Goal: Information Seeking & Learning: Find specific fact

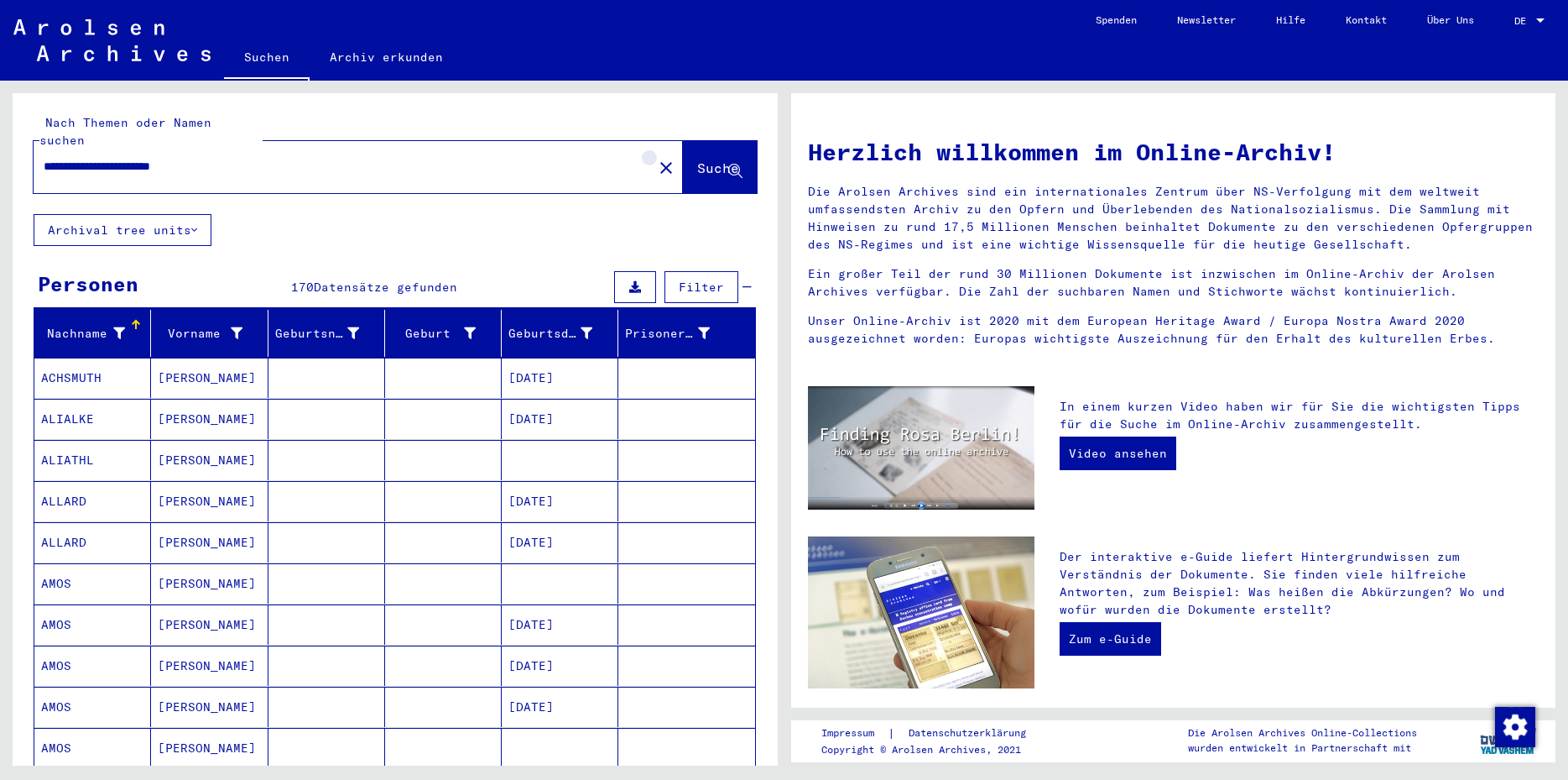
drag, startPoint x: 630, startPoint y: 144, endPoint x: 594, endPoint y: 152, distance: 36.9
click at [656, 158] on mat-icon "close" at bounding box center [666, 168] width 20 height 20
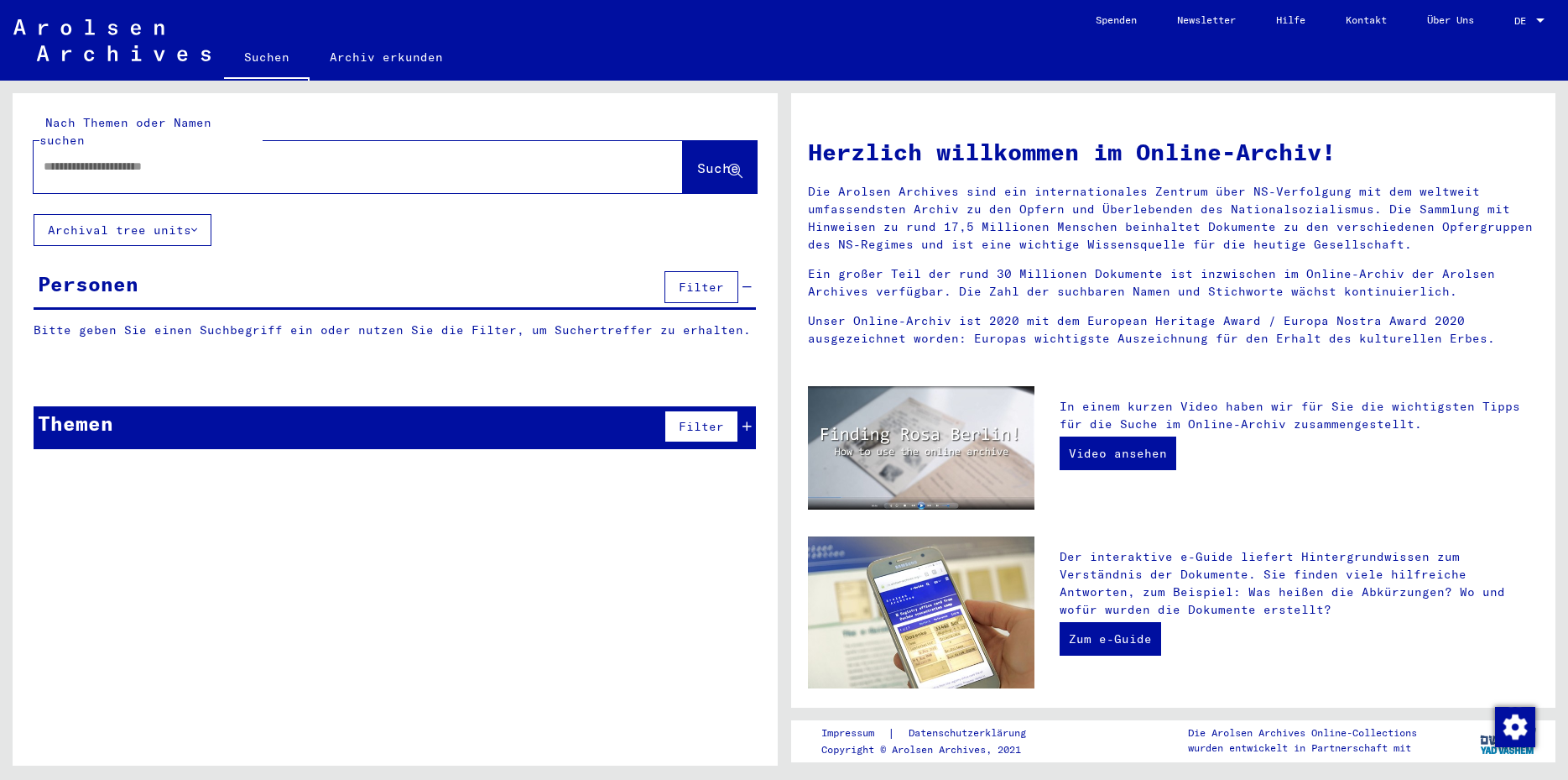
click at [58, 158] on input "text" at bounding box center [338, 166] width 589 height 17
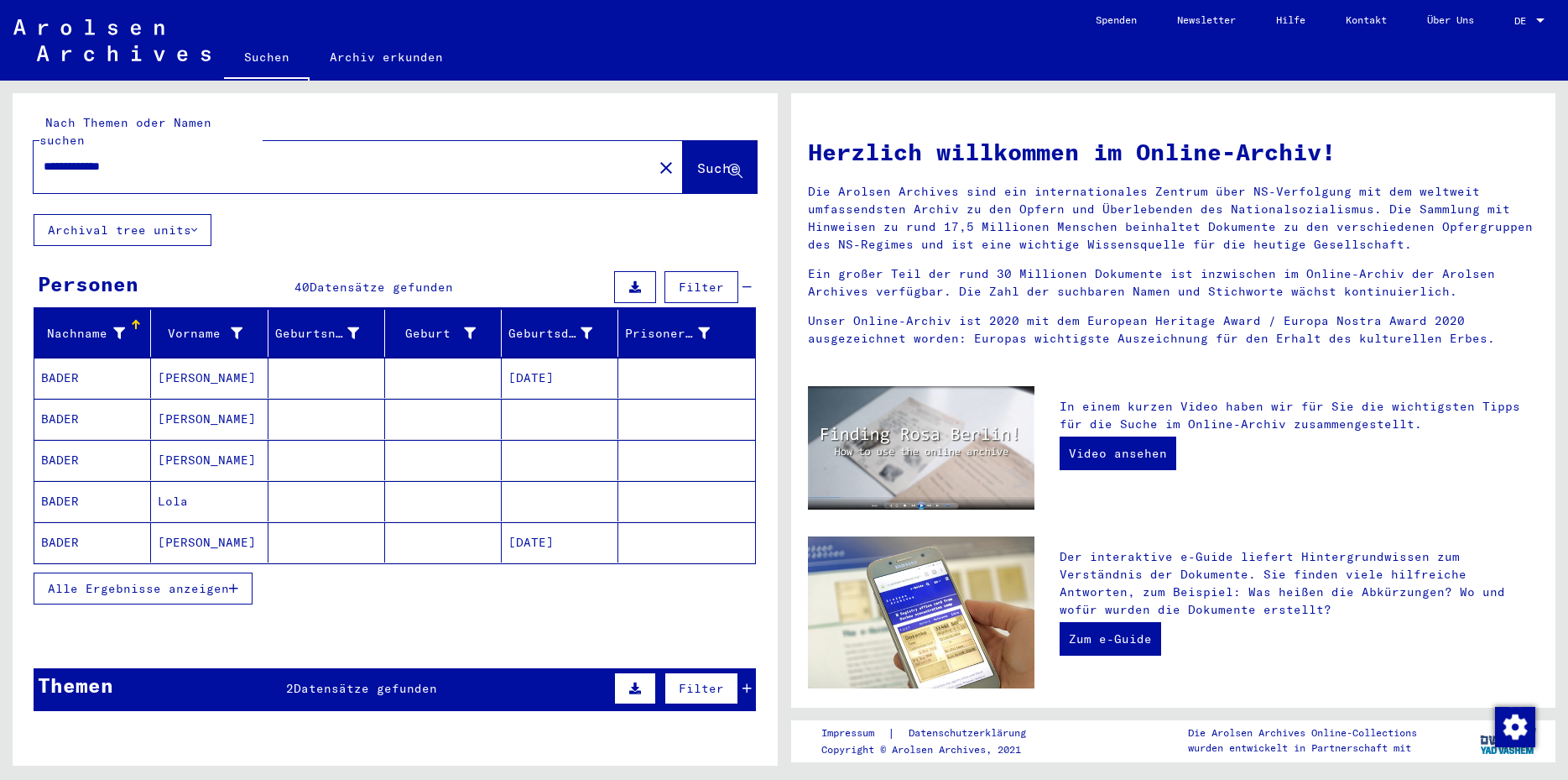
click at [315, 398] on mat-cell at bounding box center [327, 418] width 117 height 40
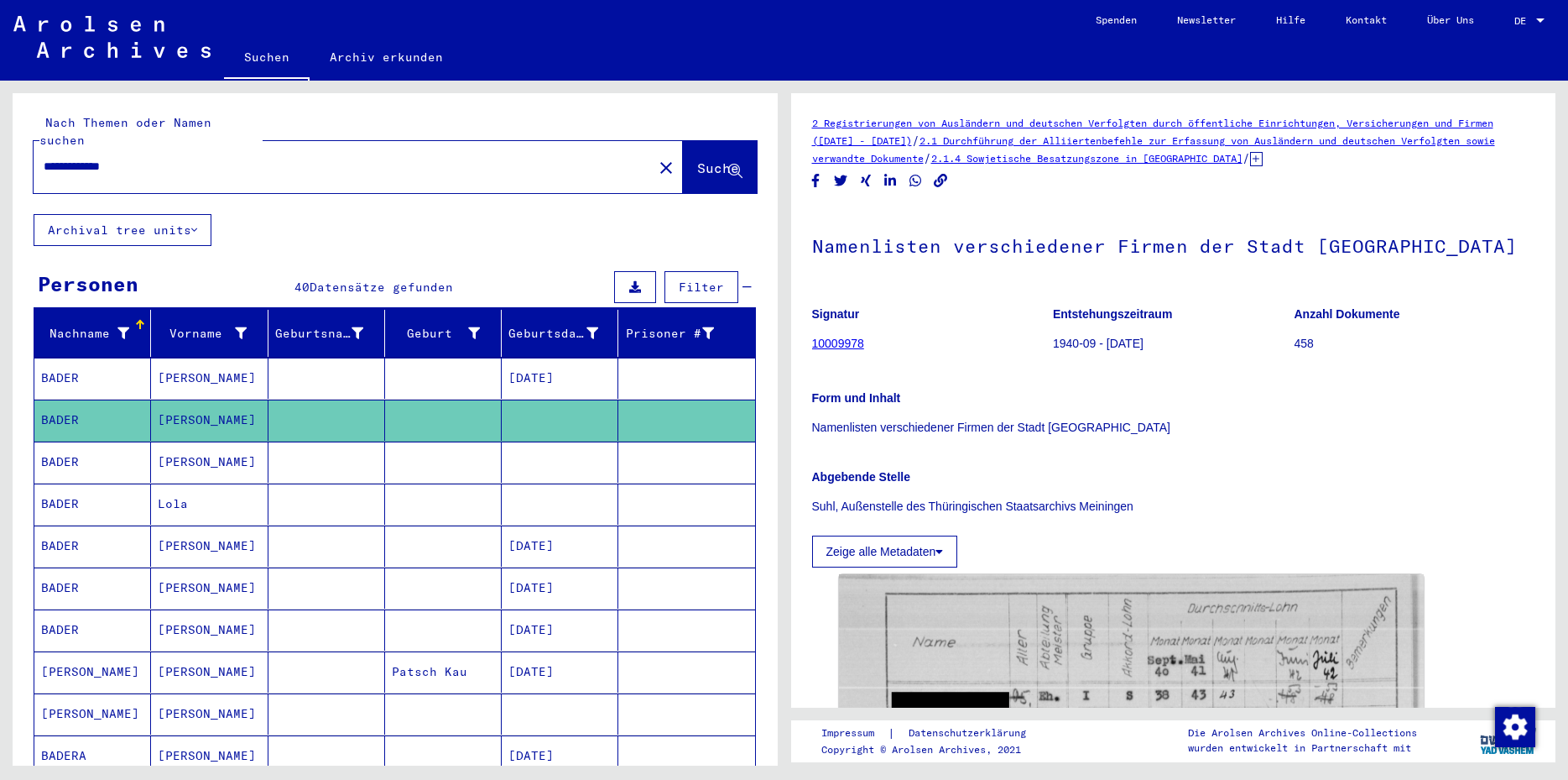
click at [315, 444] on mat-cell at bounding box center [327, 461] width 117 height 41
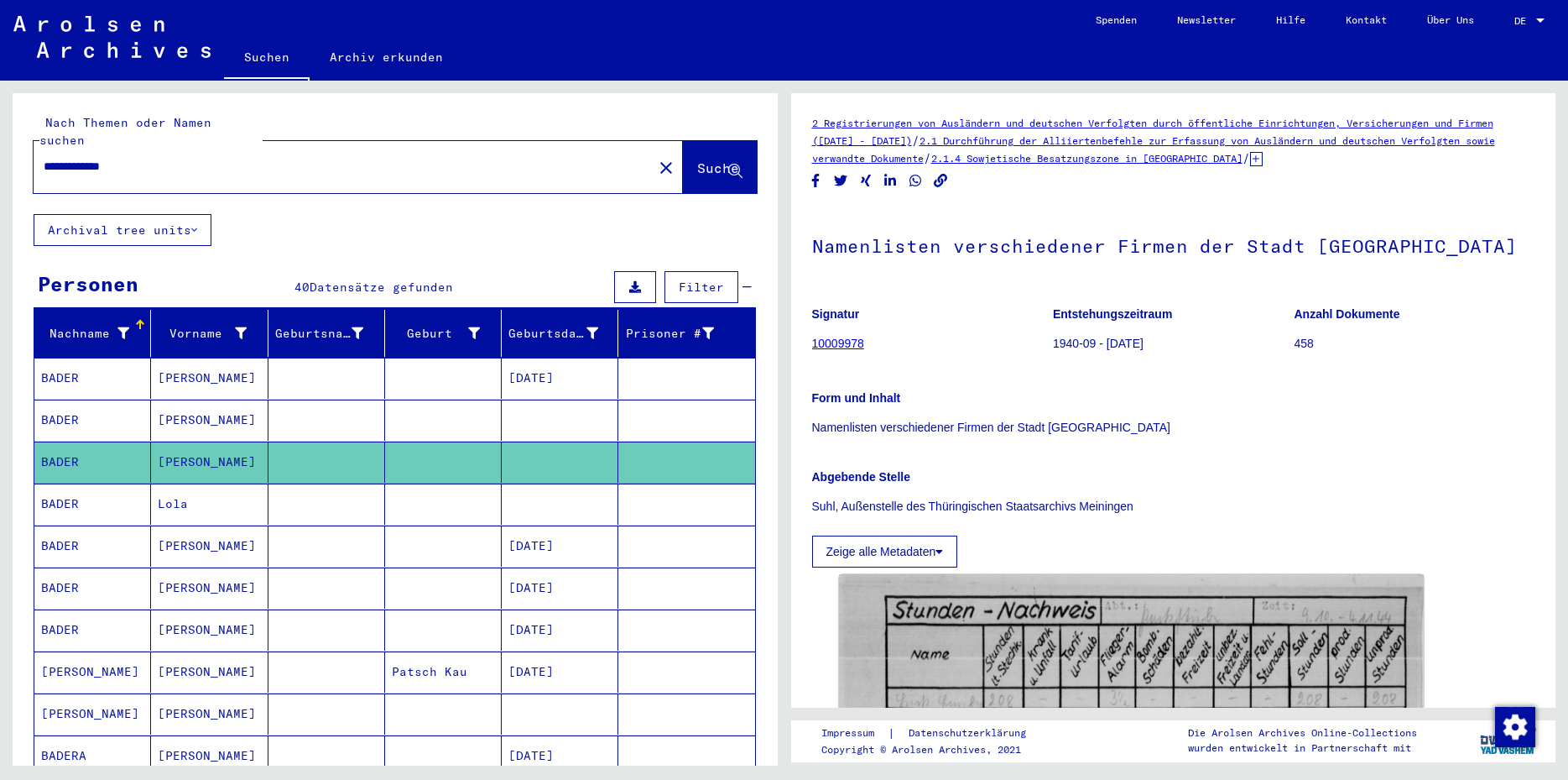
click at [307, 491] on mat-cell at bounding box center [327, 504] width 117 height 41
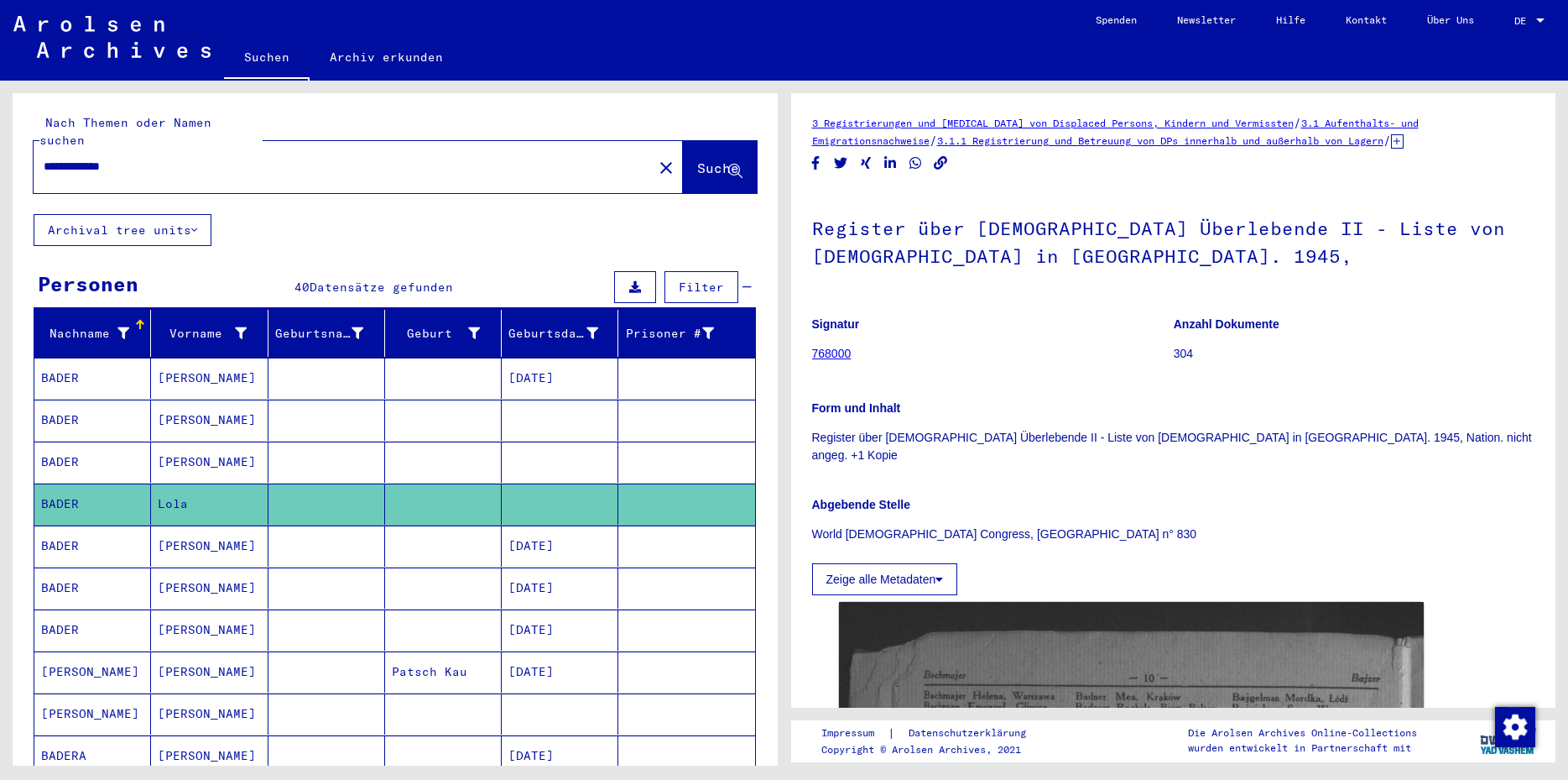
click at [327, 579] on mat-cell at bounding box center [327, 588] width 117 height 41
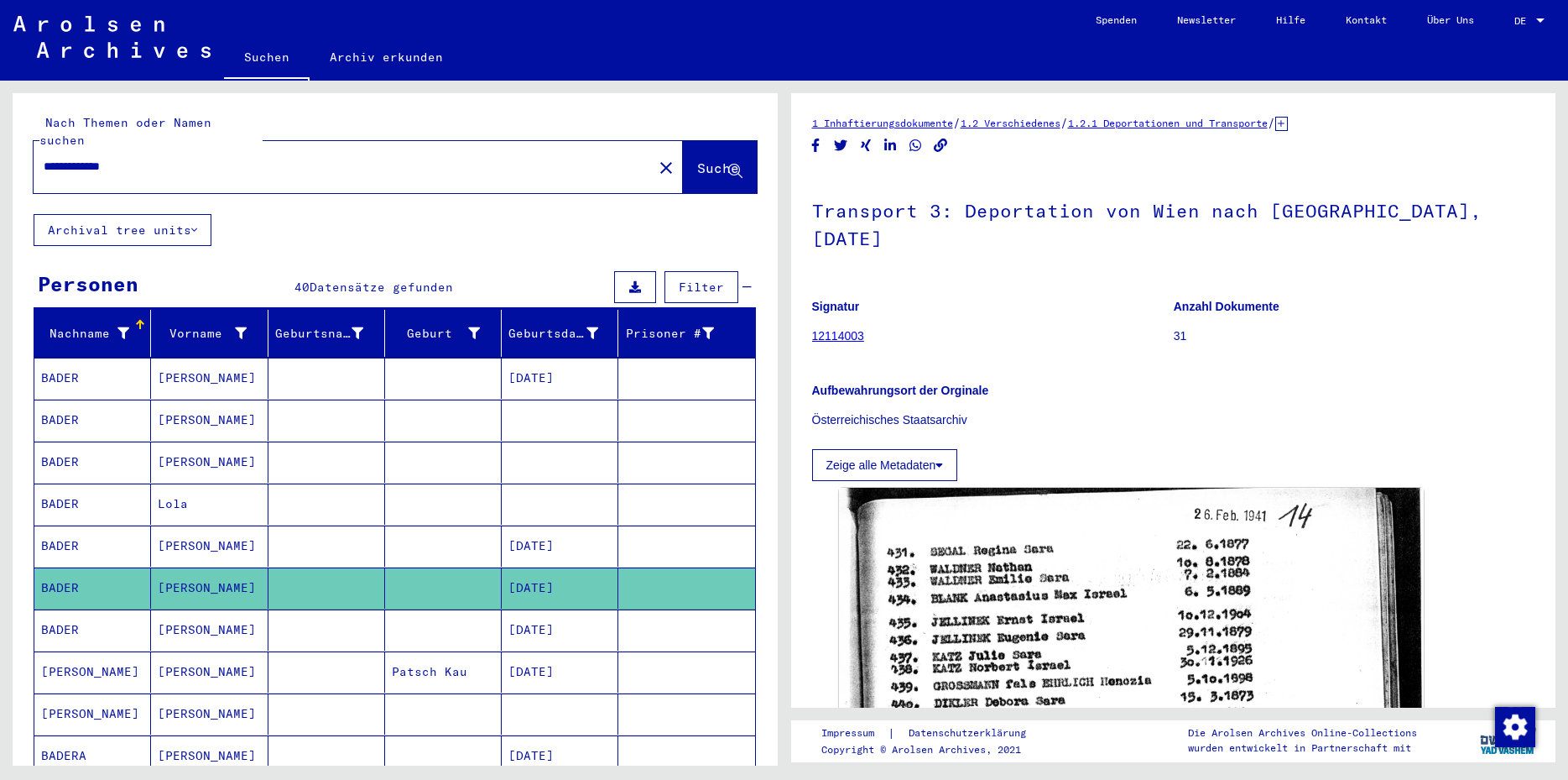
click at [325, 614] on mat-cell at bounding box center [327, 630] width 117 height 41
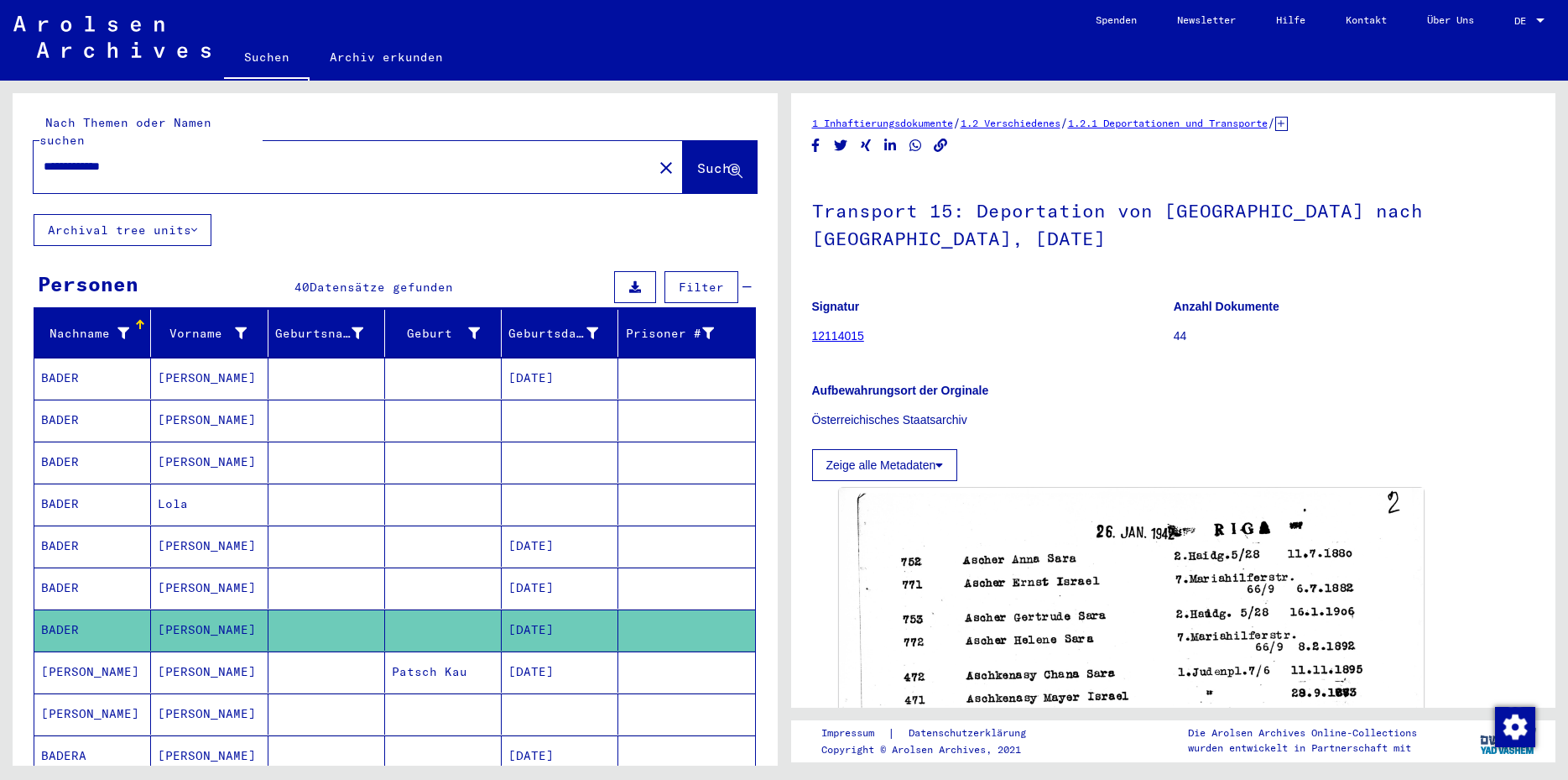
click at [108, 158] on input "**********" at bounding box center [343, 166] width 600 height 17
type input "**********"
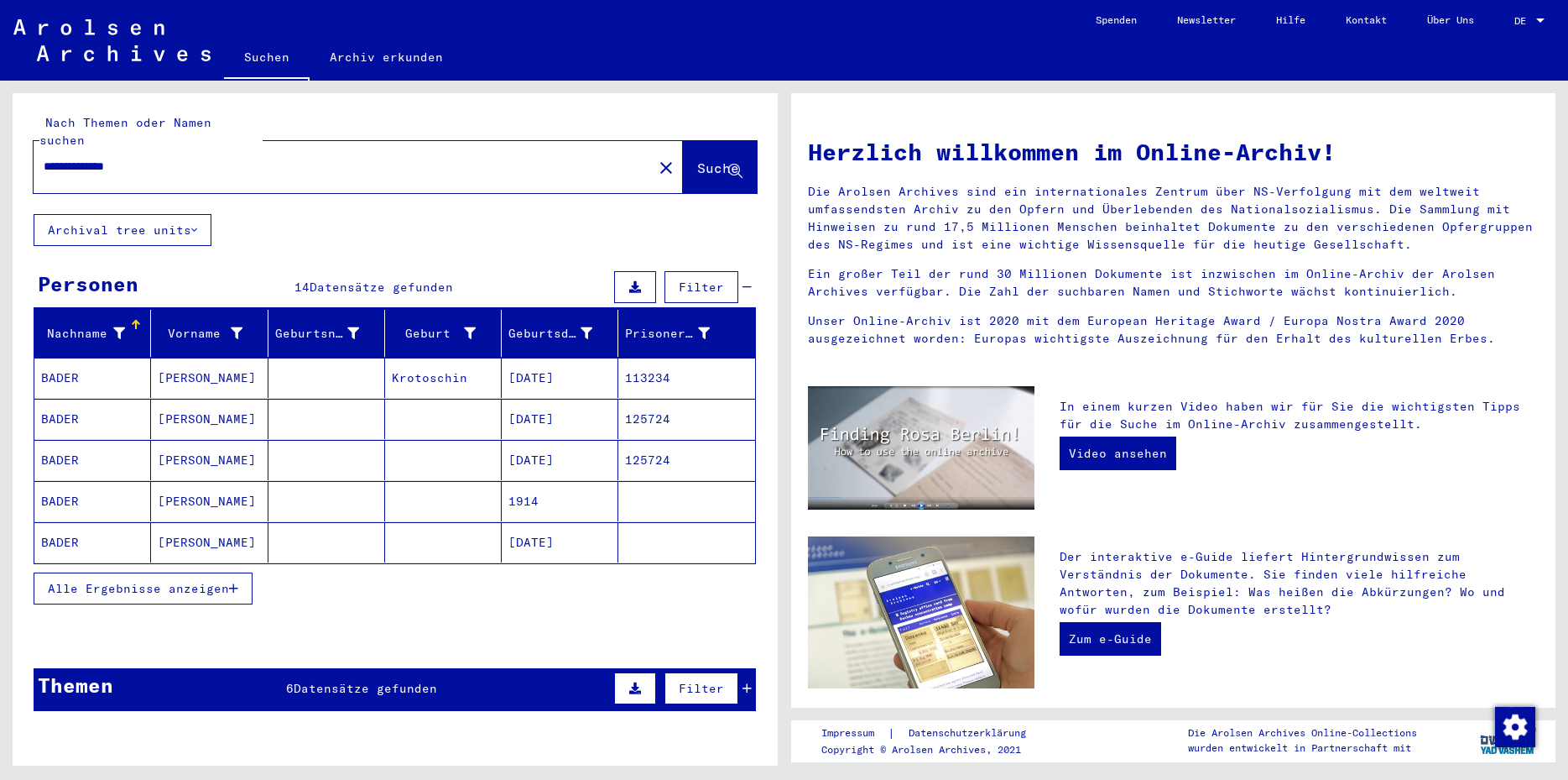
click at [349, 364] on mat-cell at bounding box center [327, 377] width 117 height 40
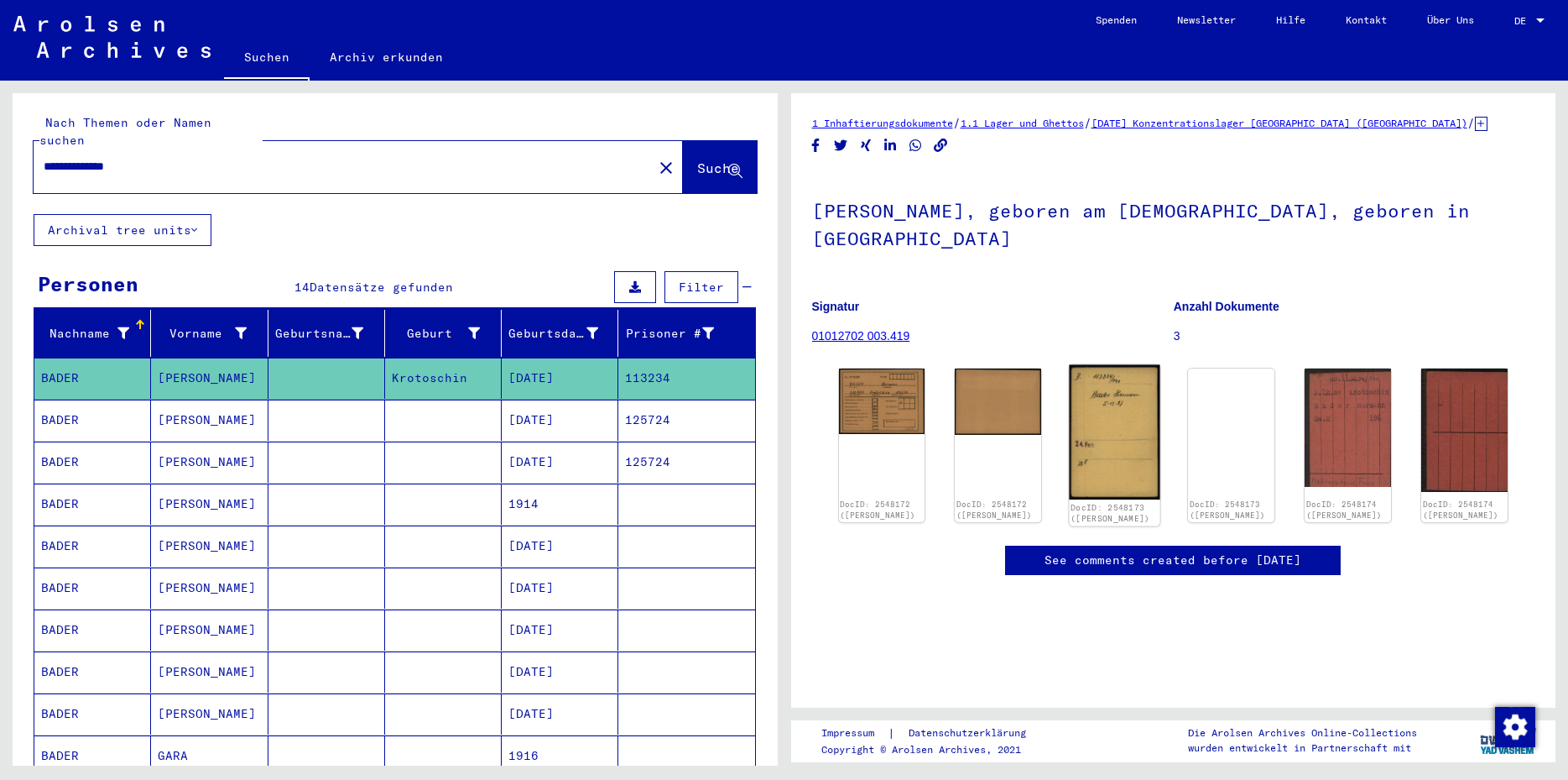
click at [1089, 451] on img at bounding box center [1114, 433] width 90 height 135
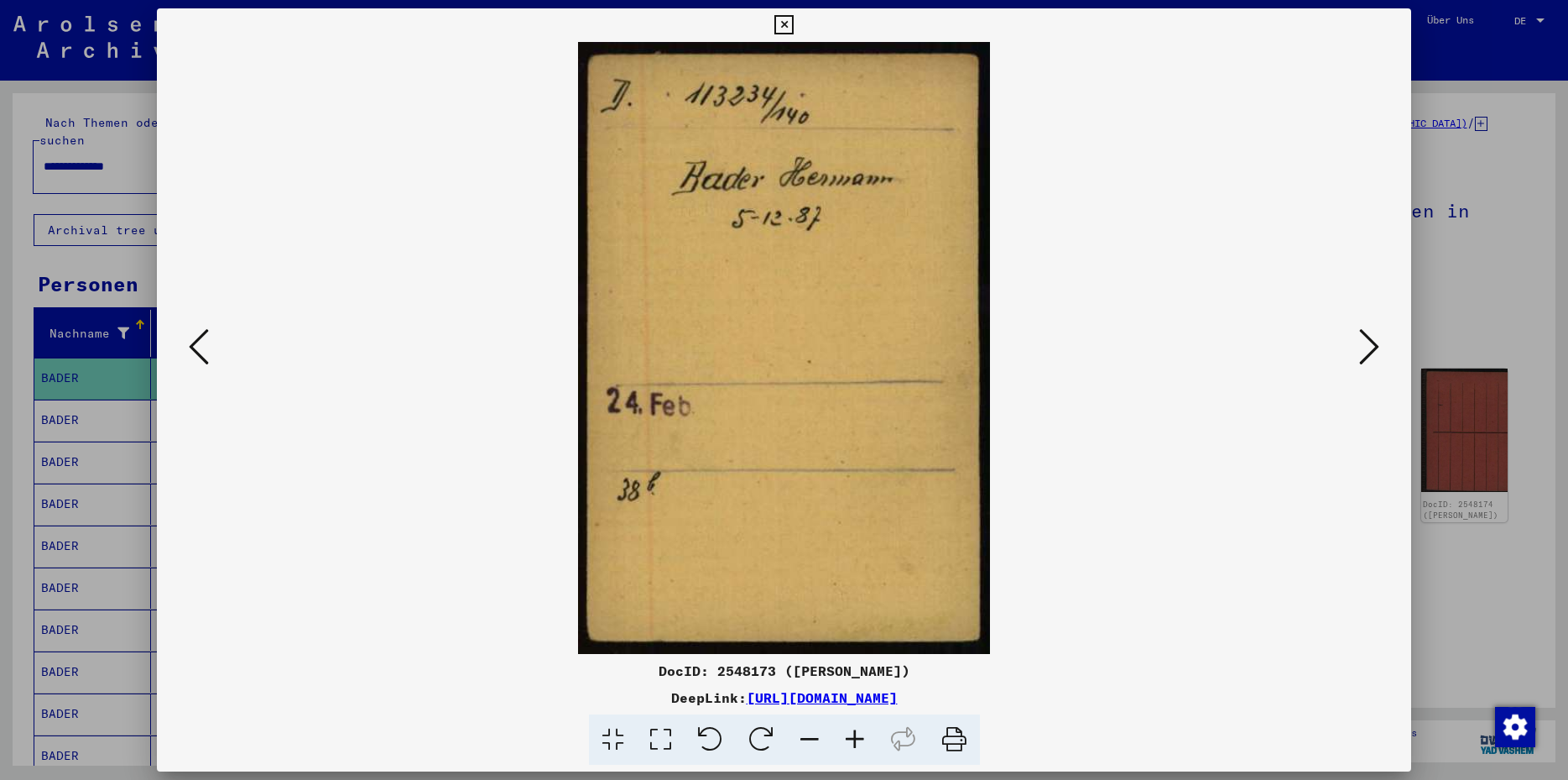
click at [1366, 354] on icon at bounding box center [1369, 346] width 20 height 40
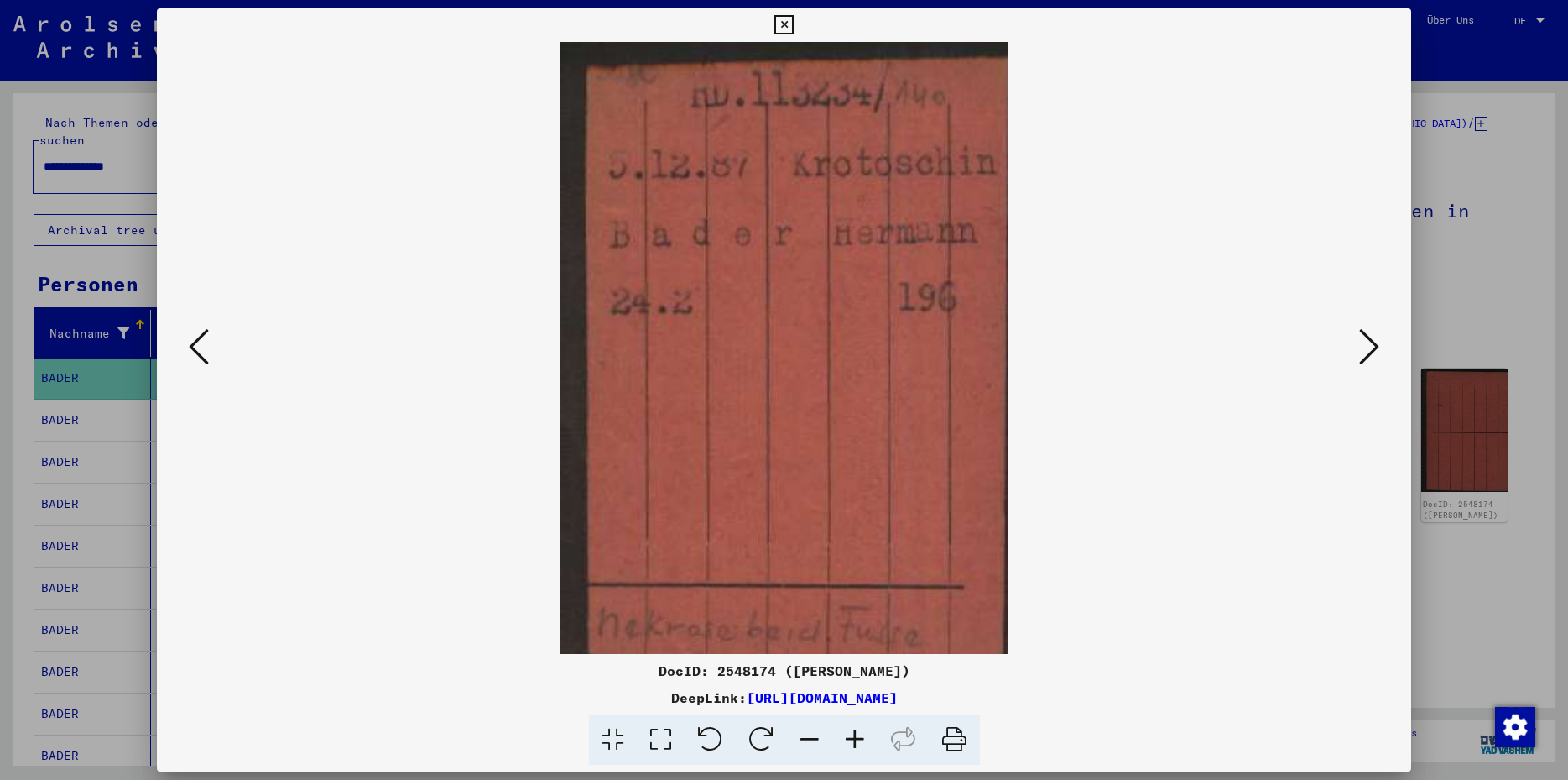
click at [794, 29] on icon at bounding box center [784, 26] width 19 height 20
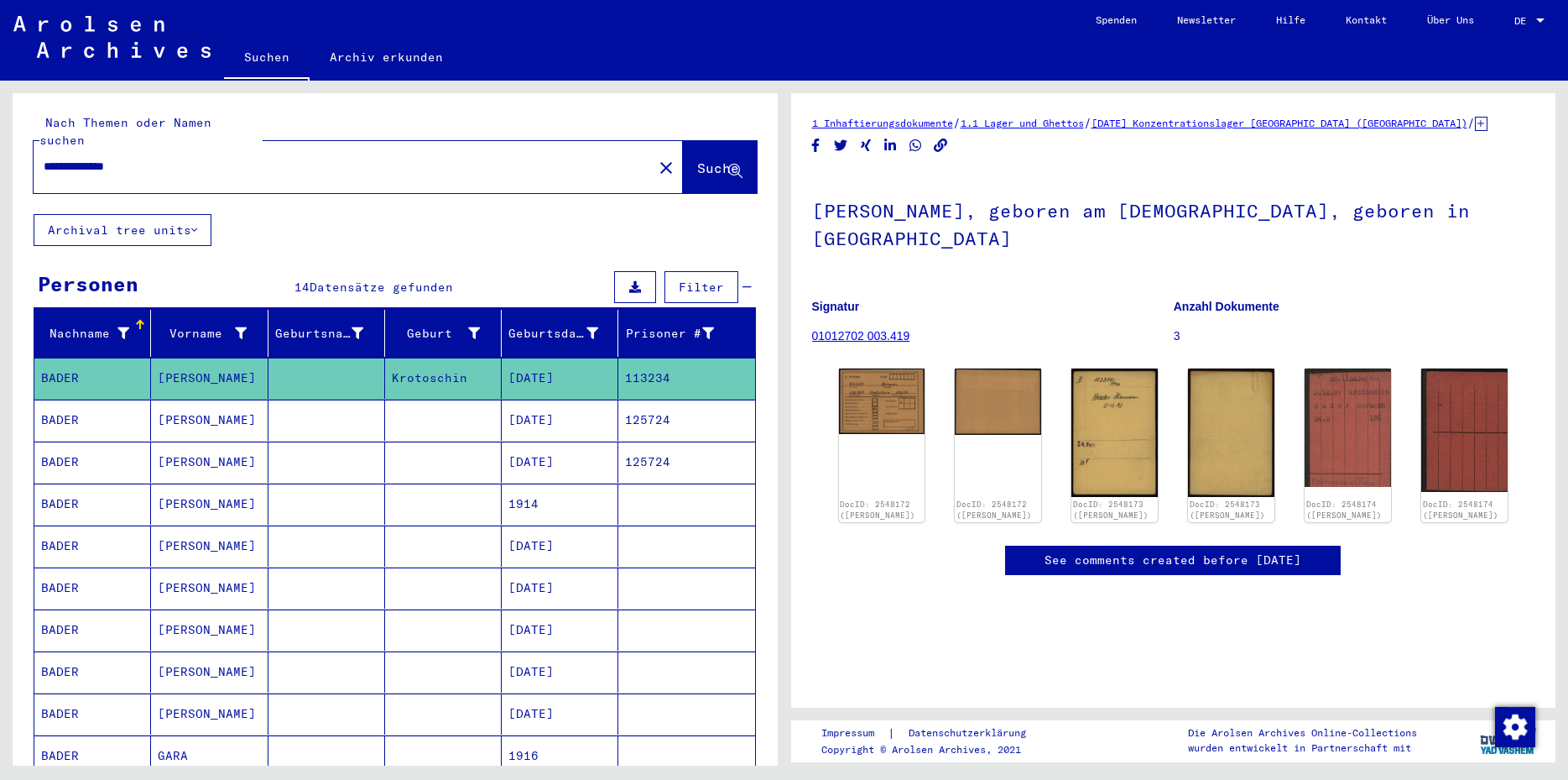
click at [669, 405] on mat-cell "125724" at bounding box center [686, 419] width 136 height 41
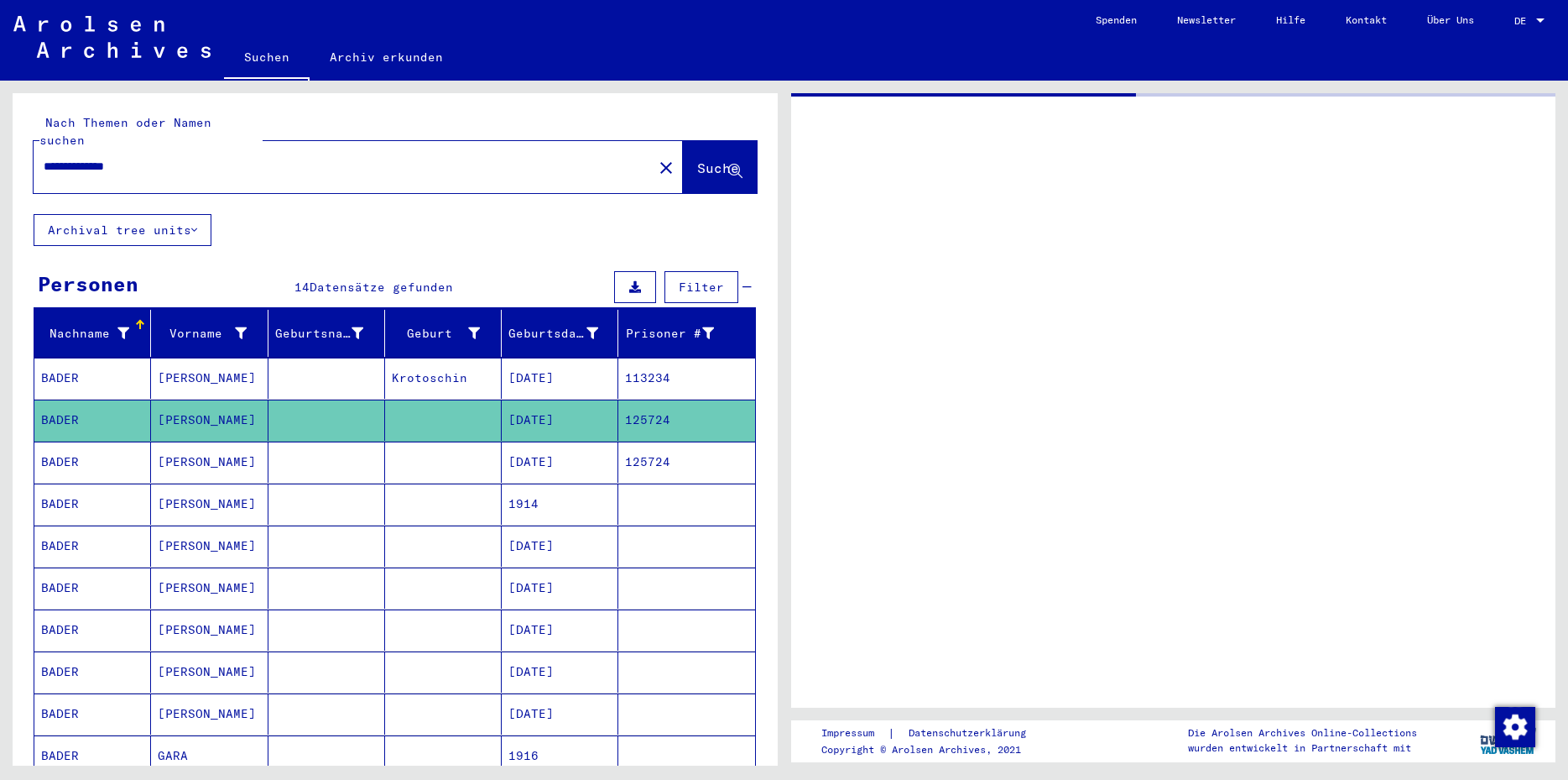
click at [669, 405] on mat-cell "125724" at bounding box center [686, 419] width 136 height 41
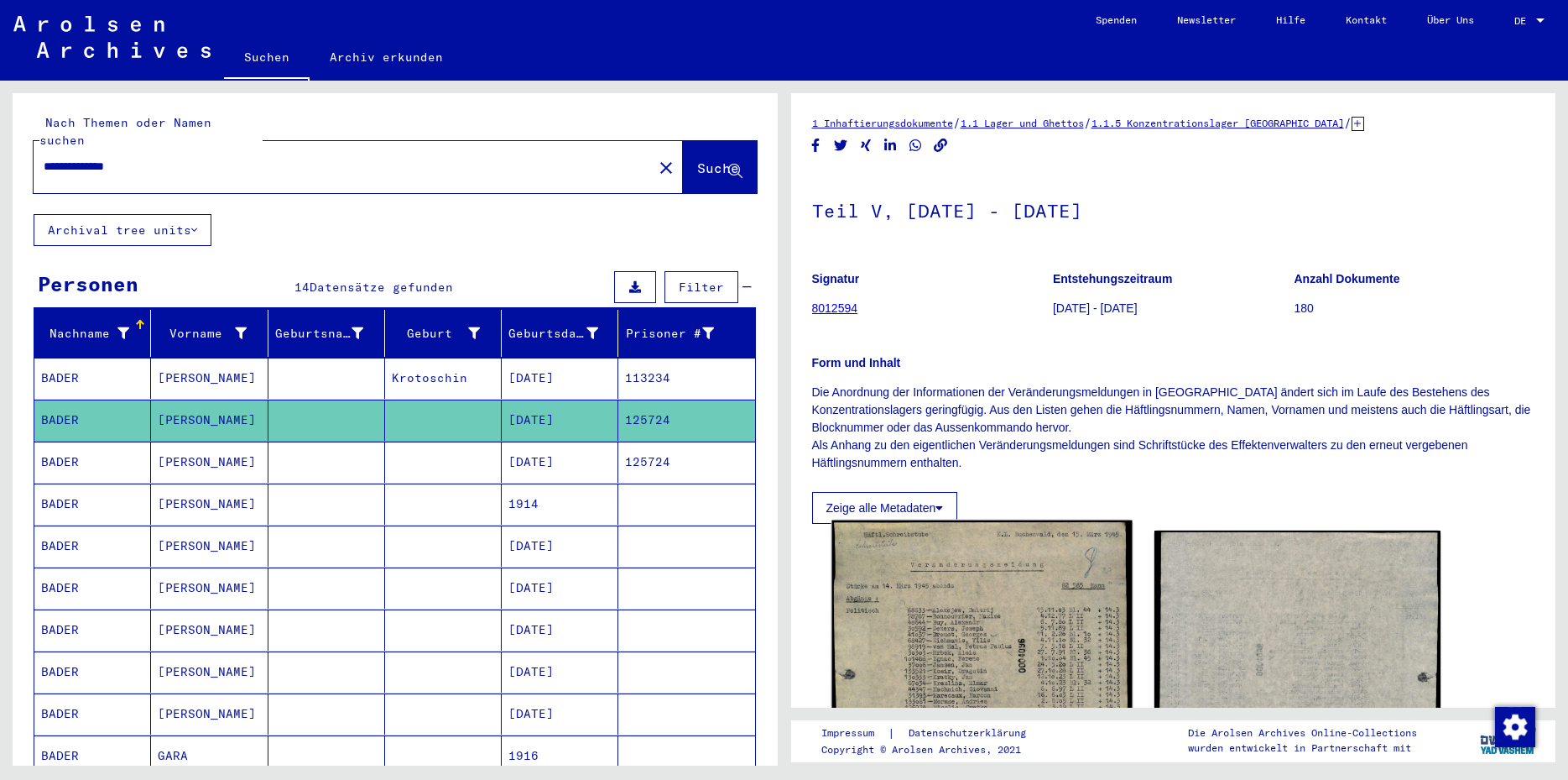
click at [927, 582] on img at bounding box center [982, 732] width 301 height 423
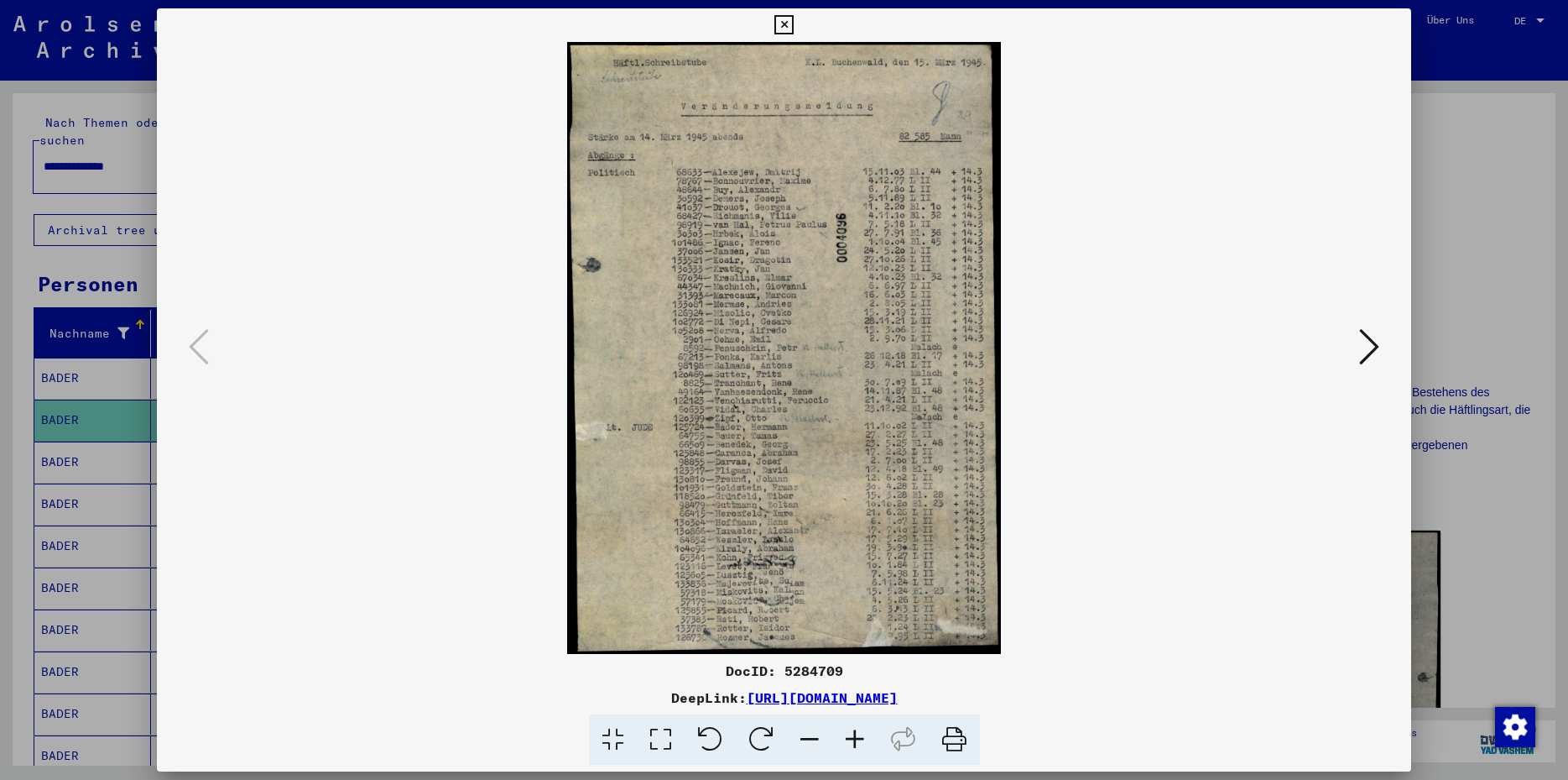
click at [794, 32] on icon at bounding box center [784, 26] width 19 height 20
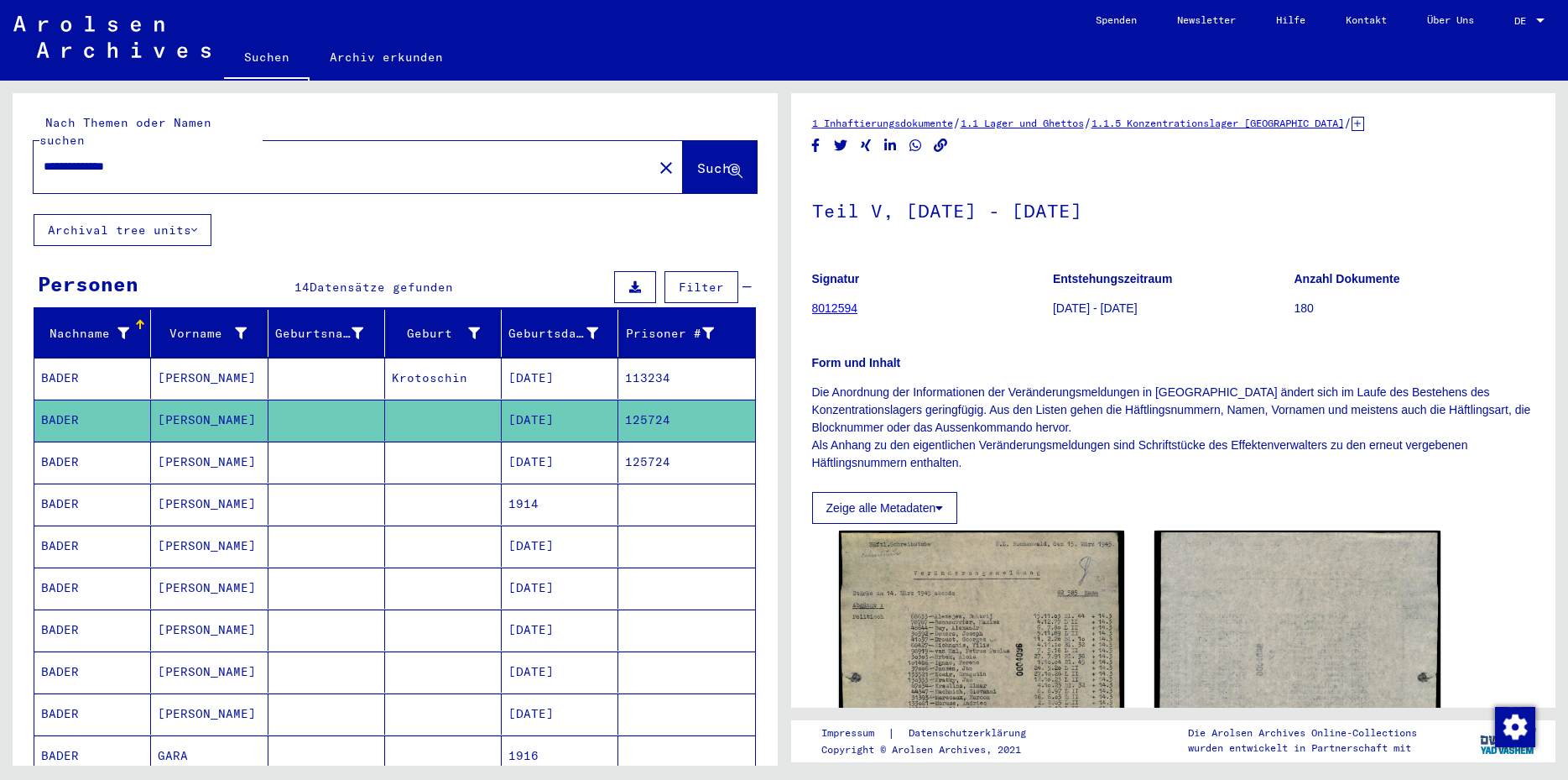
click at [619, 446] on mat-cell "125724" at bounding box center [686, 461] width 136 height 41
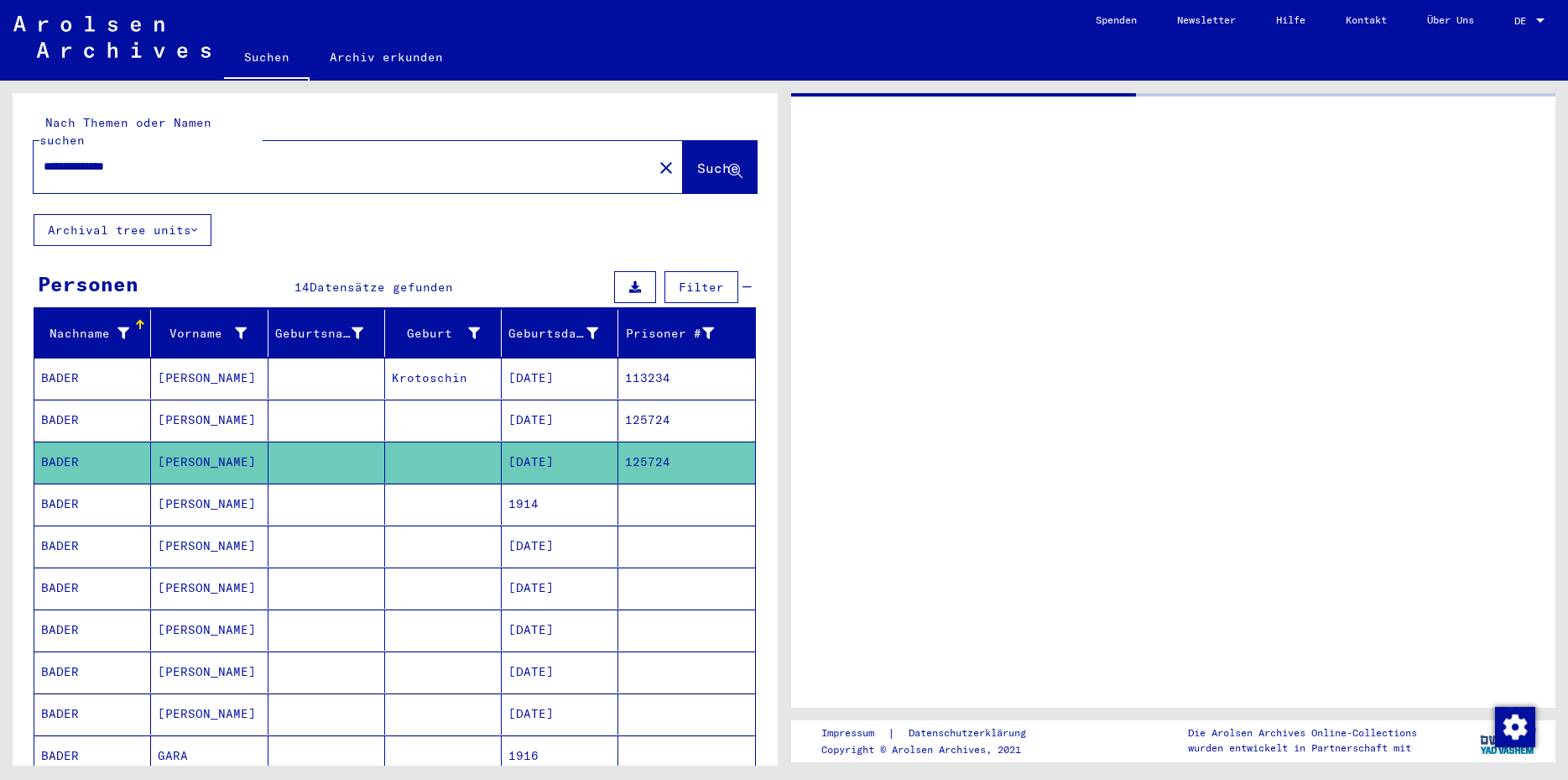
click at [619, 446] on mat-cell "125724" at bounding box center [686, 461] width 136 height 41
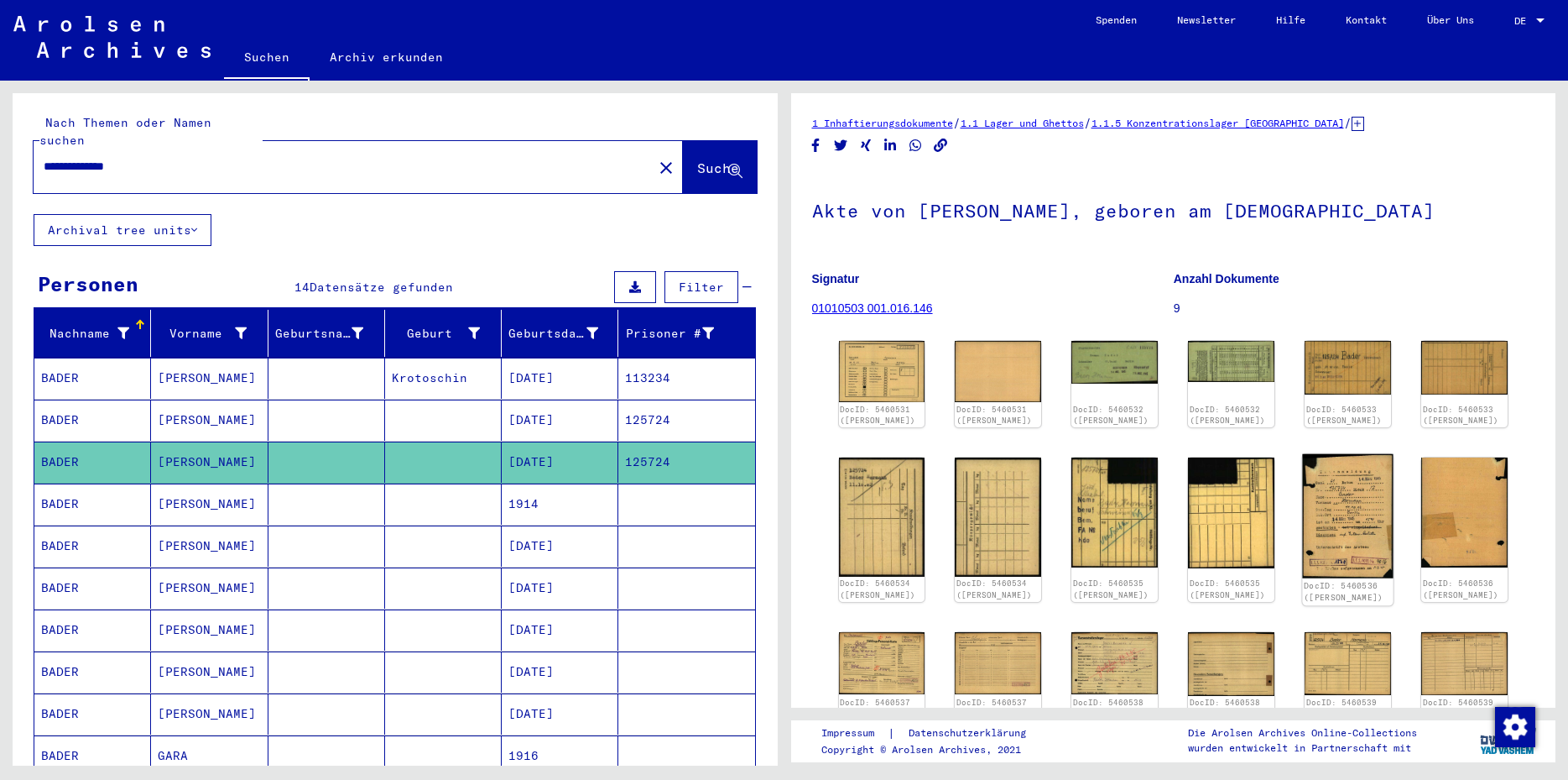
click at [1333, 530] on img at bounding box center [1348, 516] width 90 height 124
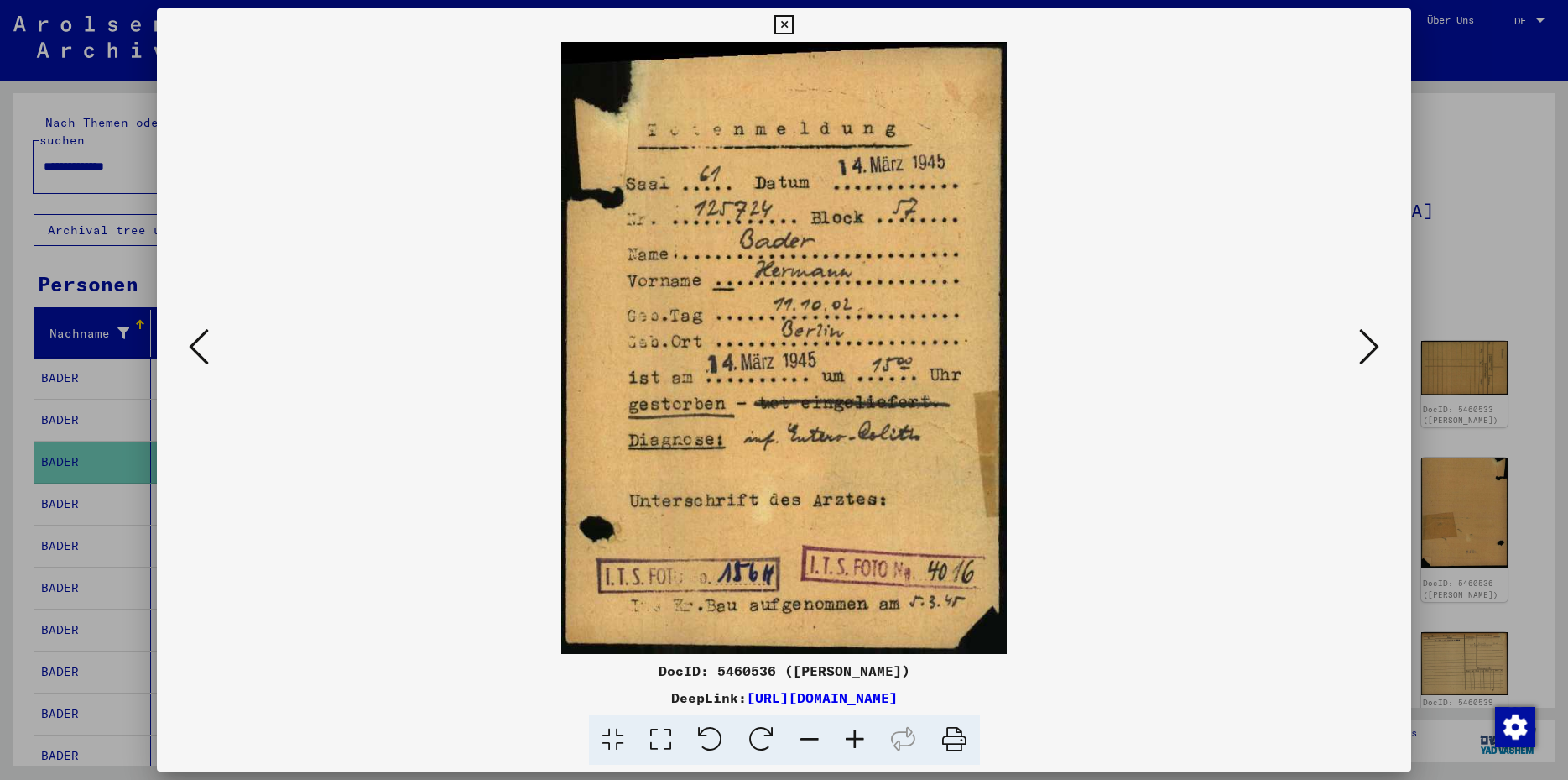
click at [794, 25] on icon at bounding box center [784, 26] width 19 height 20
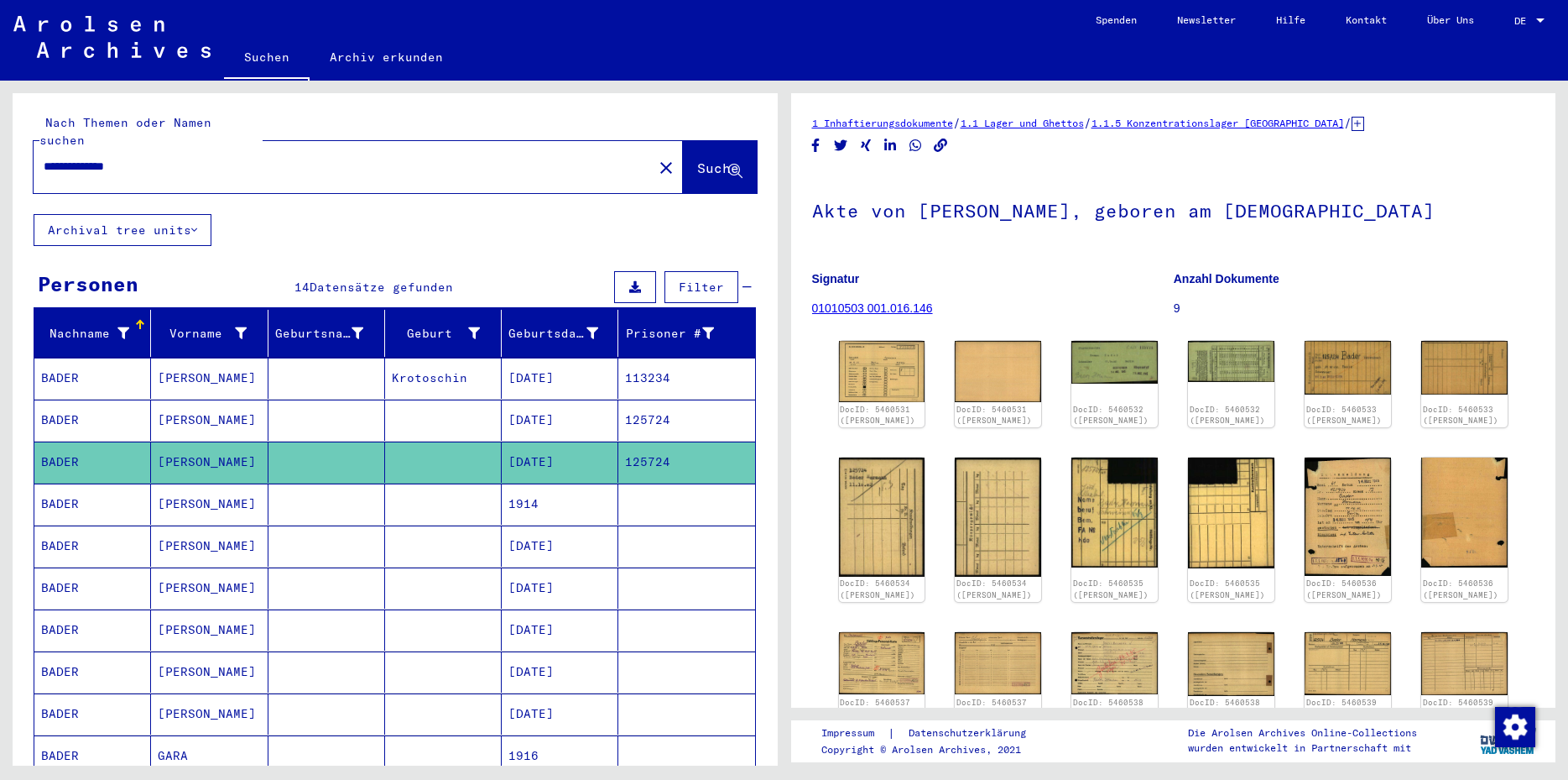
click at [587, 484] on mat-cell "1914" at bounding box center [560, 504] width 117 height 41
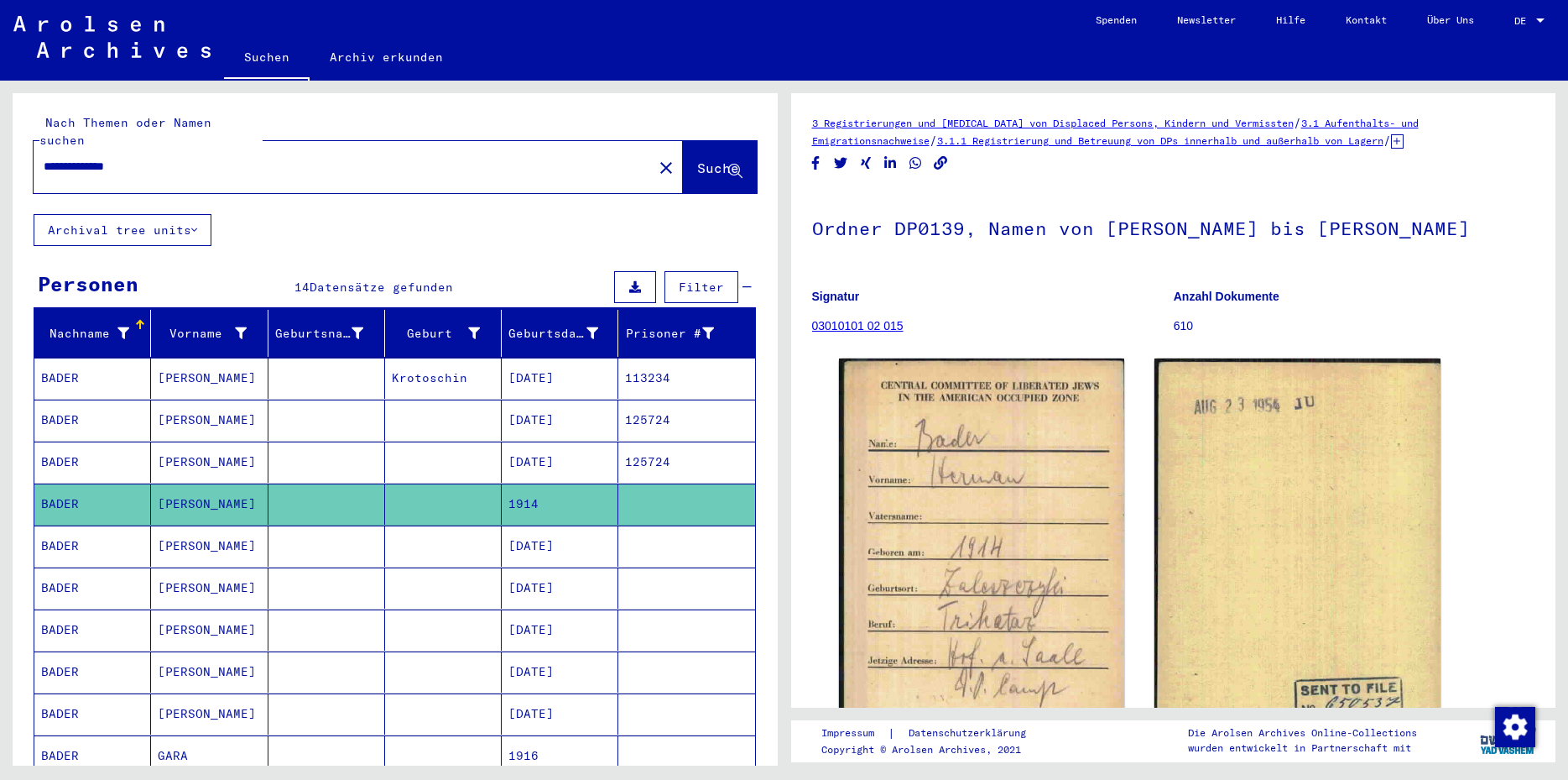
click at [579, 537] on mat-cell "[DATE]" at bounding box center [560, 546] width 117 height 41
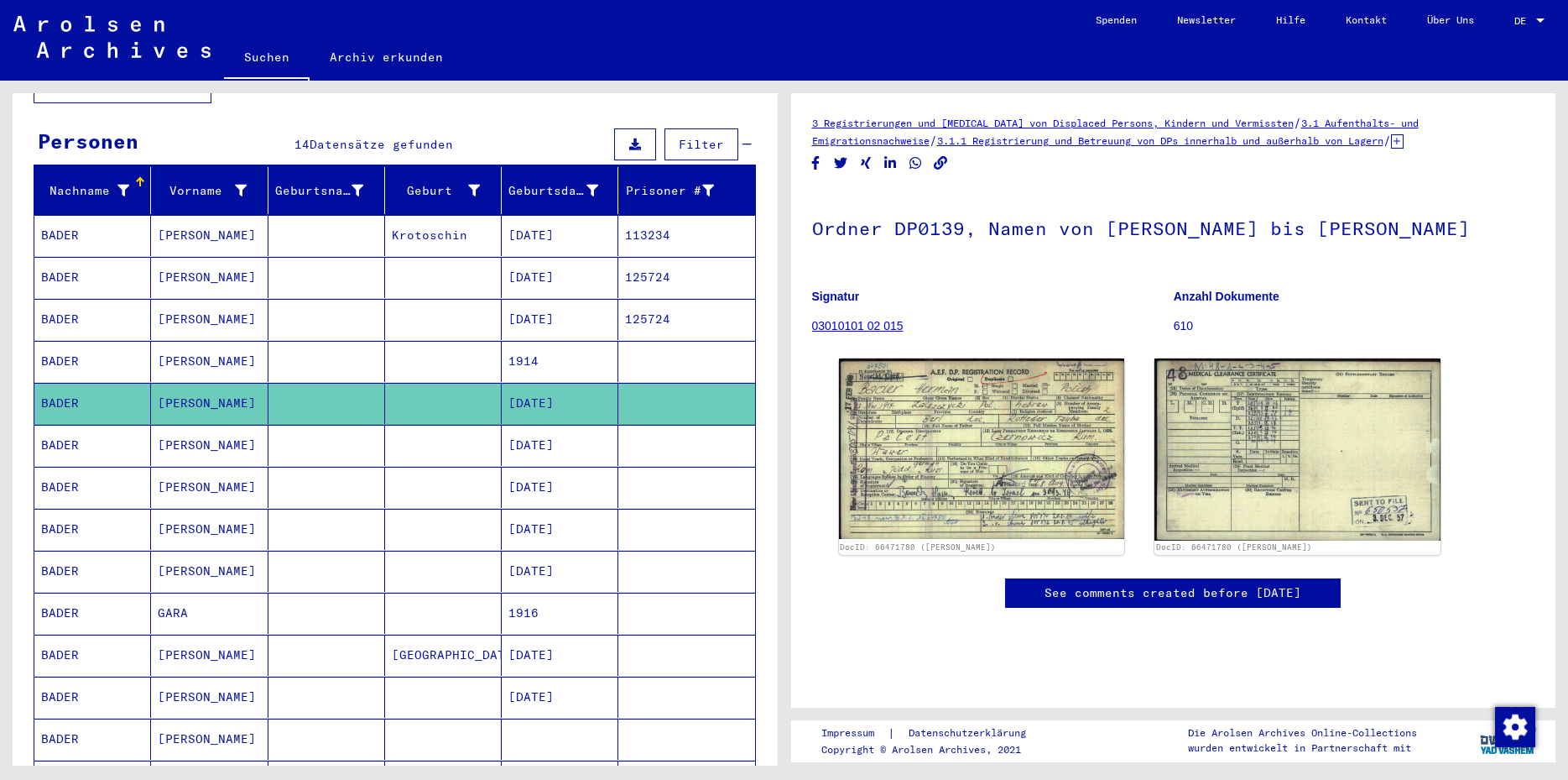
scroll to position [241, 0]
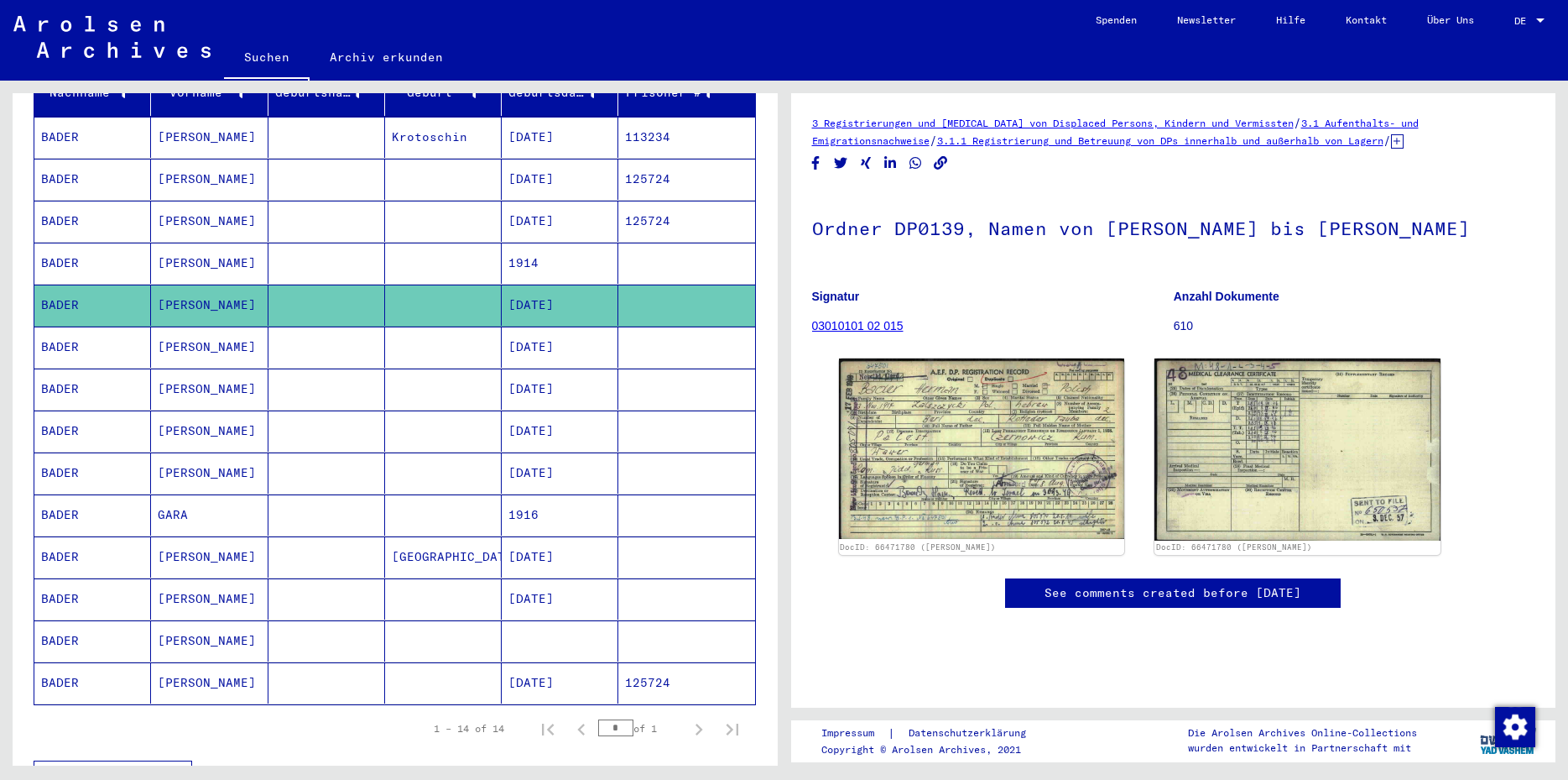
click at [606, 542] on mat-cell "[DATE]" at bounding box center [560, 557] width 117 height 41
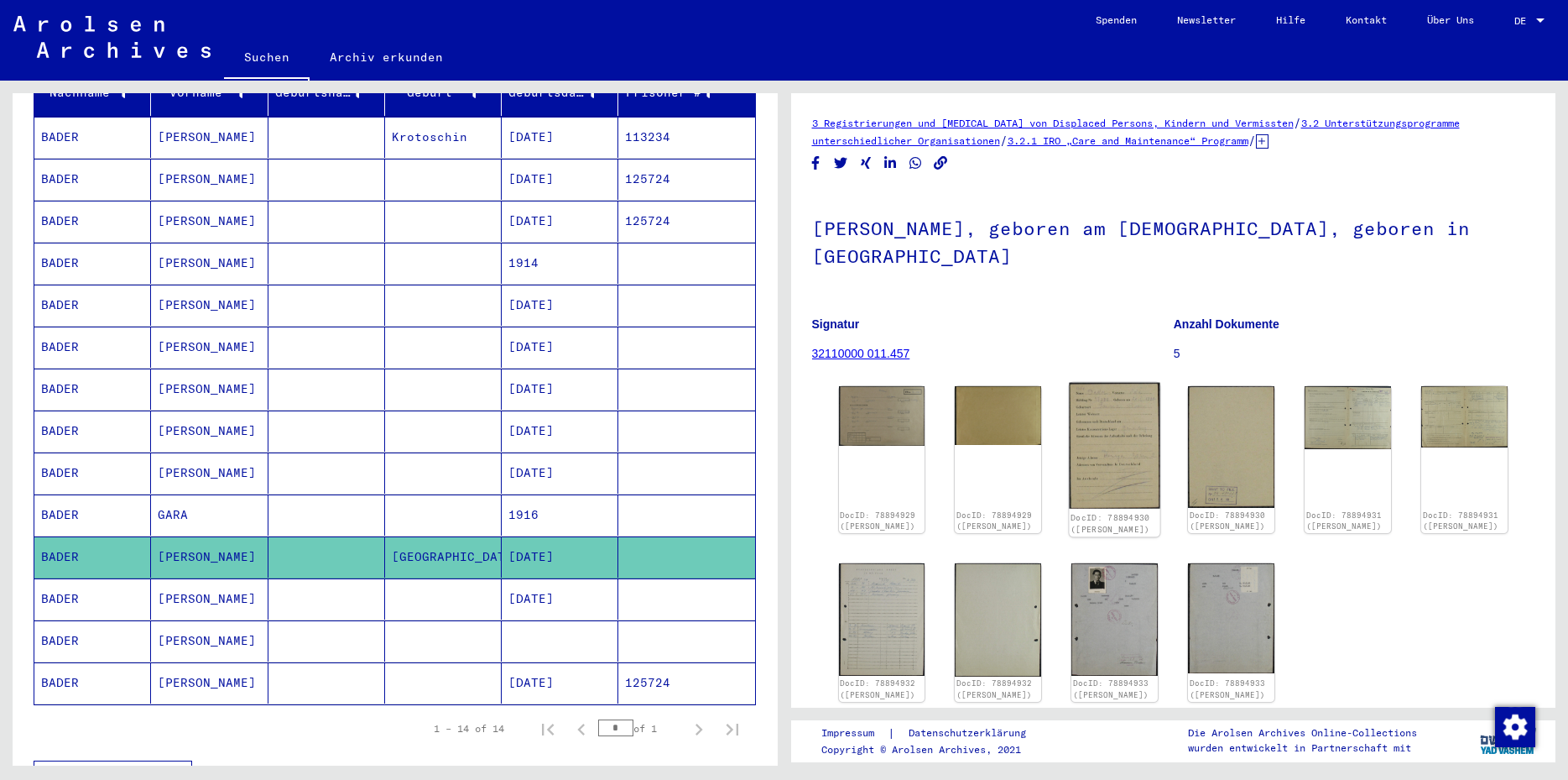
click at [1104, 438] on img at bounding box center [1114, 446] width 90 height 127
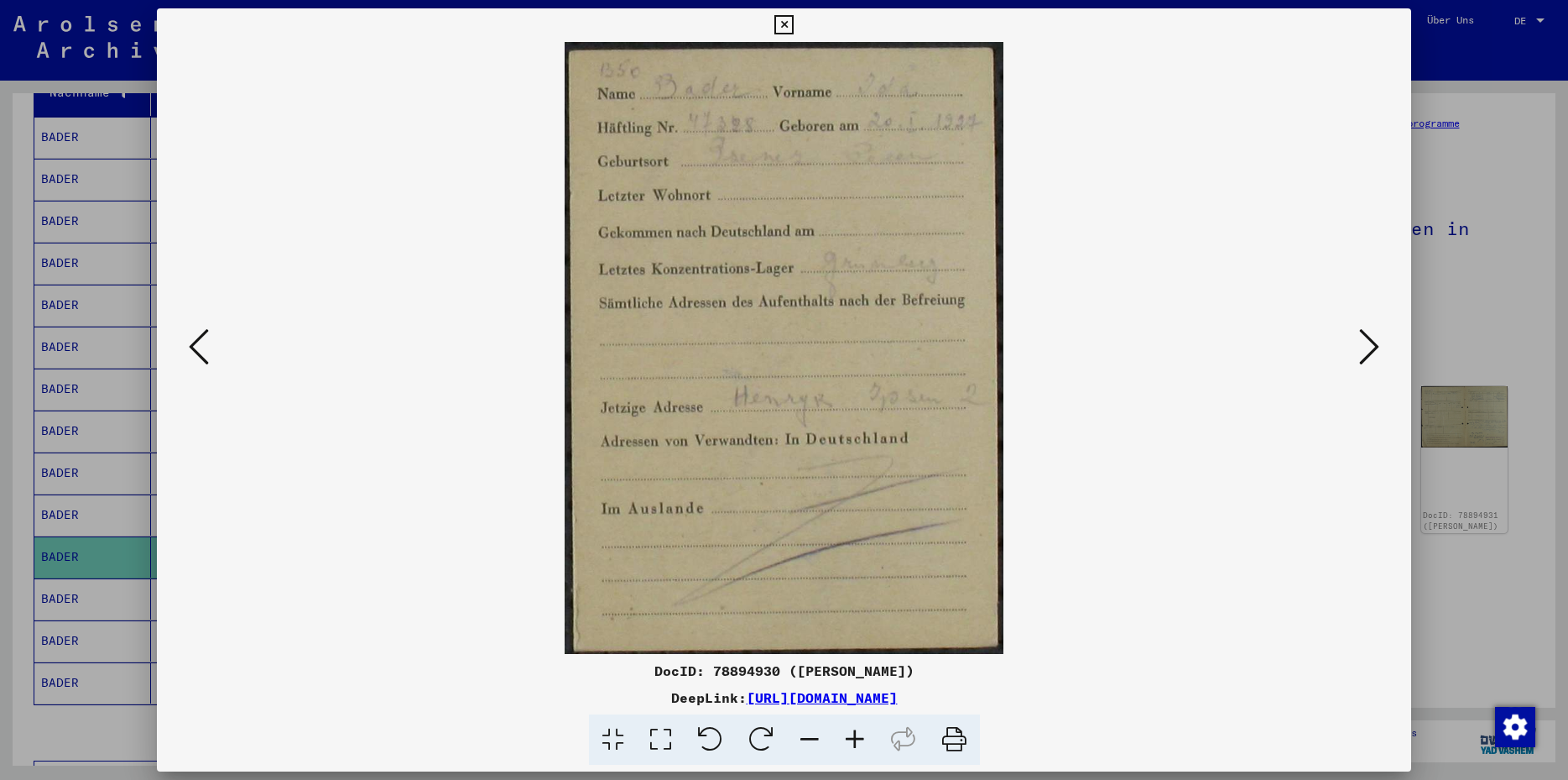
click at [1374, 349] on icon at bounding box center [1369, 346] width 20 height 40
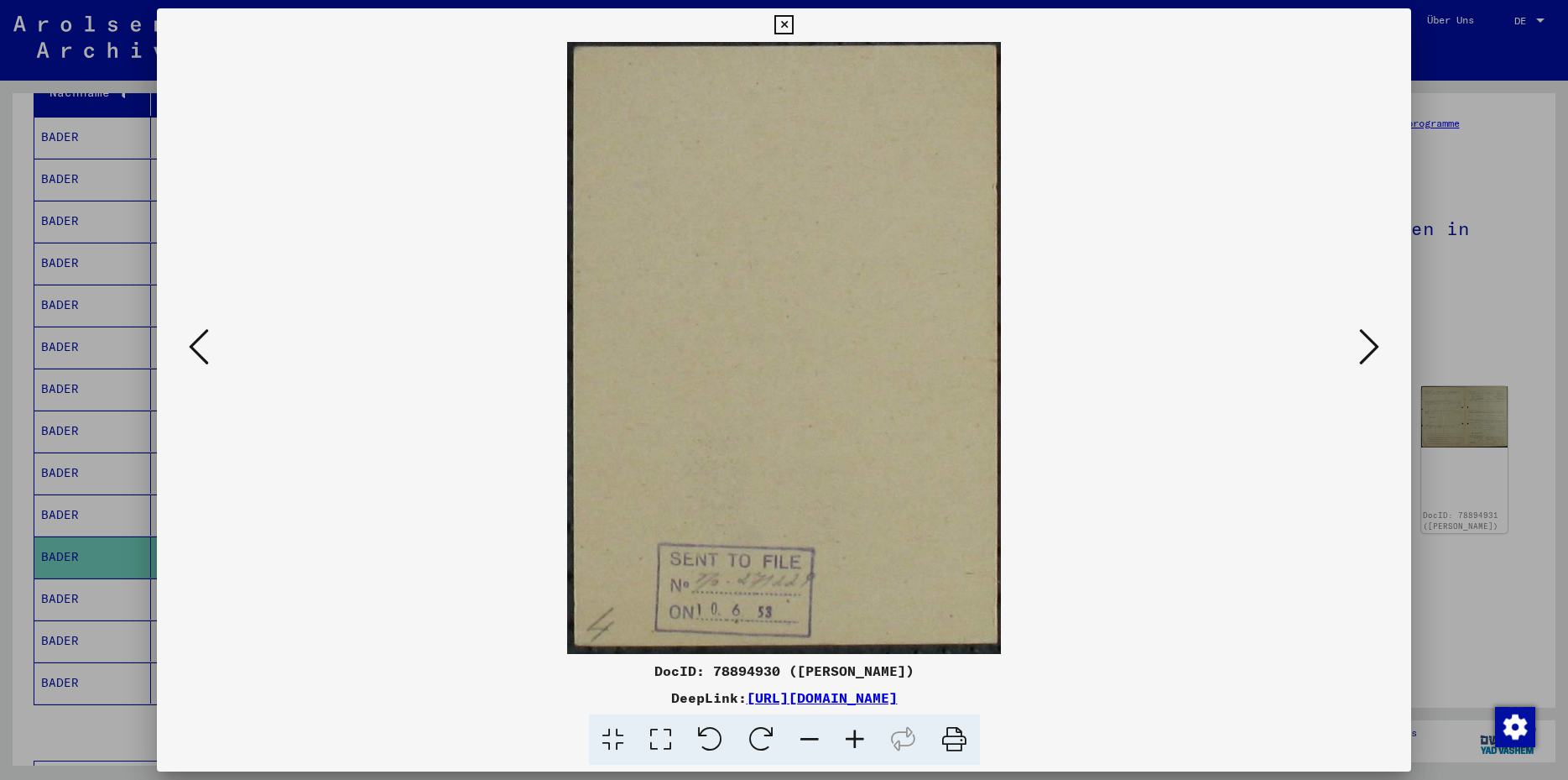
click at [1374, 349] on icon at bounding box center [1369, 346] width 20 height 40
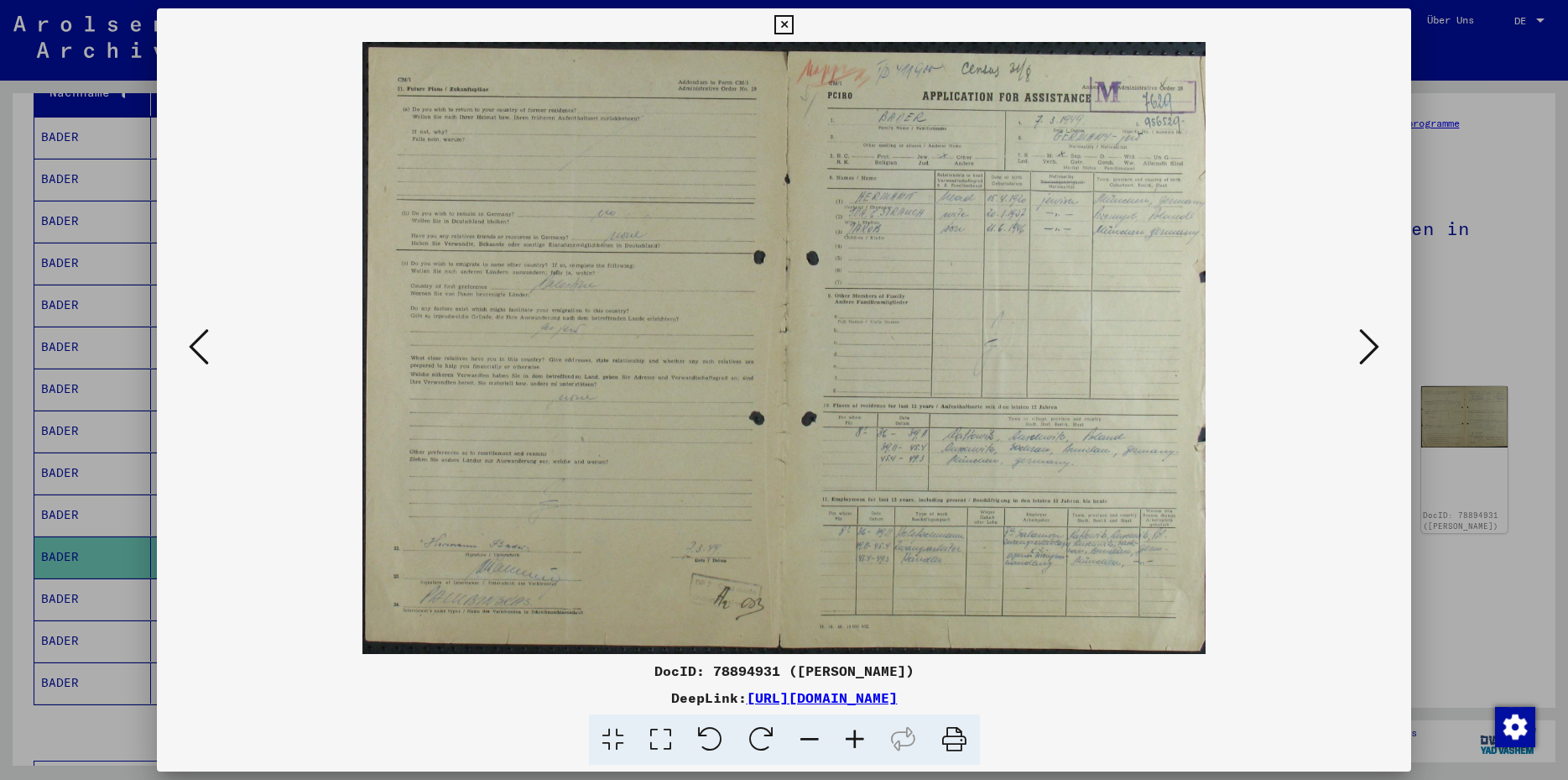
click at [662, 731] on icon at bounding box center [661, 740] width 47 height 51
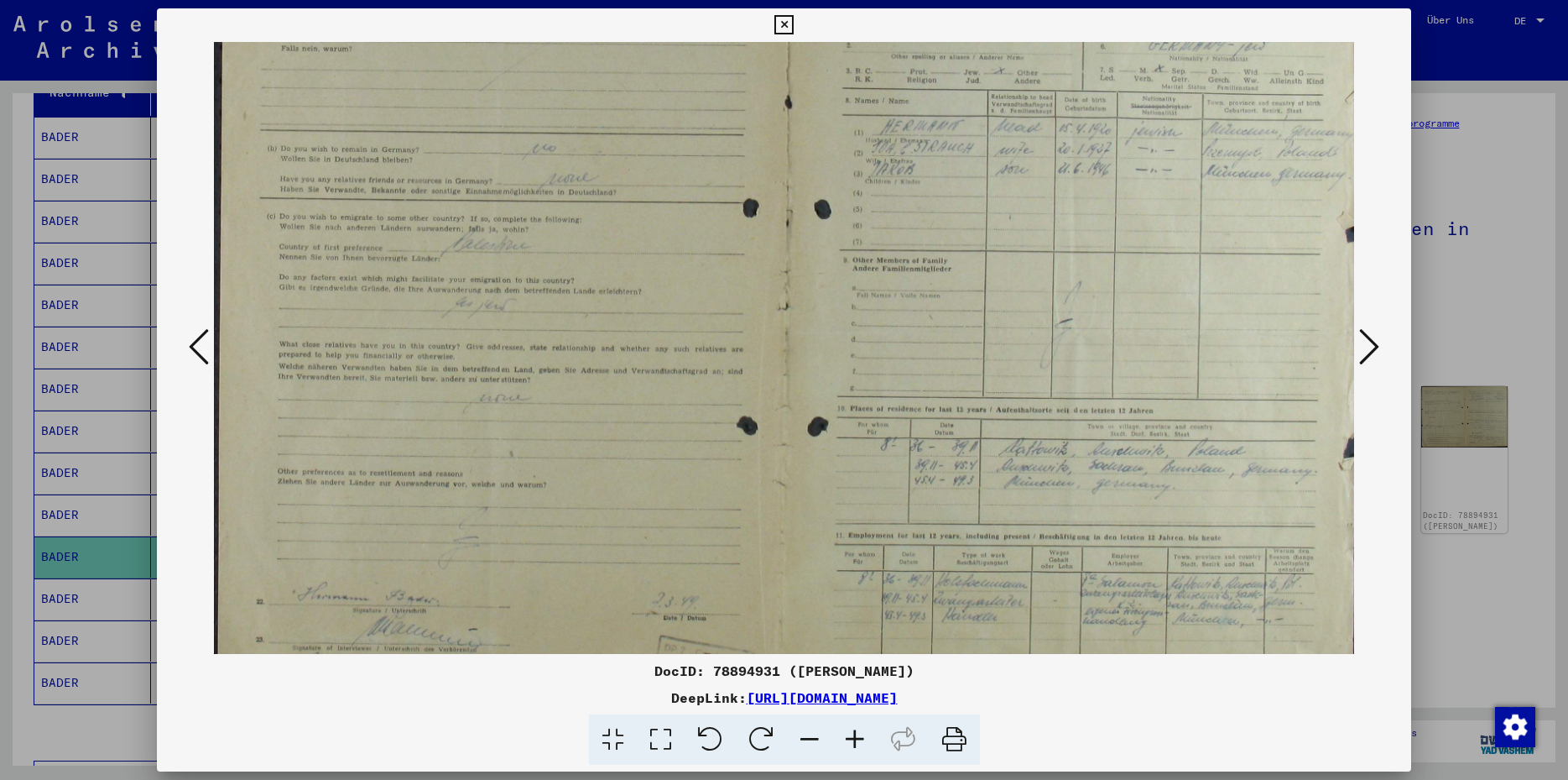
scroll to position [221, 0]
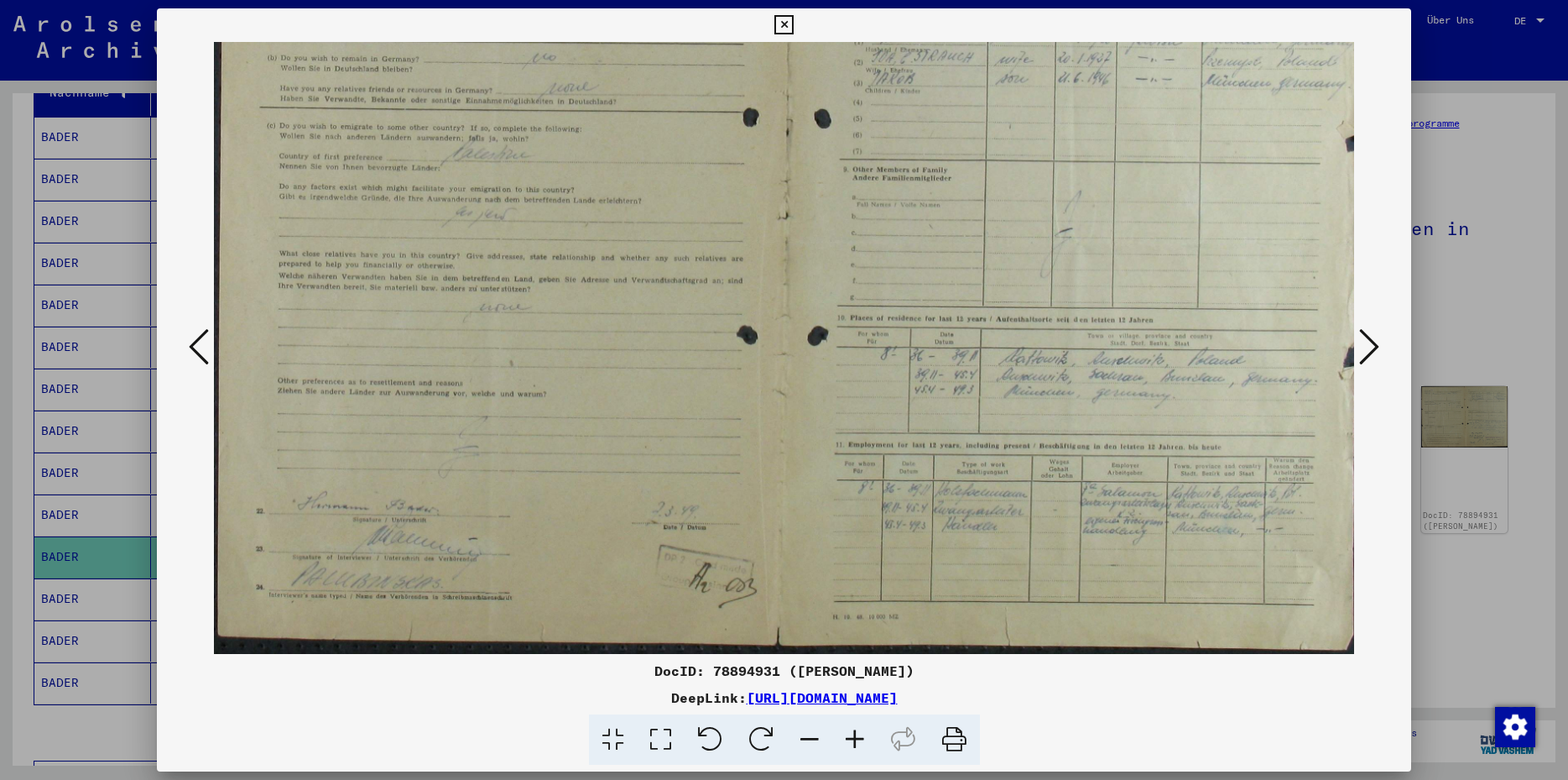
drag, startPoint x: 1020, startPoint y: 456, endPoint x: 837, endPoint y: 217, distance: 301.0
click at [837, 217] on img at bounding box center [784, 240] width 1141 height 827
click at [794, 28] on icon at bounding box center [784, 26] width 19 height 20
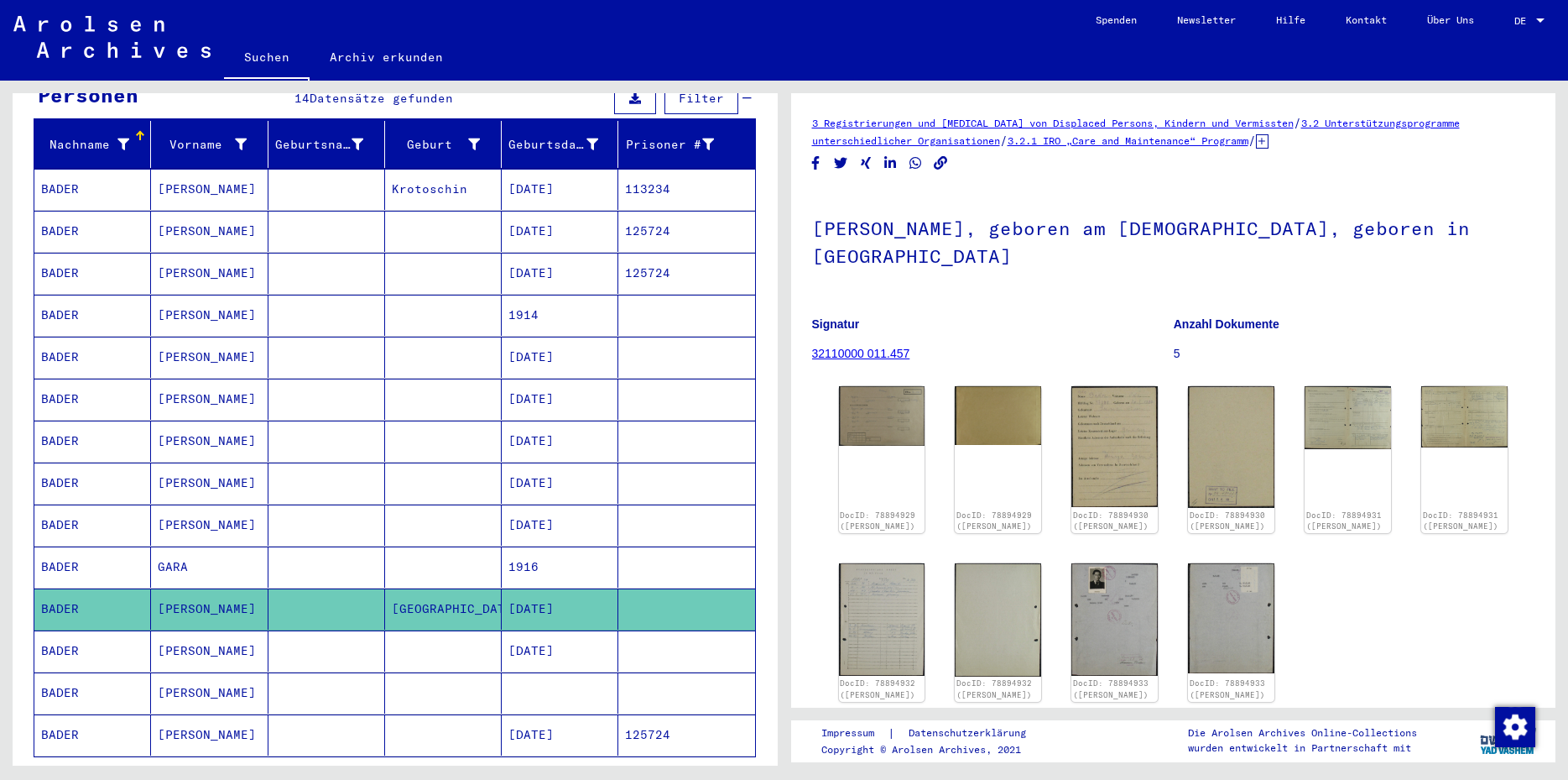
scroll to position [0, 0]
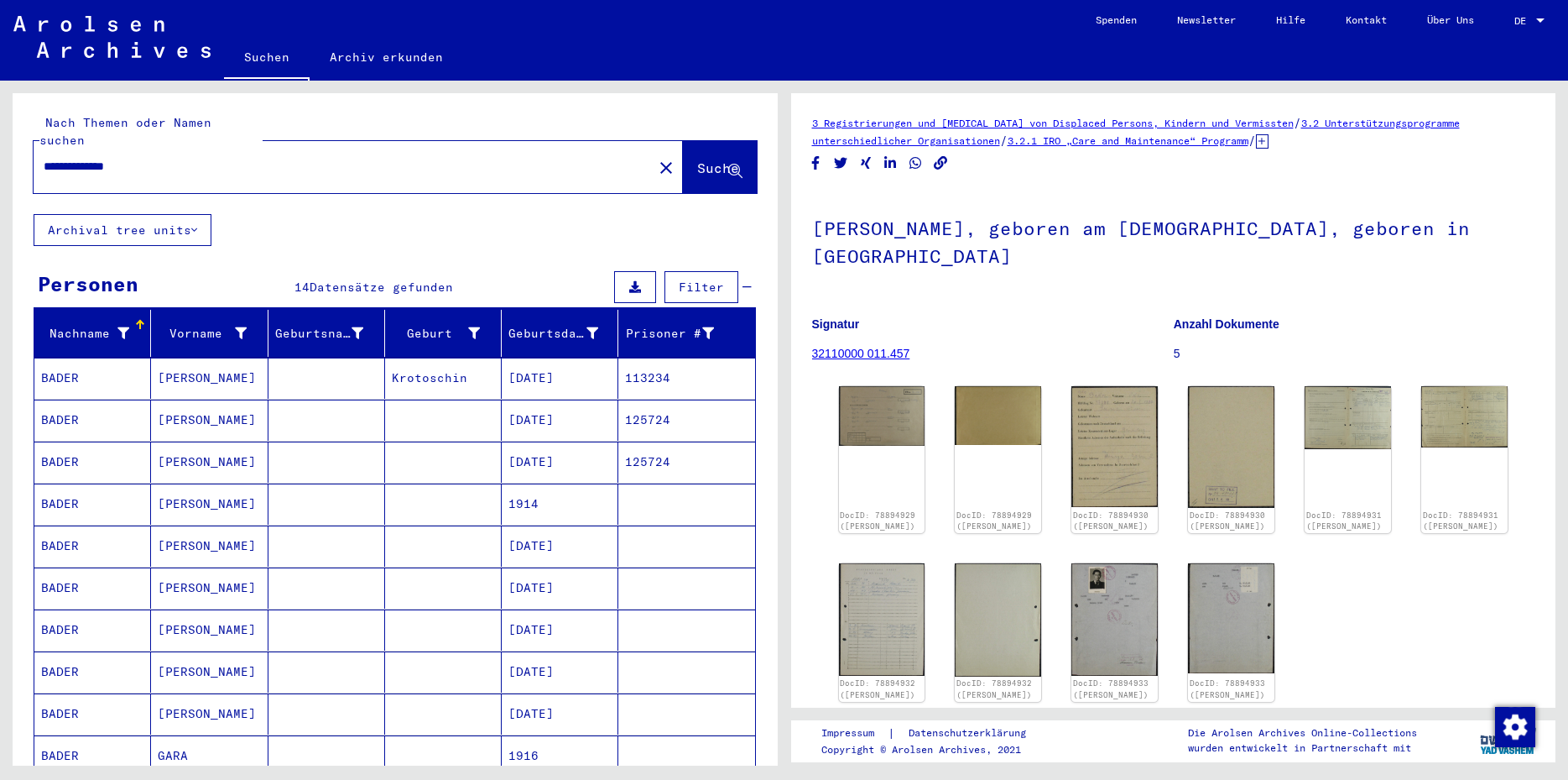
click at [656, 158] on mat-icon "close" at bounding box center [666, 168] width 20 height 20
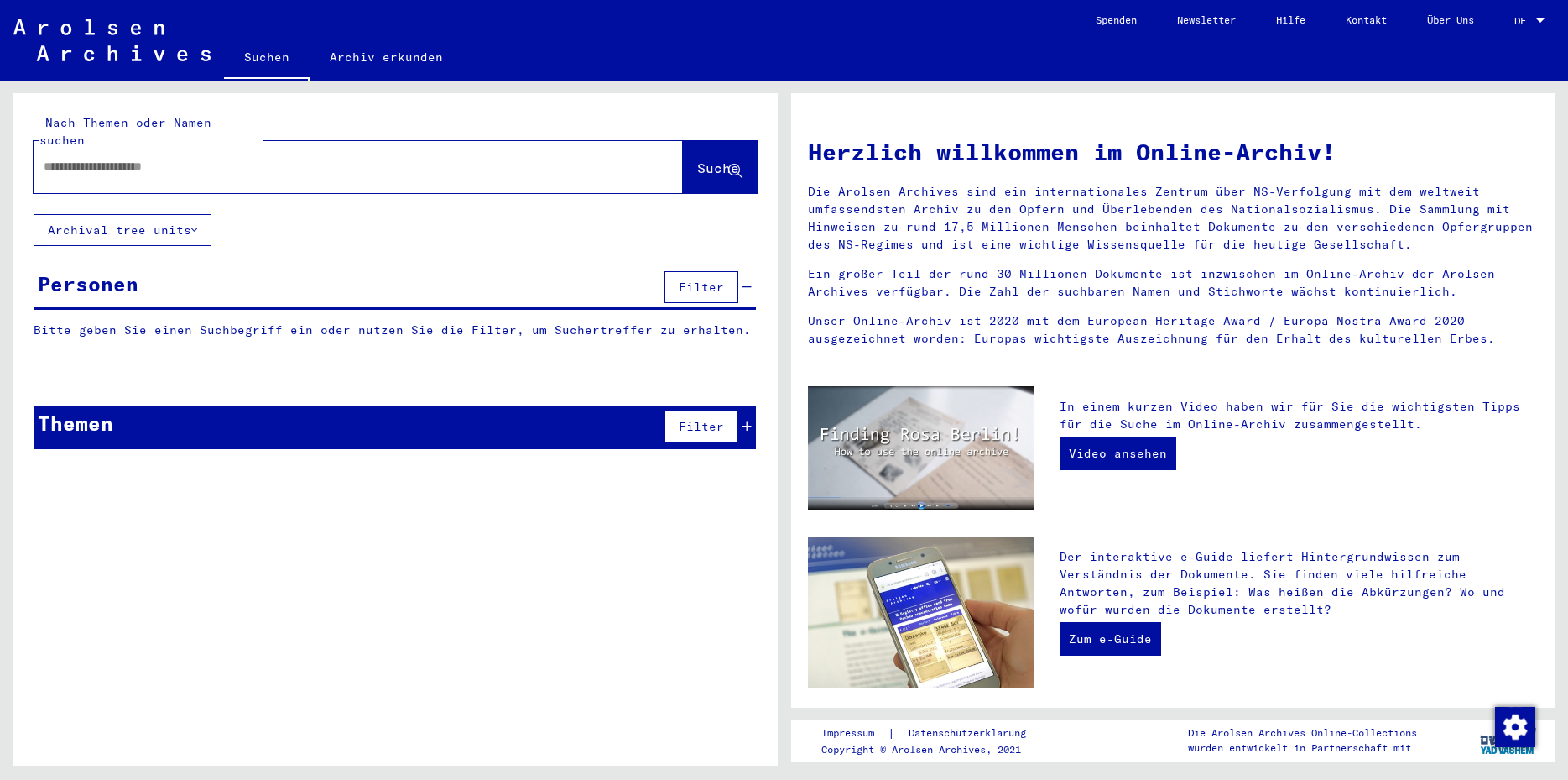
click at [152, 162] on div at bounding box center [333, 166] width 600 height 37
click at [53, 158] on input "text" at bounding box center [338, 166] width 589 height 17
type input "*********"
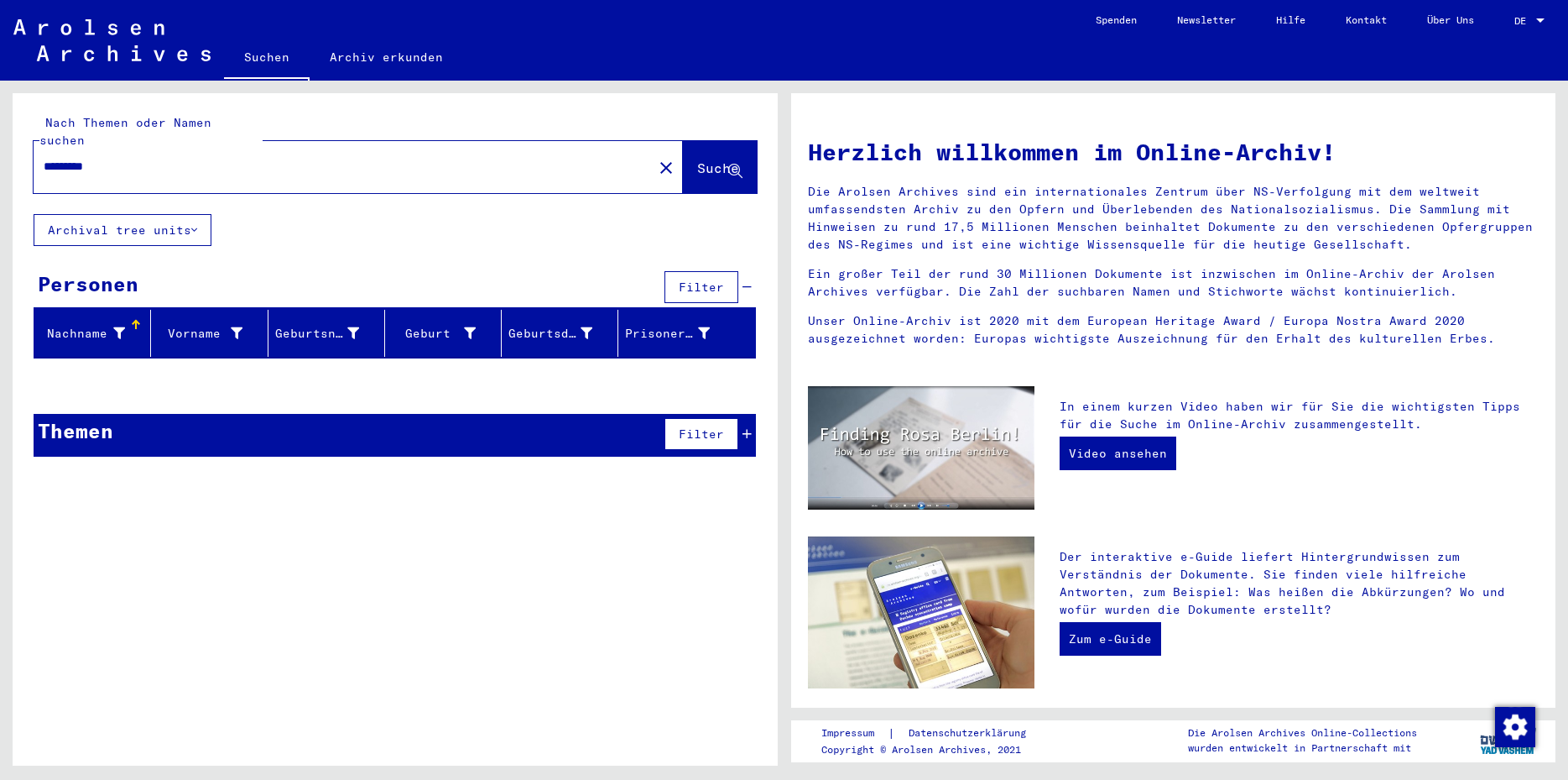
click at [656, 158] on mat-icon "close" at bounding box center [666, 168] width 20 height 20
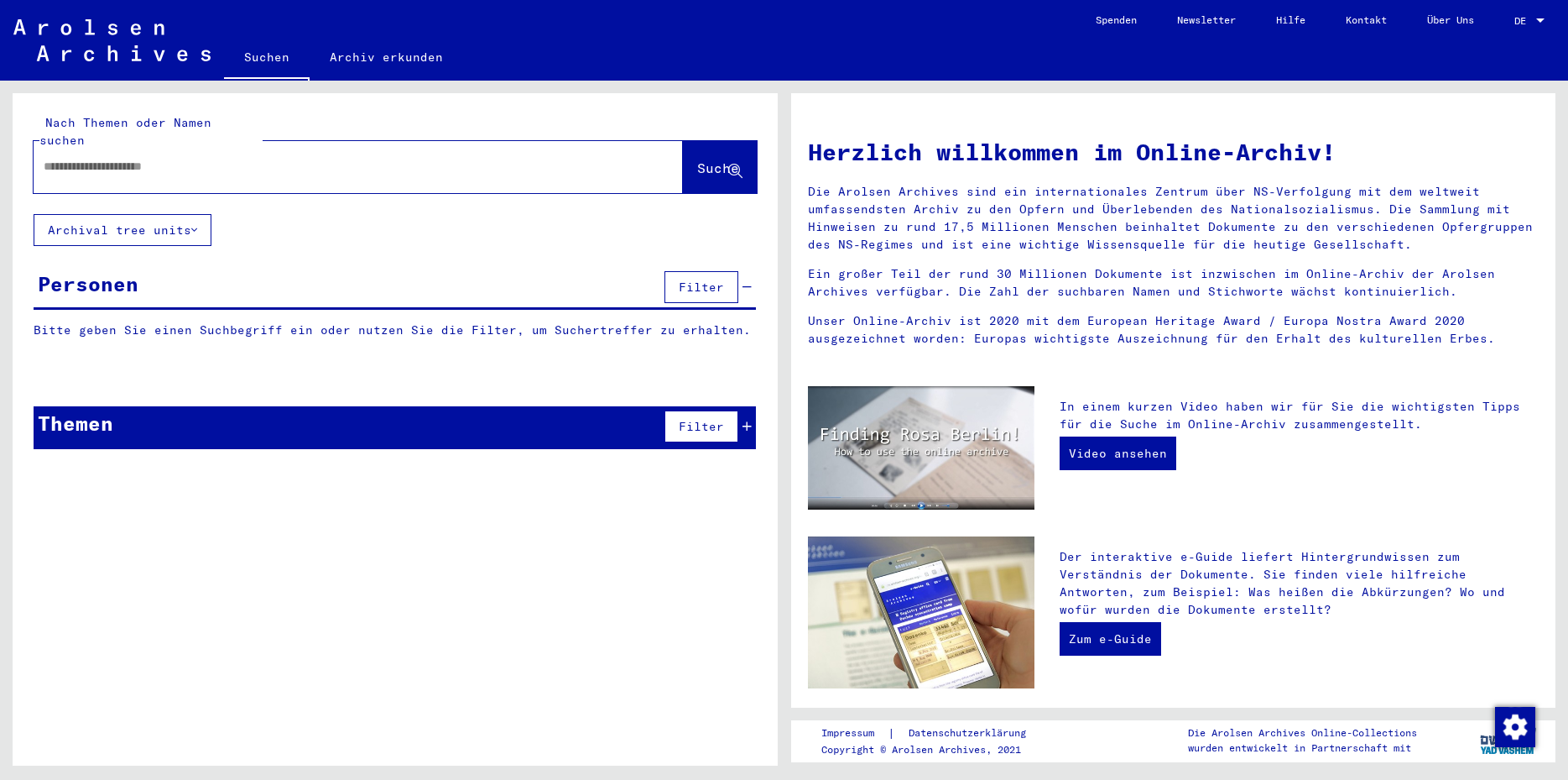
click at [64, 158] on input "text" at bounding box center [338, 166] width 589 height 17
type input "******"
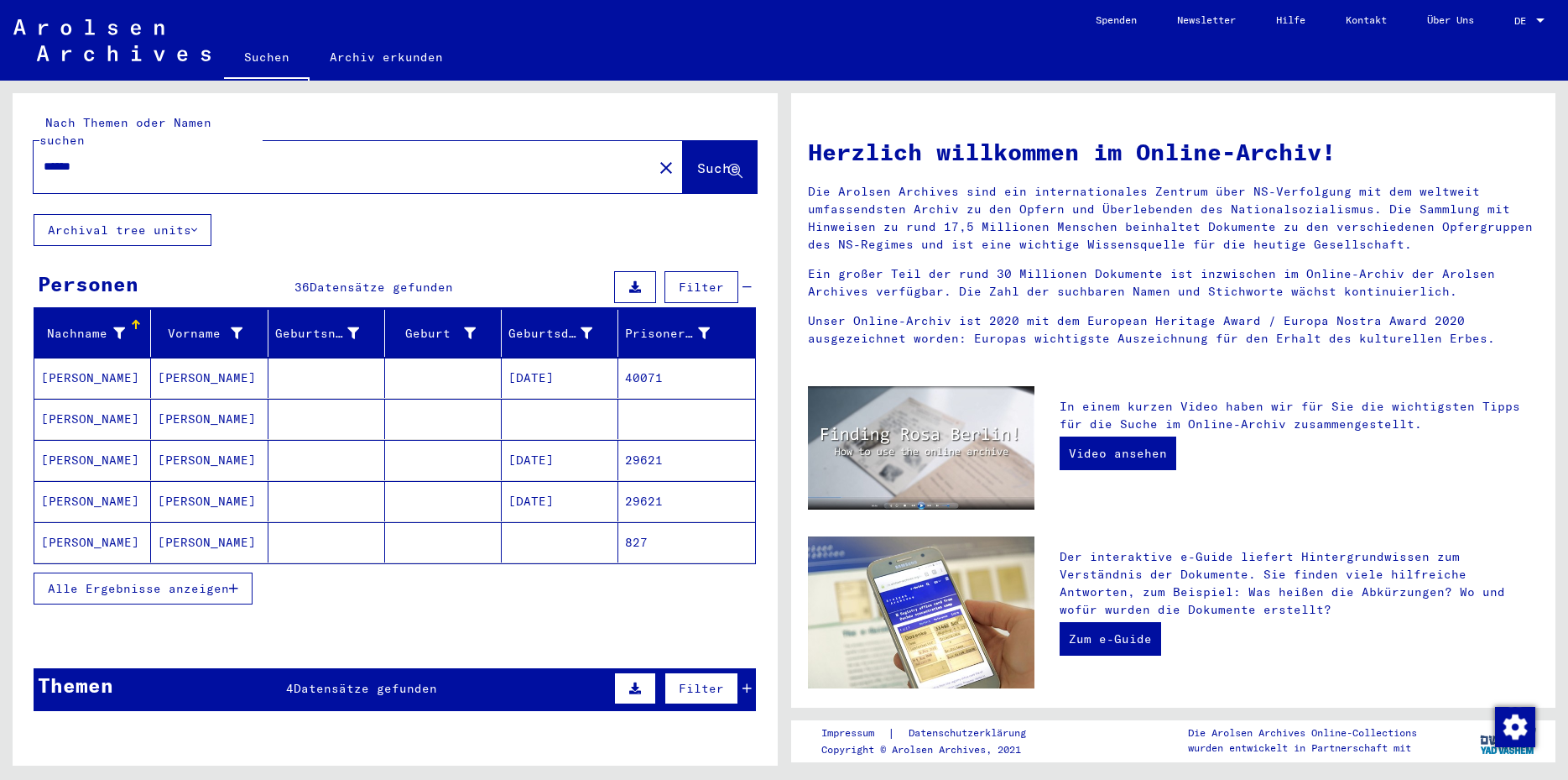
click at [256, 360] on mat-cell "[PERSON_NAME]" at bounding box center [210, 377] width 117 height 40
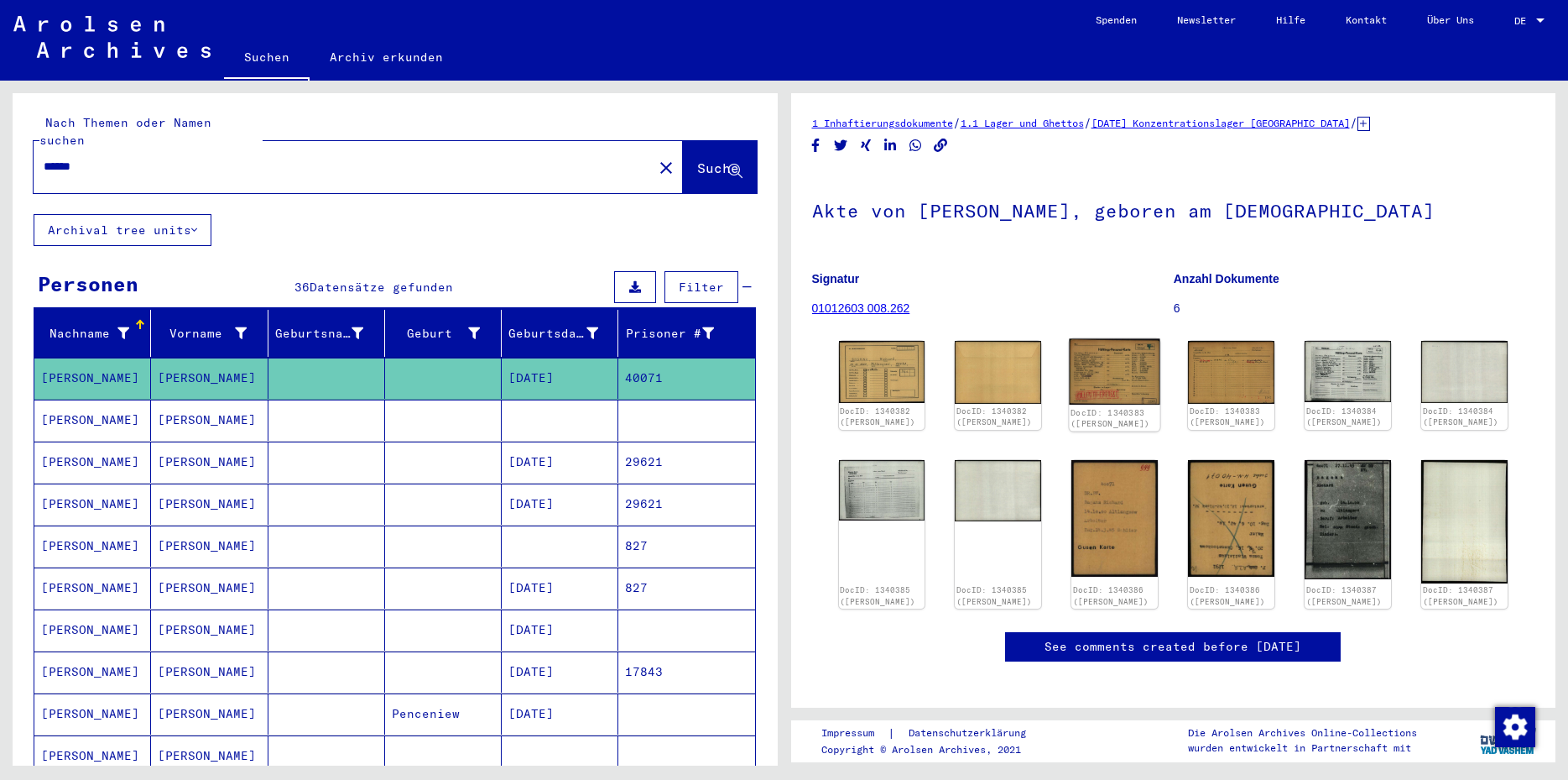
click at [1111, 367] on img at bounding box center [1114, 372] width 90 height 67
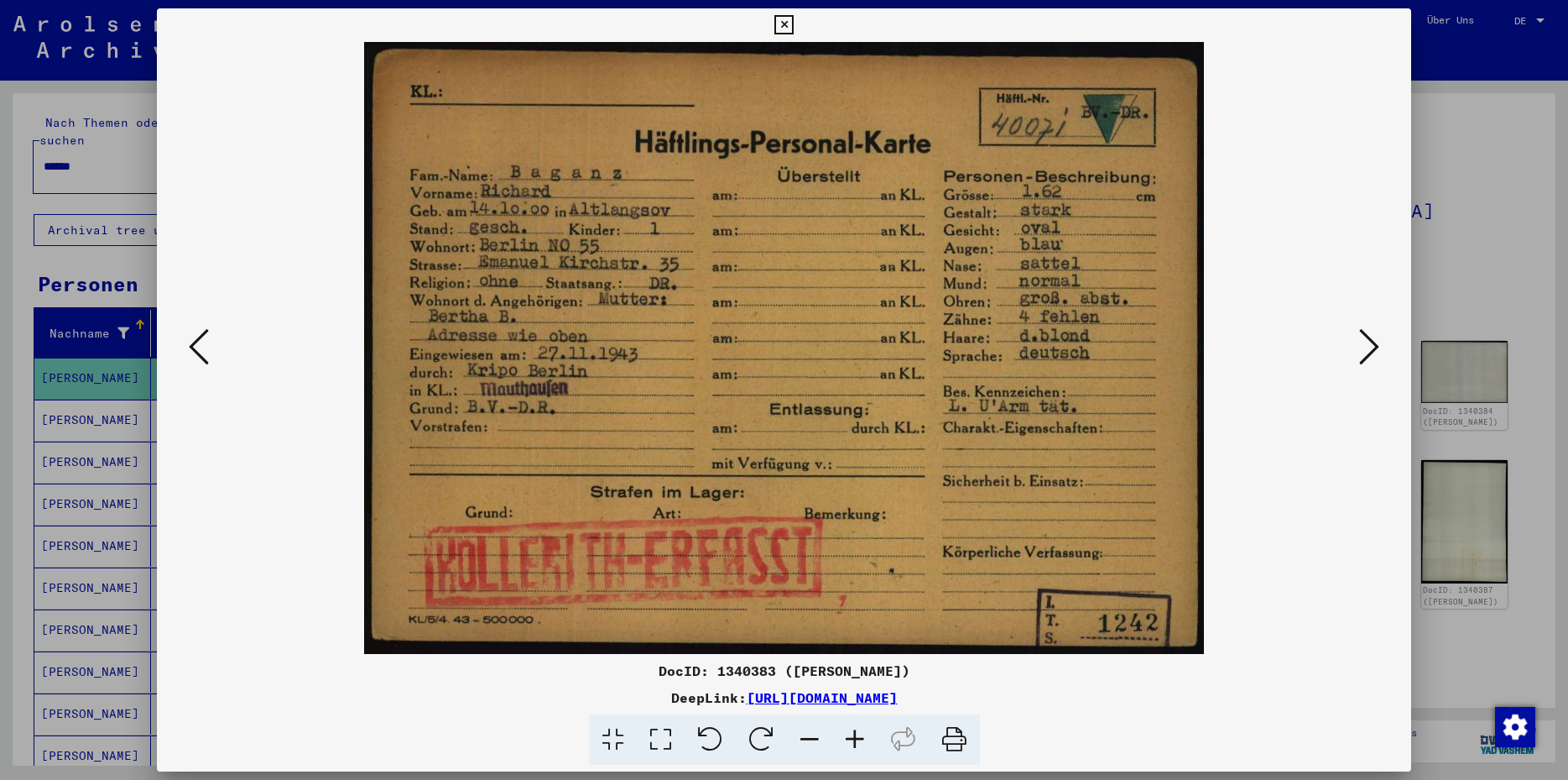
drag, startPoint x: 1404, startPoint y: 23, endPoint x: 1392, endPoint y: 31, distance: 14.4
click at [794, 24] on icon at bounding box center [784, 26] width 19 height 20
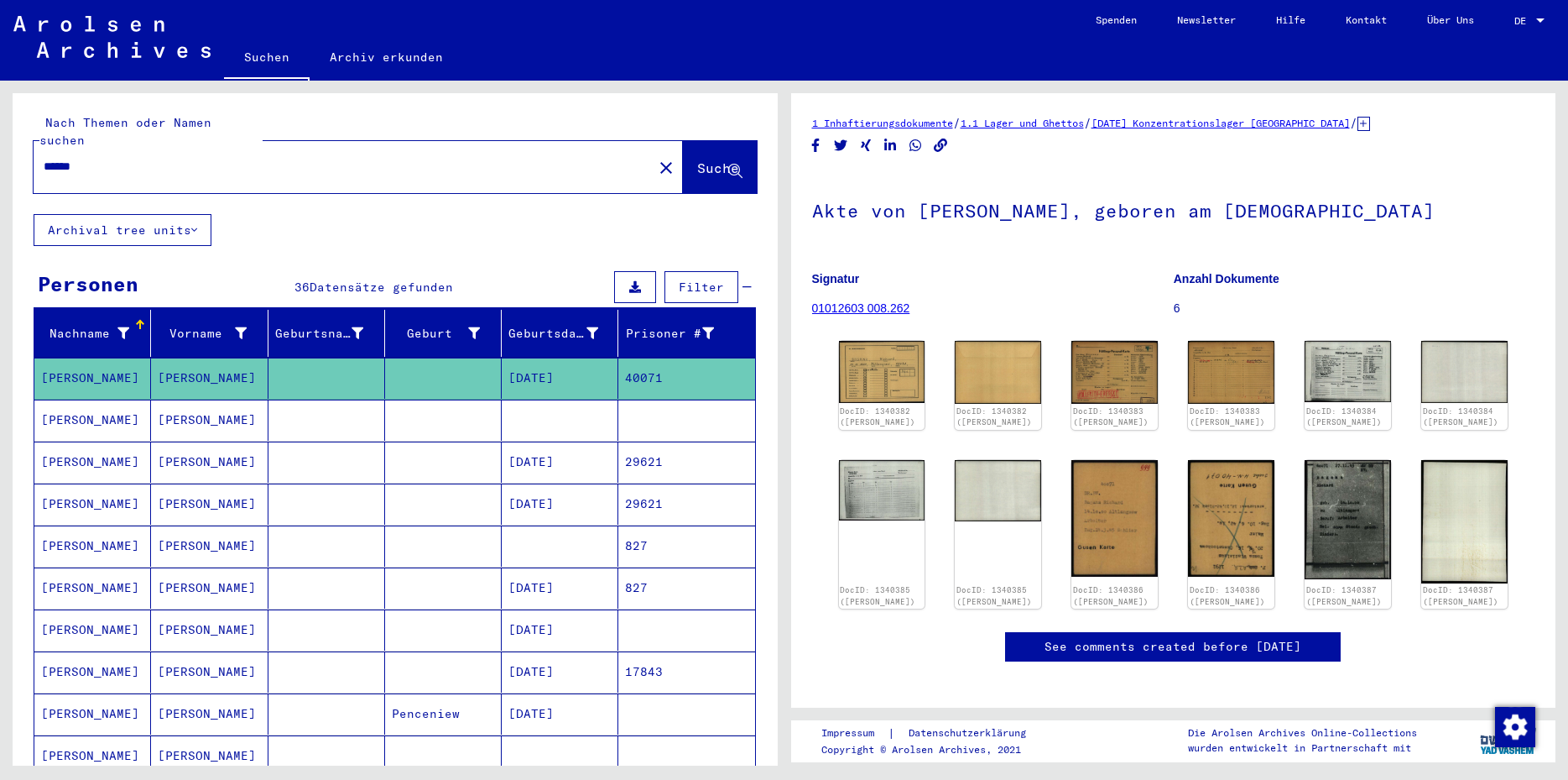
click at [602, 401] on mat-cell at bounding box center [560, 419] width 117 height 41
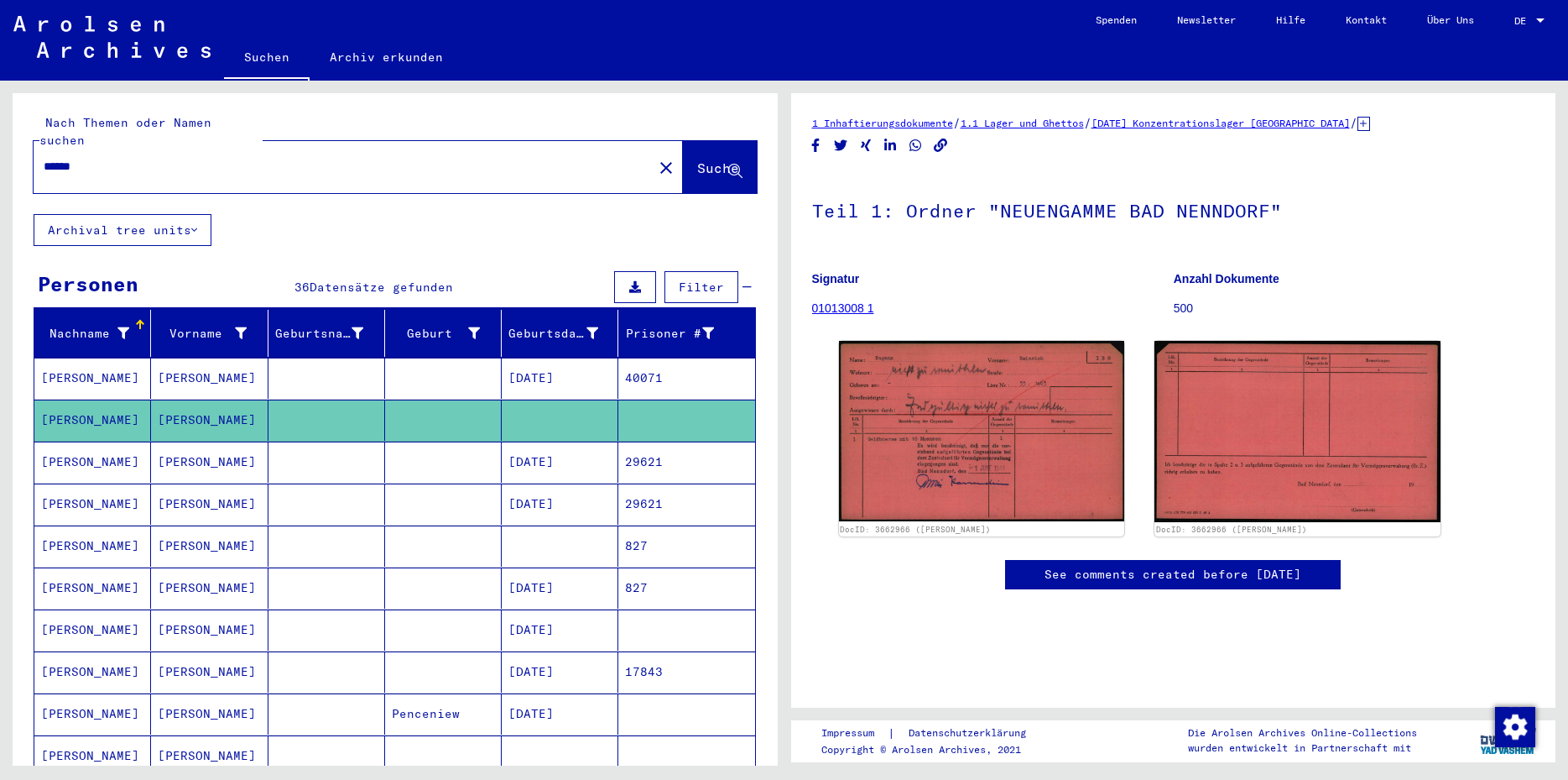
click at [594, 457] on mat-cell "[DATE]" at bounding box center [560, 461] width 117 height 41
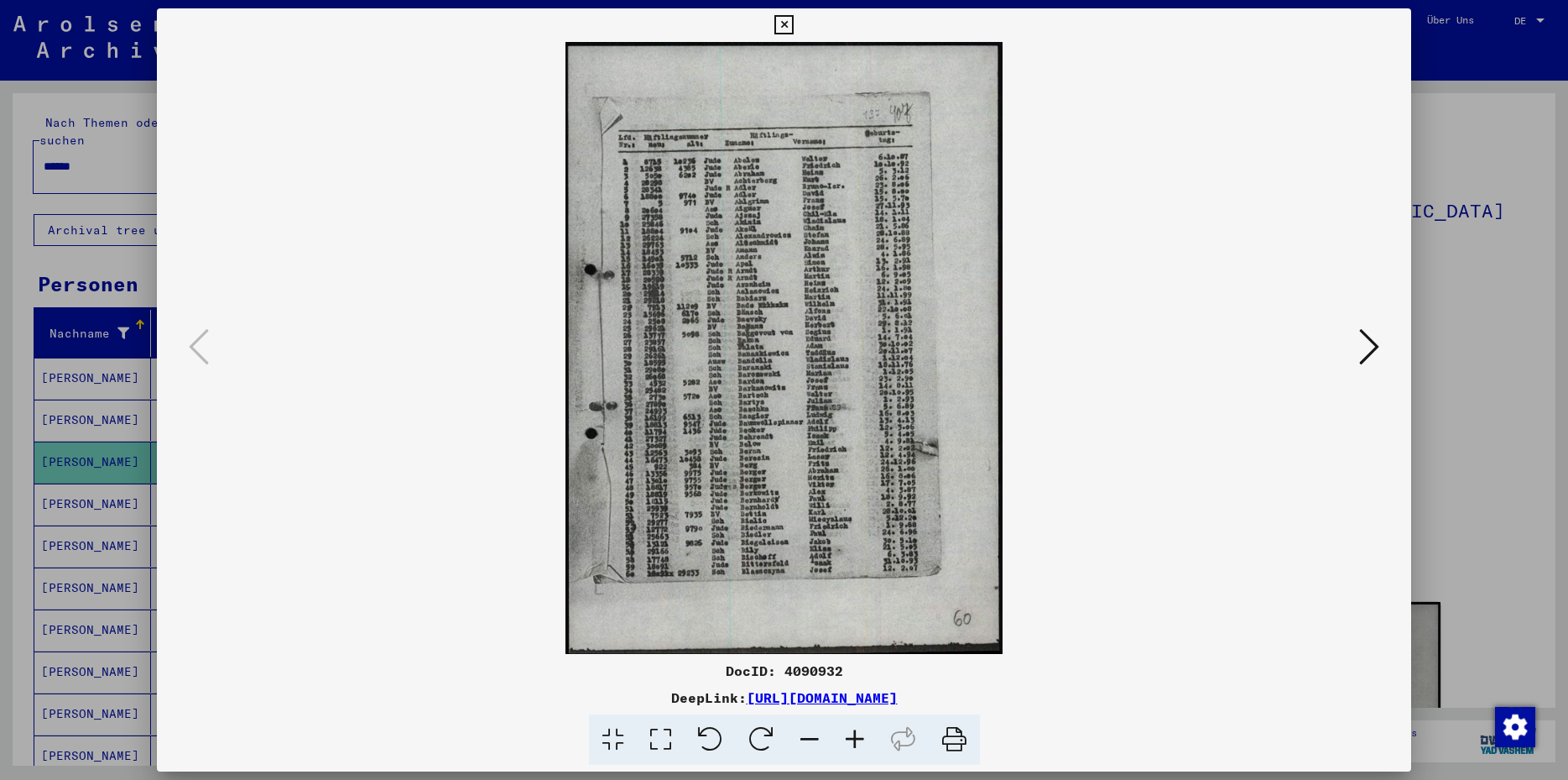
click at [656, 747] on icon at bounding box center [661, 740] width 47 height 51
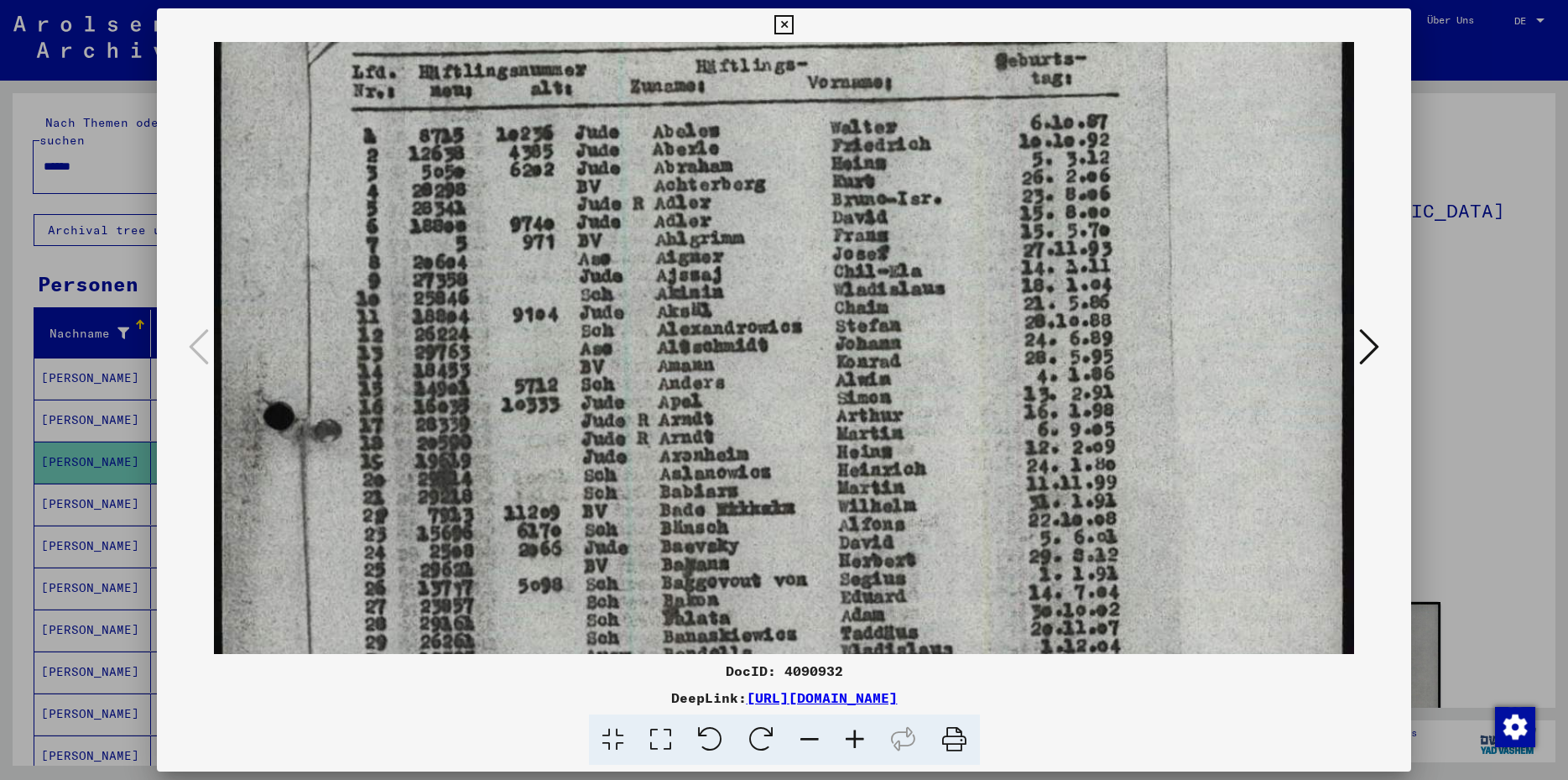
scroll to position [403, 0]
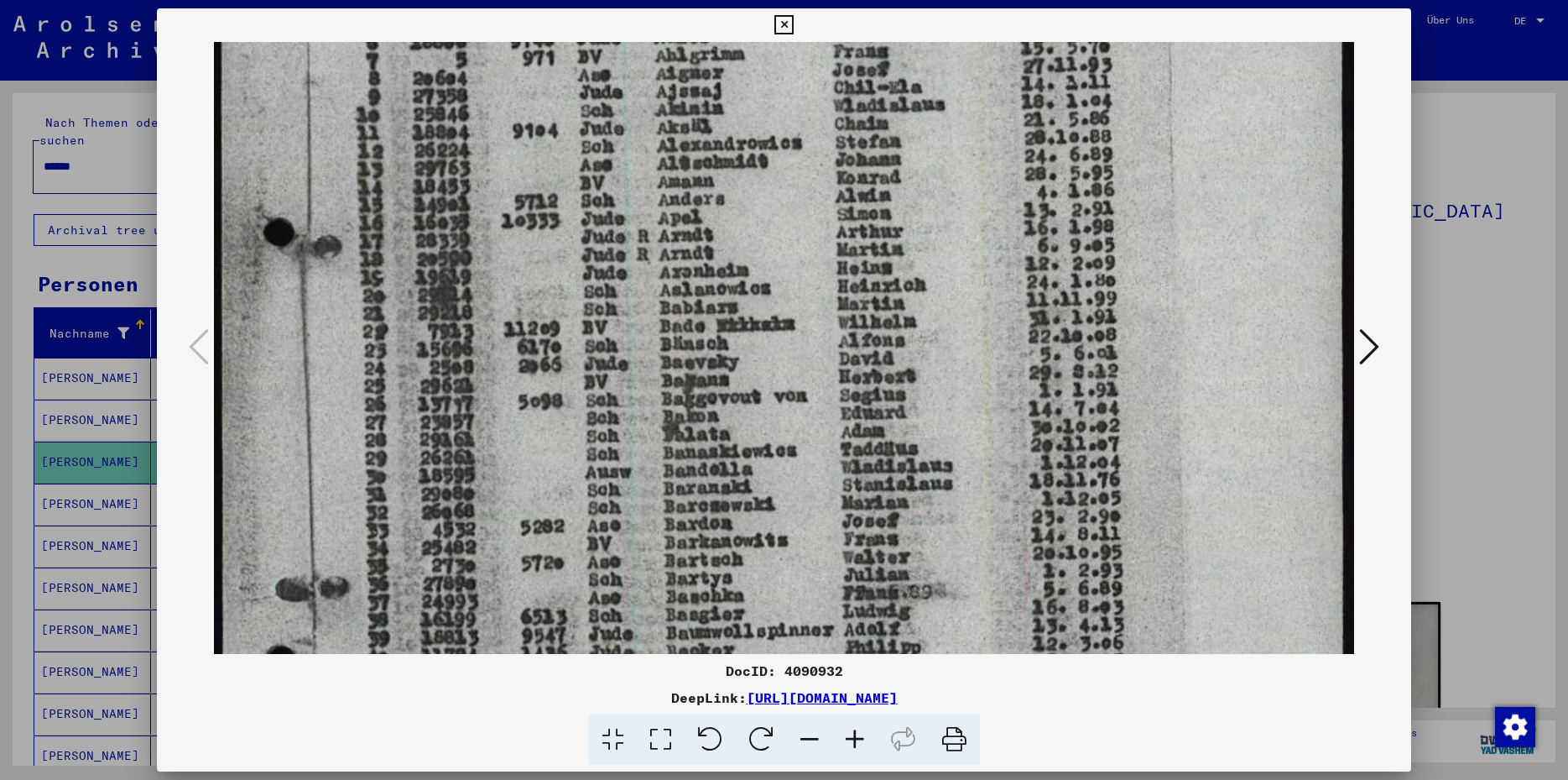
drag, startPoint x: 726, startPoint y: 595, endPoint x: 725, endPoint y: 192, distance: 403.0
click at [725, 192] on img at bounding box center [784, 436] width 1141 height 1596
click at [794, 27] on icon at bounding box center [784, 26] width 19 height 20
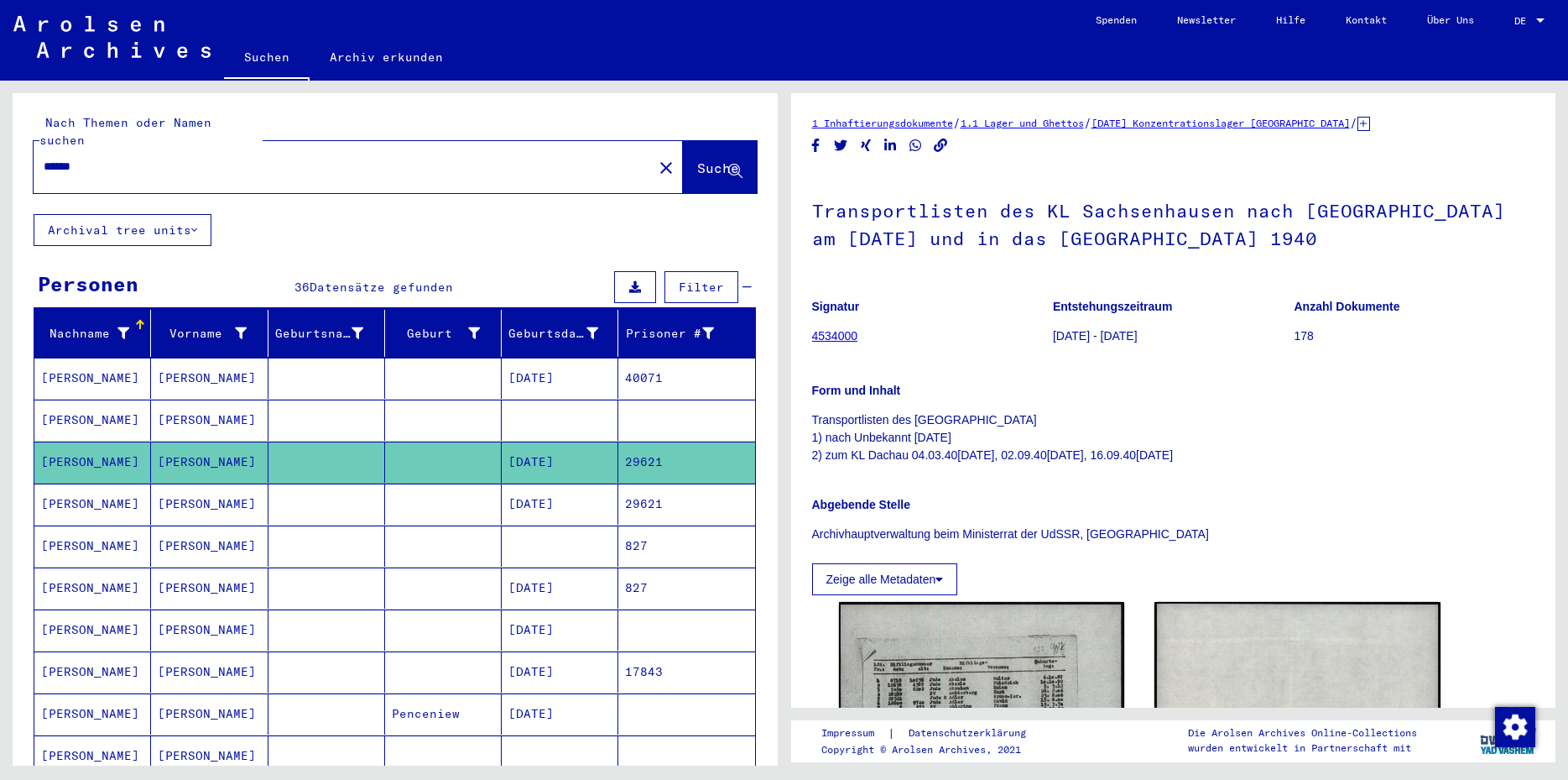
click at [659, 534] on mat-cell "827" at bounding box center [686, 546] width 136 height 41
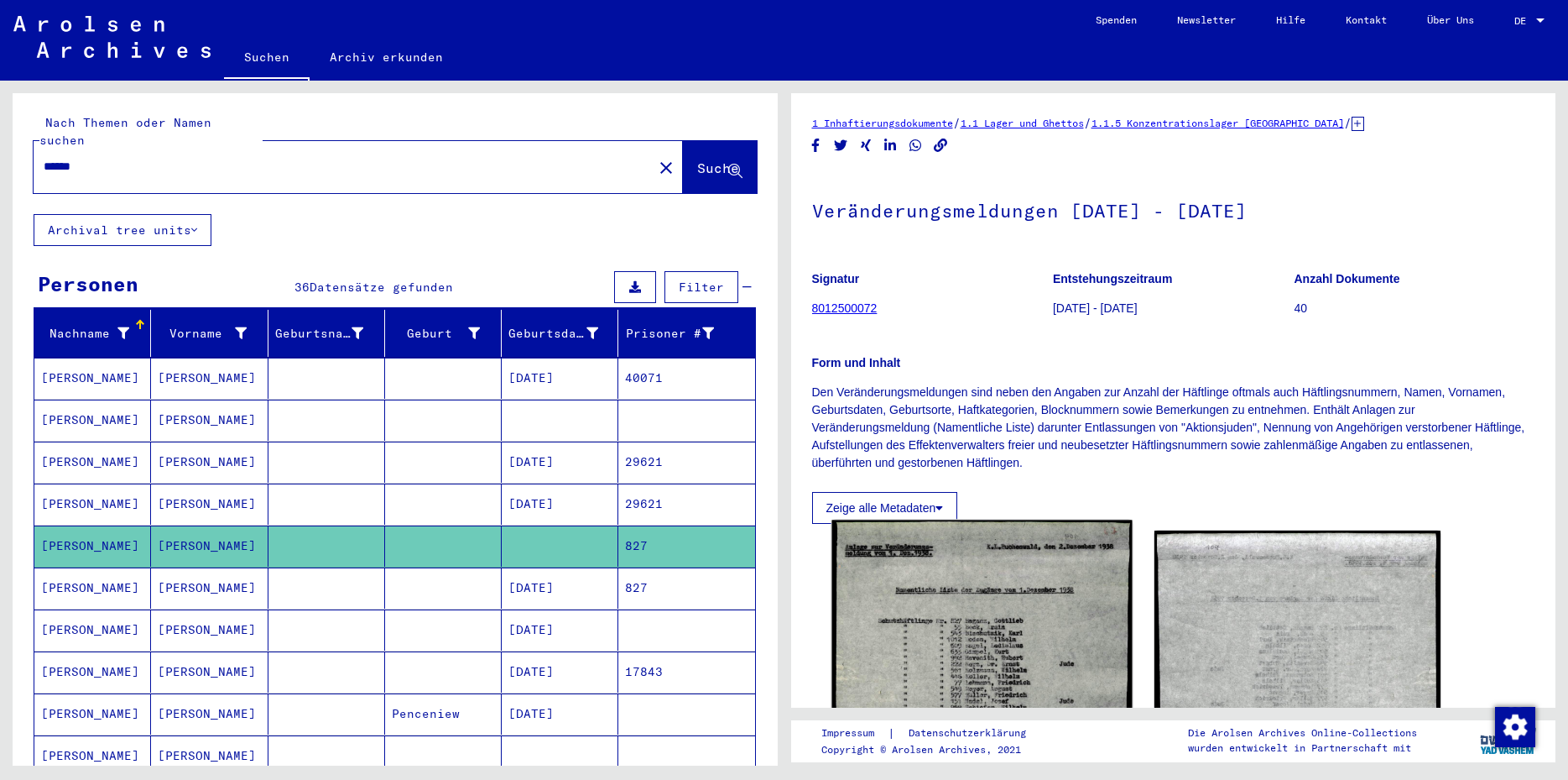
click at [982, 610] on img at bounding box center [982, 735] width 301 height 430
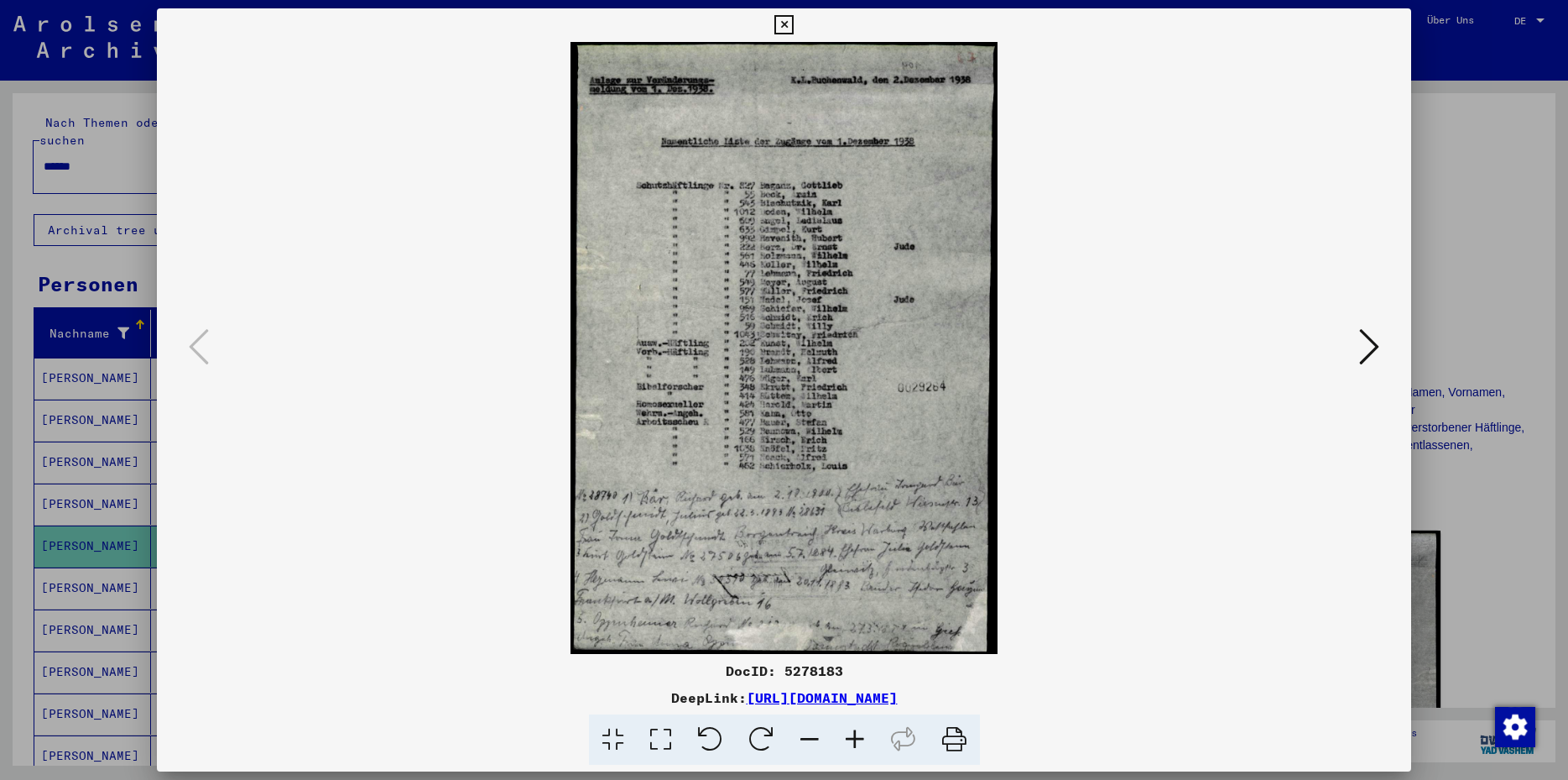
click at [653, 740] on icon at bounding box center [661, 740] width 47 height 51
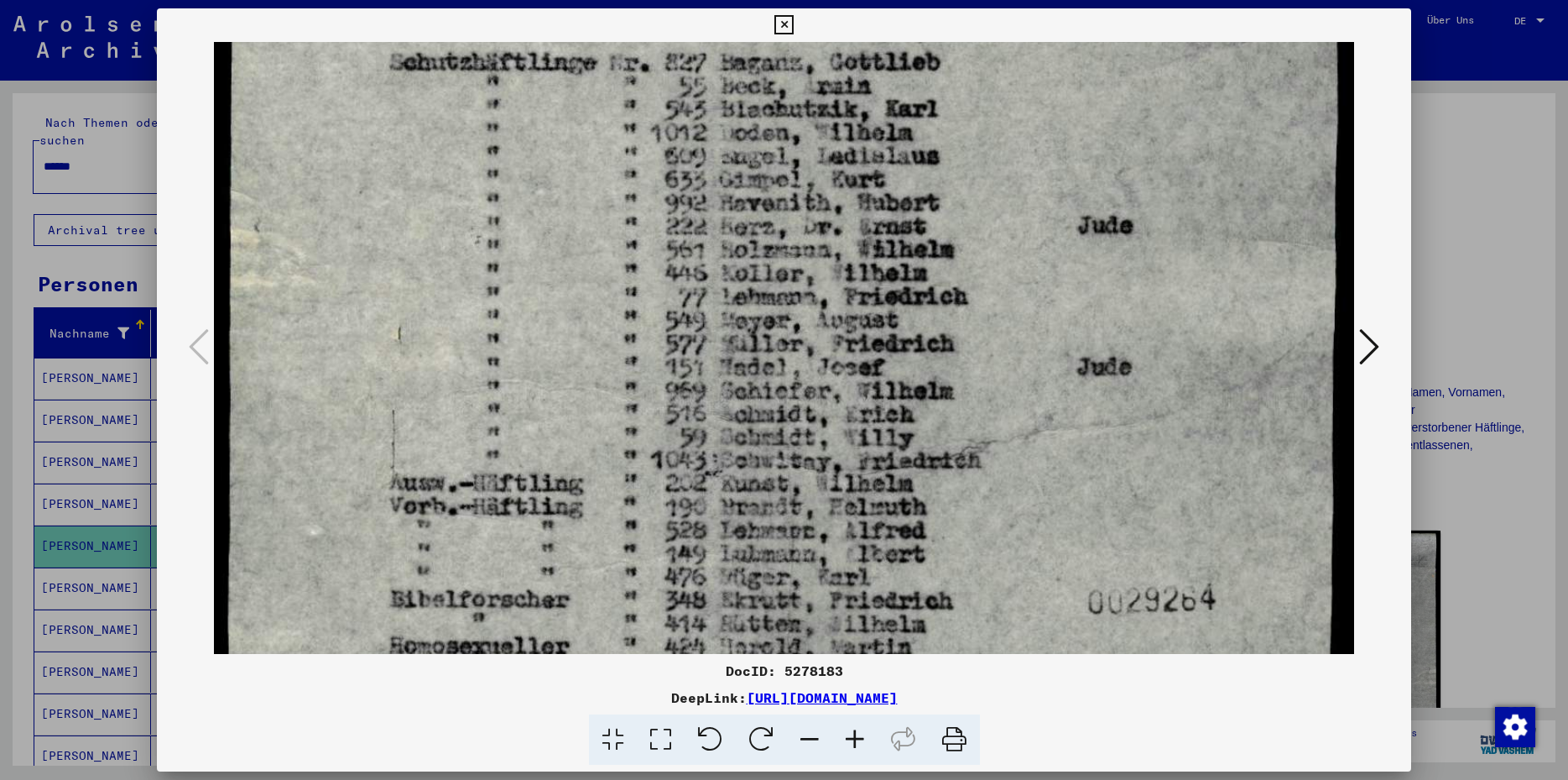
scroll to position [408, 0]
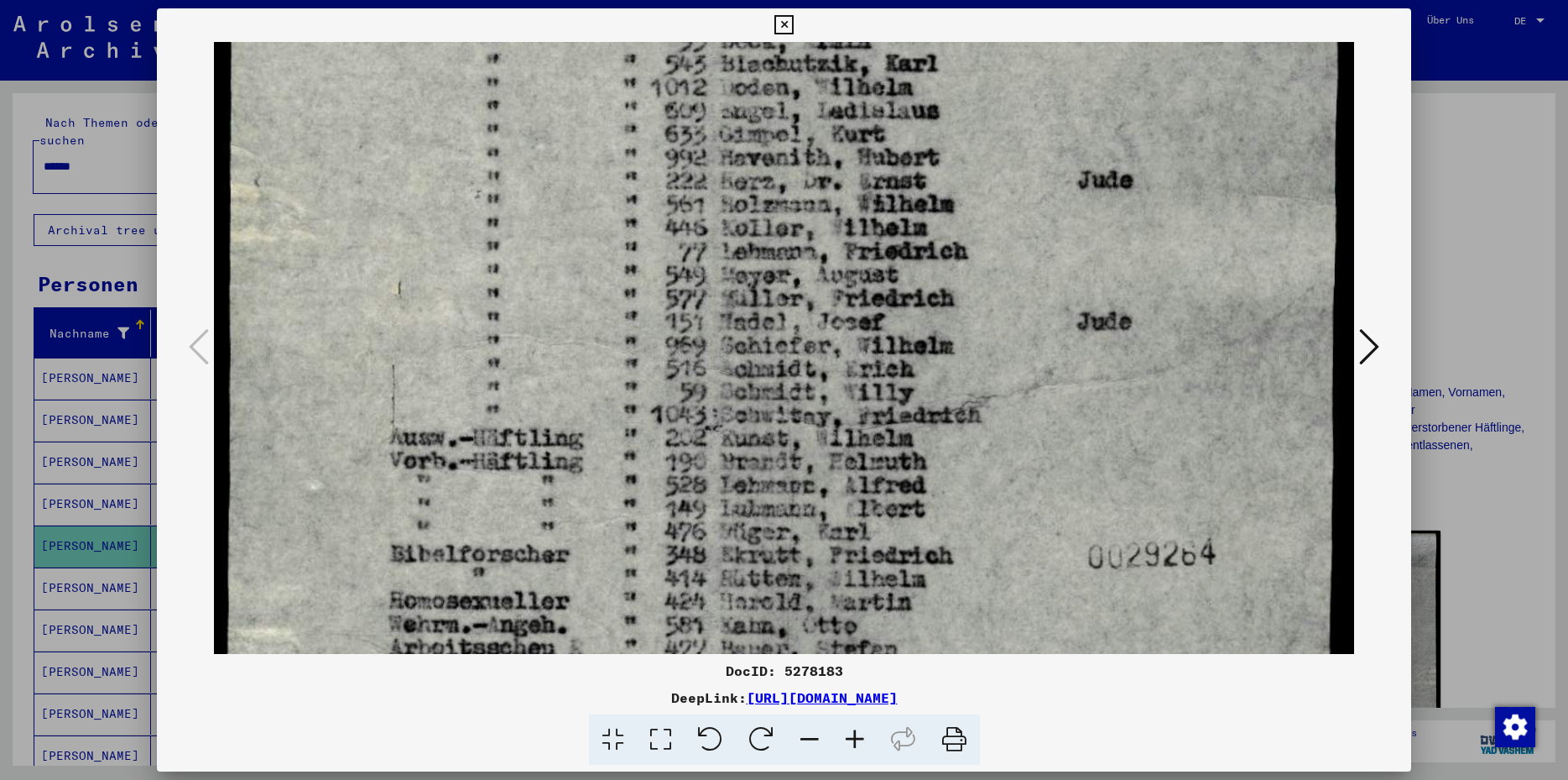
drag, startPoint x: 866, startPoint y: 565, endPoint x: 945, endPoint y: 157, distance: 415.6
click at [945, 157] on img at bounding box center [784, 450] width 1141 height 1634
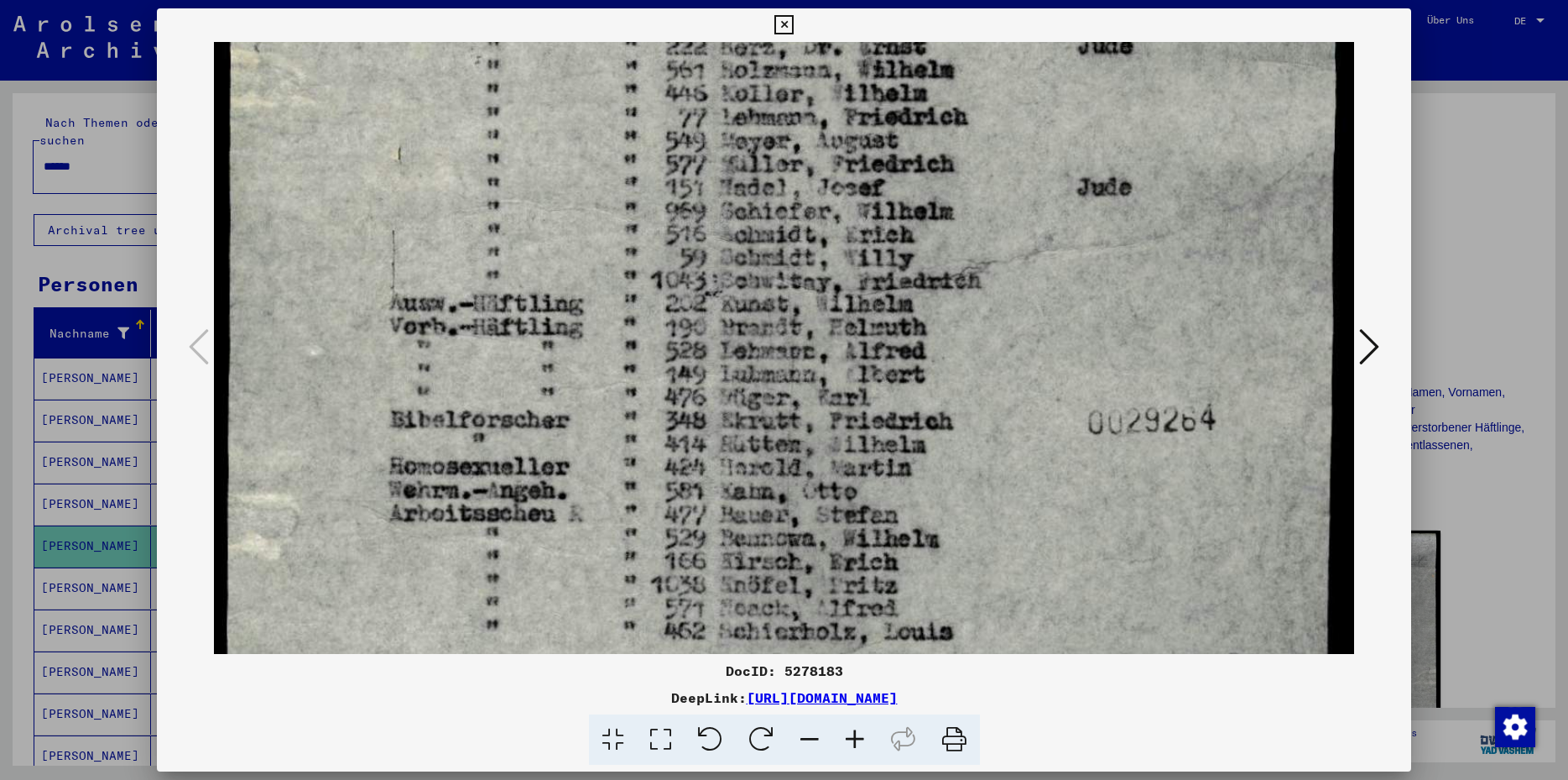
scroll to position [547, 0]
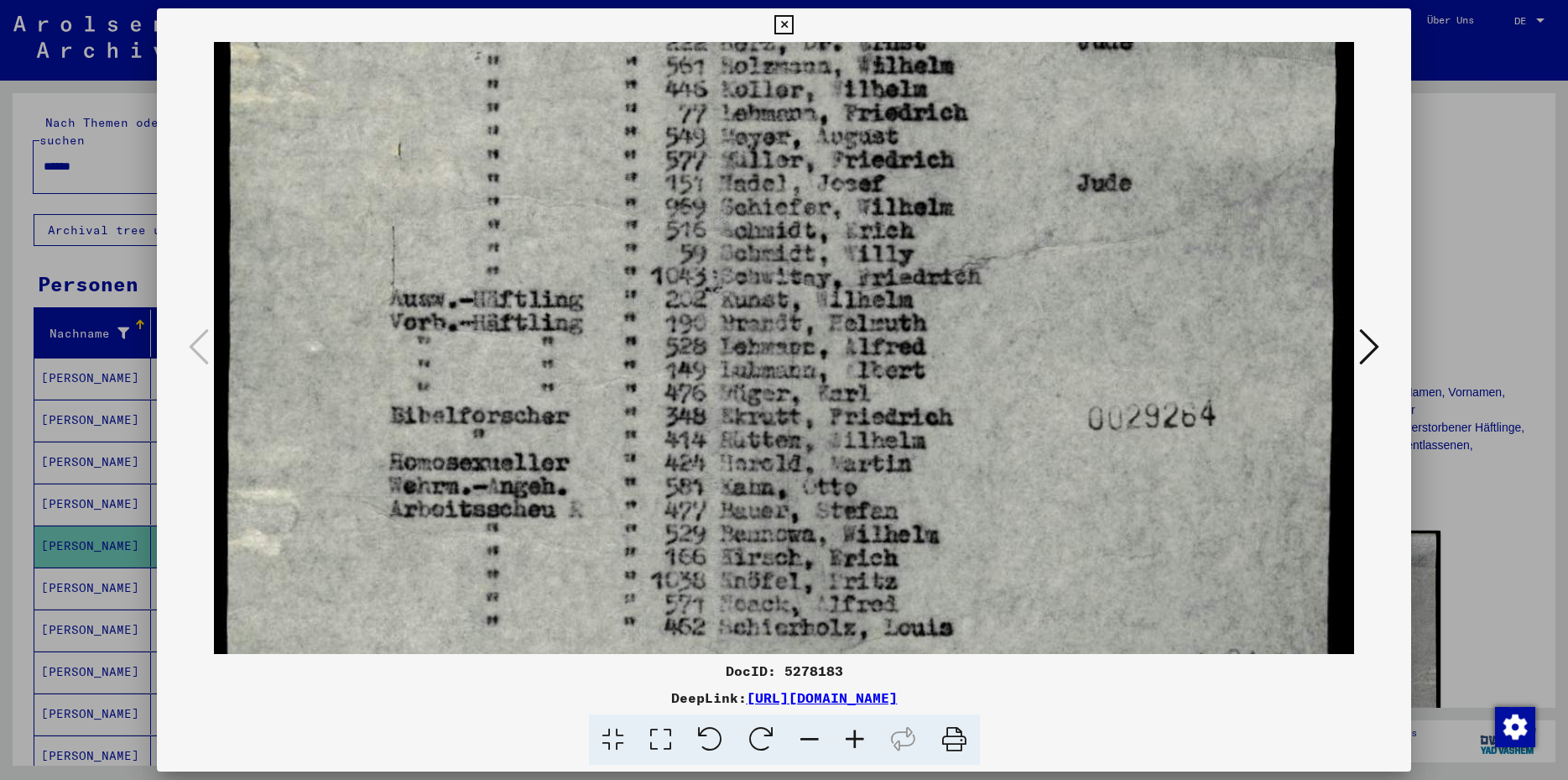
drag, startPoint x: 897, startPoint y: 402, endPoint x: 938, endPoint y: 283, distance: 125.9
click at [938, 283] on img at bounding box center [784, 312] width 1141 height 1634
click at [613, 742] on icon at bounding box center [613, 740] width 47 height 51
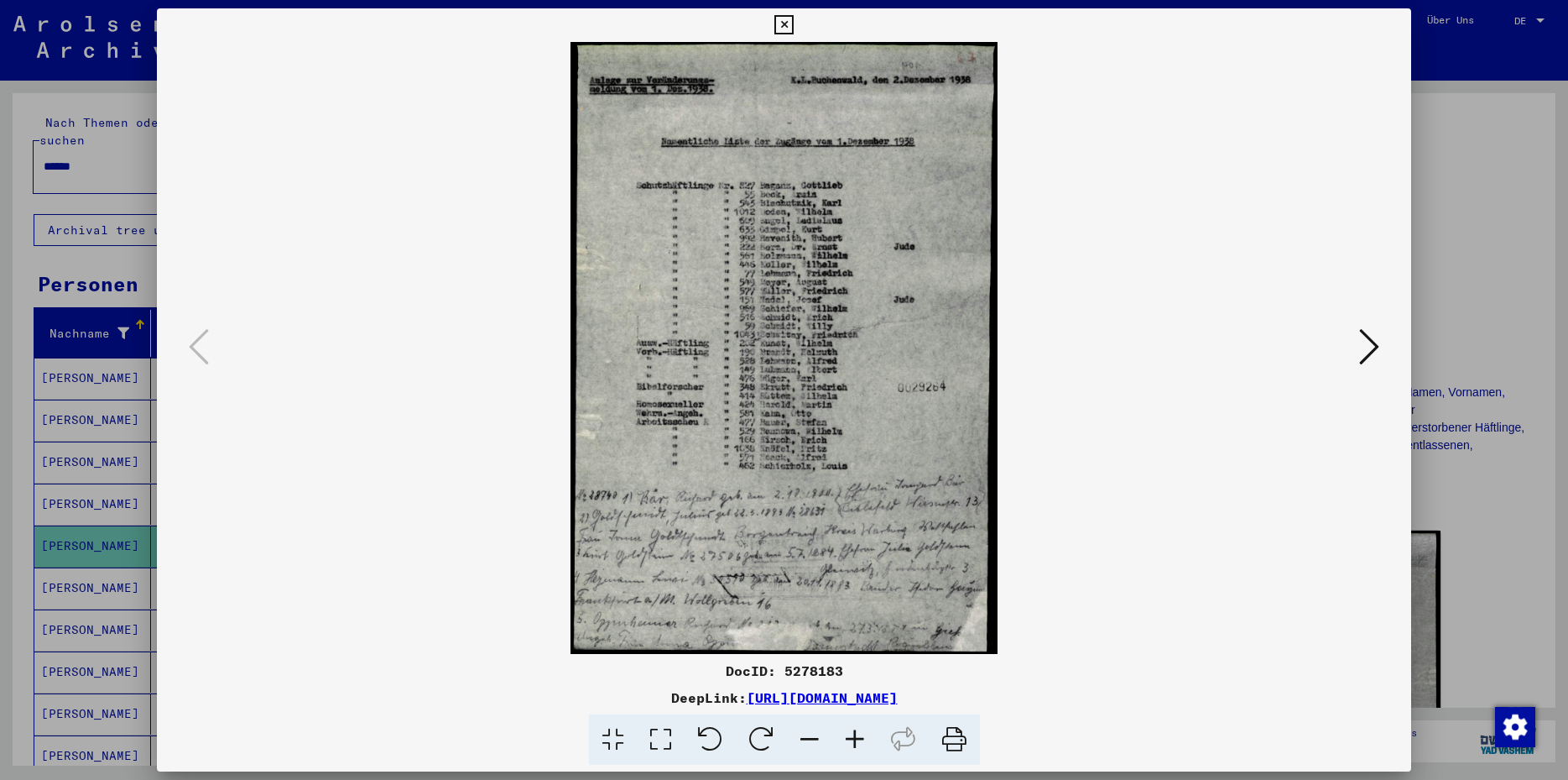
click at [1208, 330] on img at bounding box center [784, 347] width 1141 height 611
click at [655, 738] on icon at bounding box center [661, 740] width 47 height 51
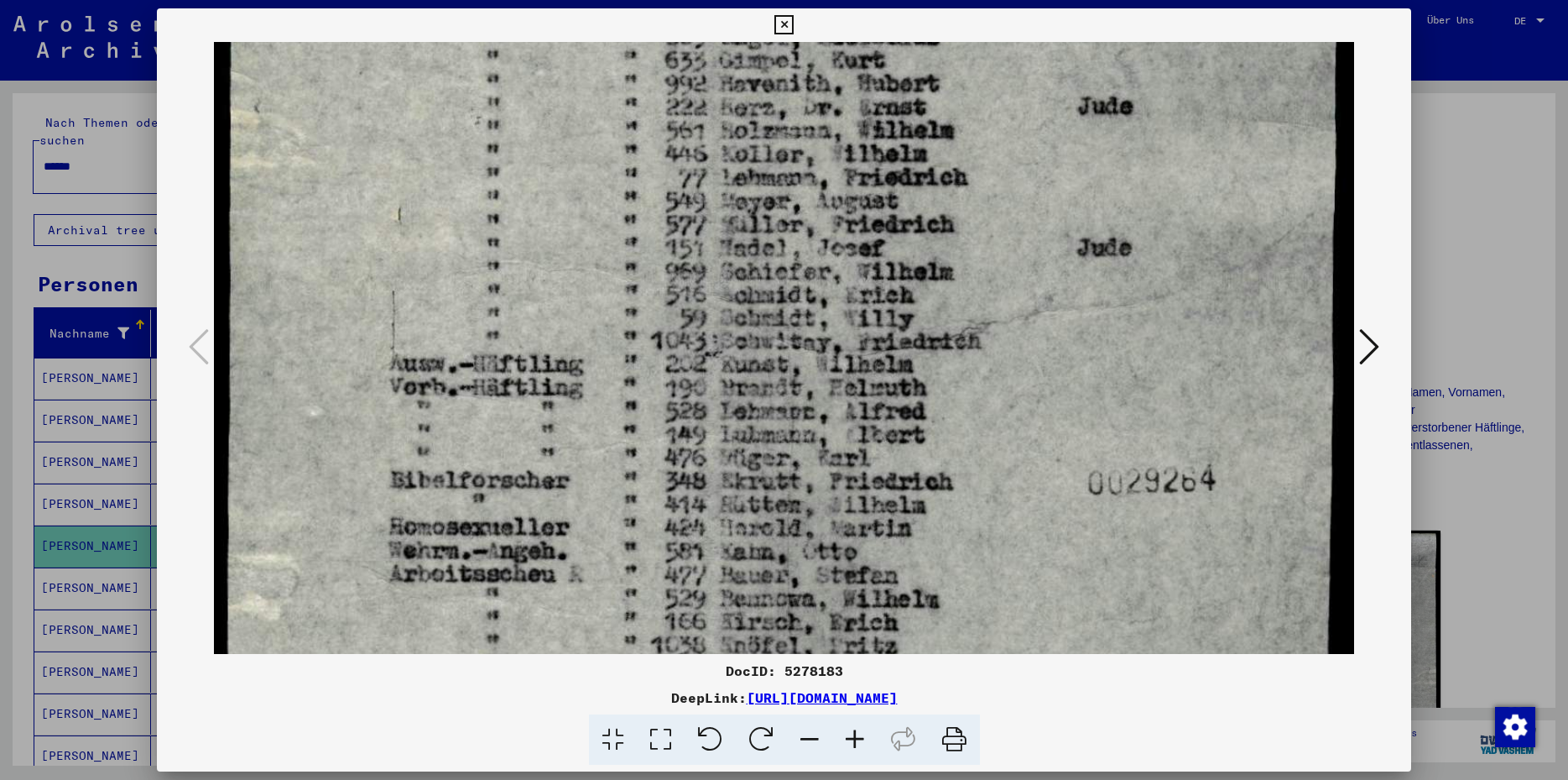
drag, startPoint x: 707, startPoint y: 612, endPoint x: 810, endPoint y: -36, distance: 656.1
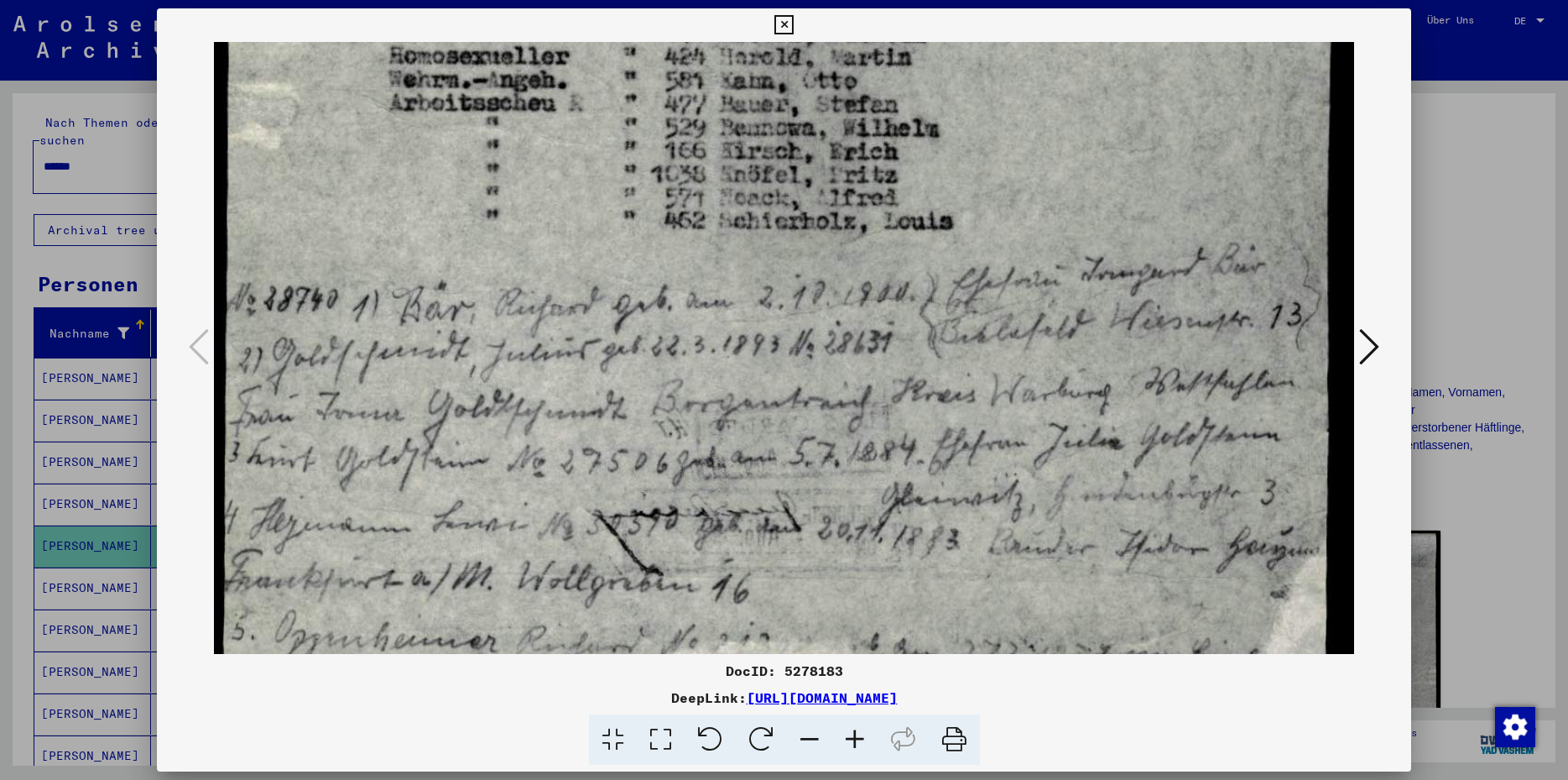
scroll to position [999, 0]
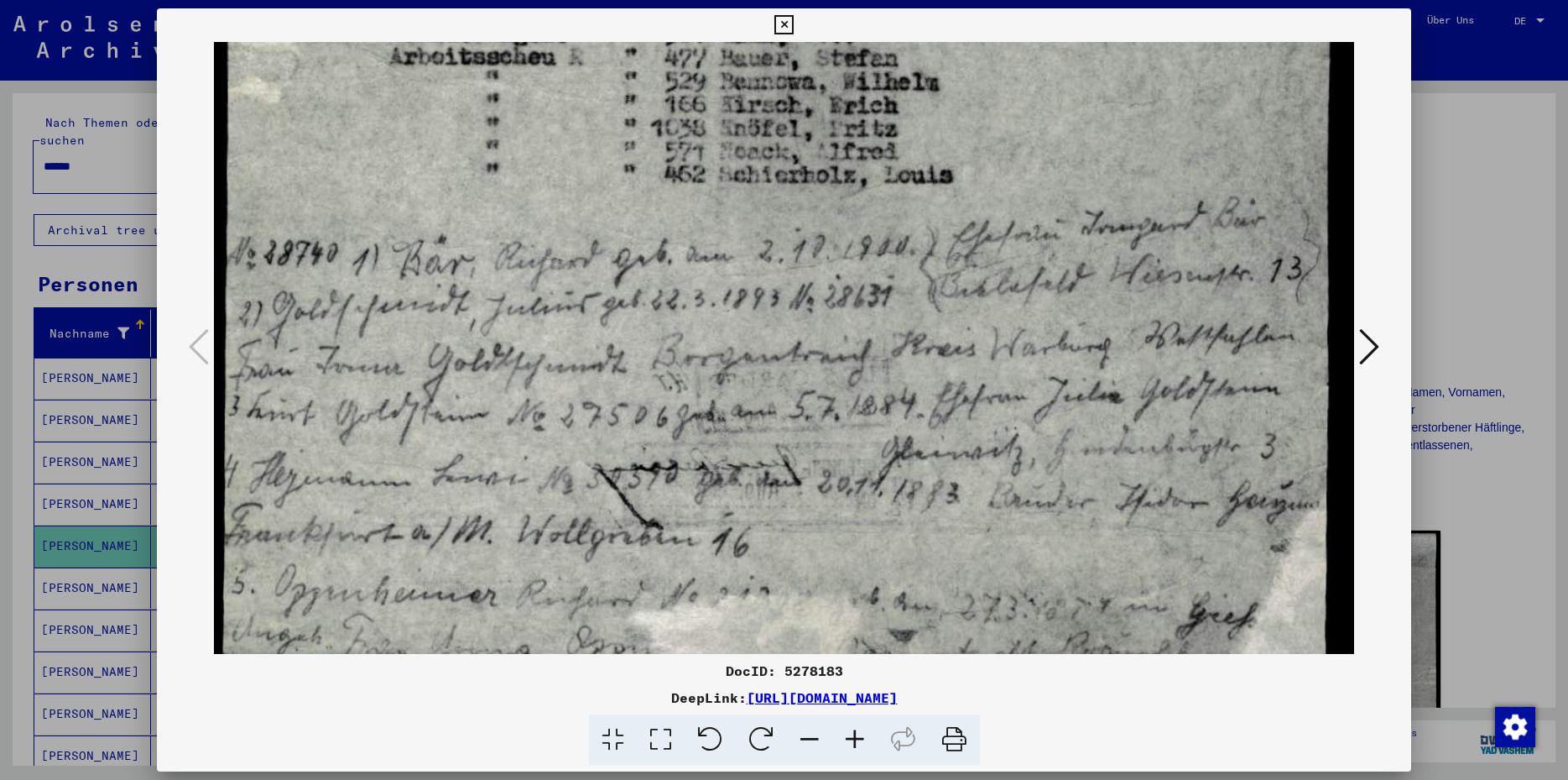
drag, startPoint x: 760, startPoint y: 484, endPoint x: 815, endPoint y: 139, distance: 349.4
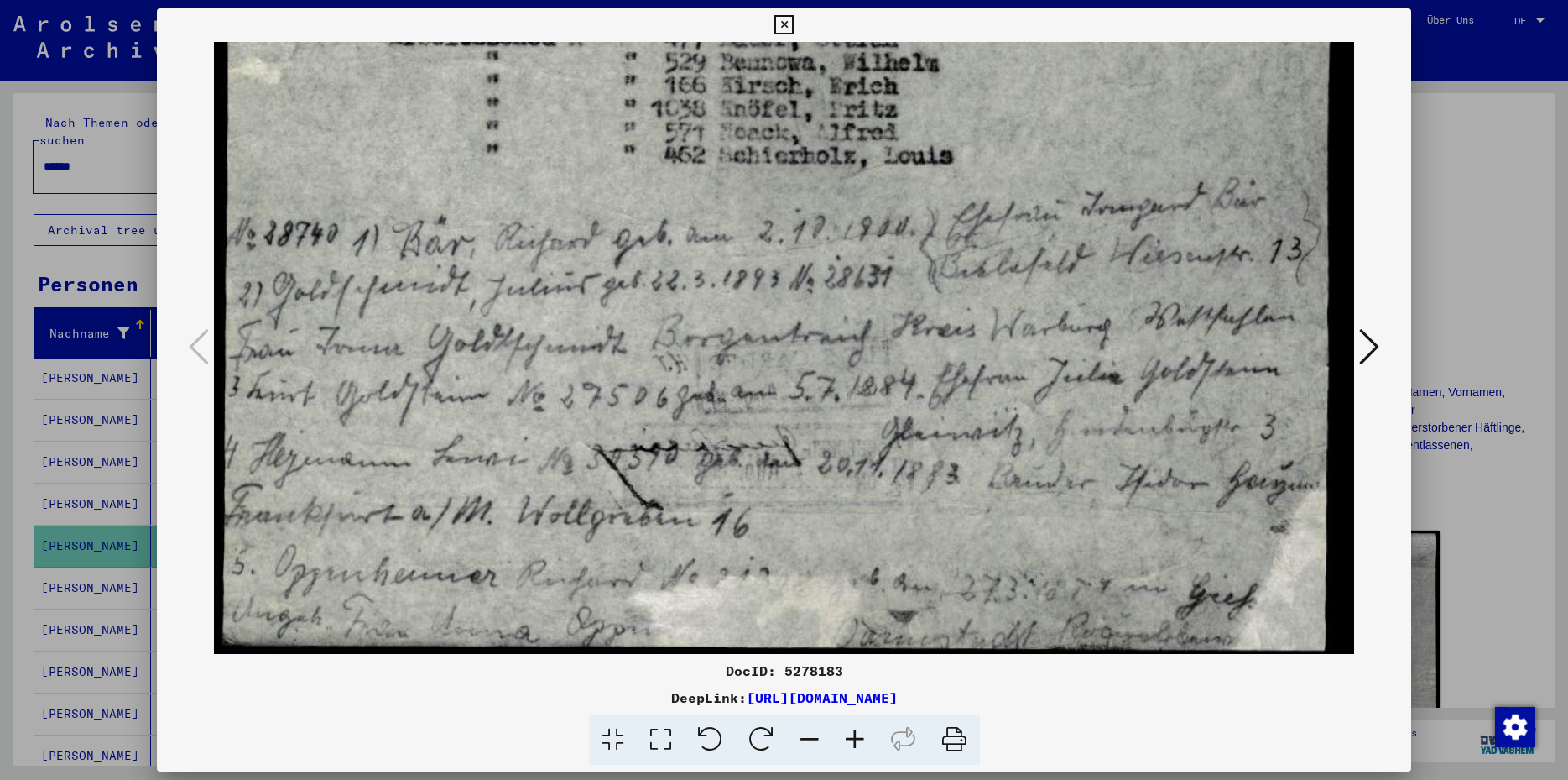
scroll to position [1031, 0]
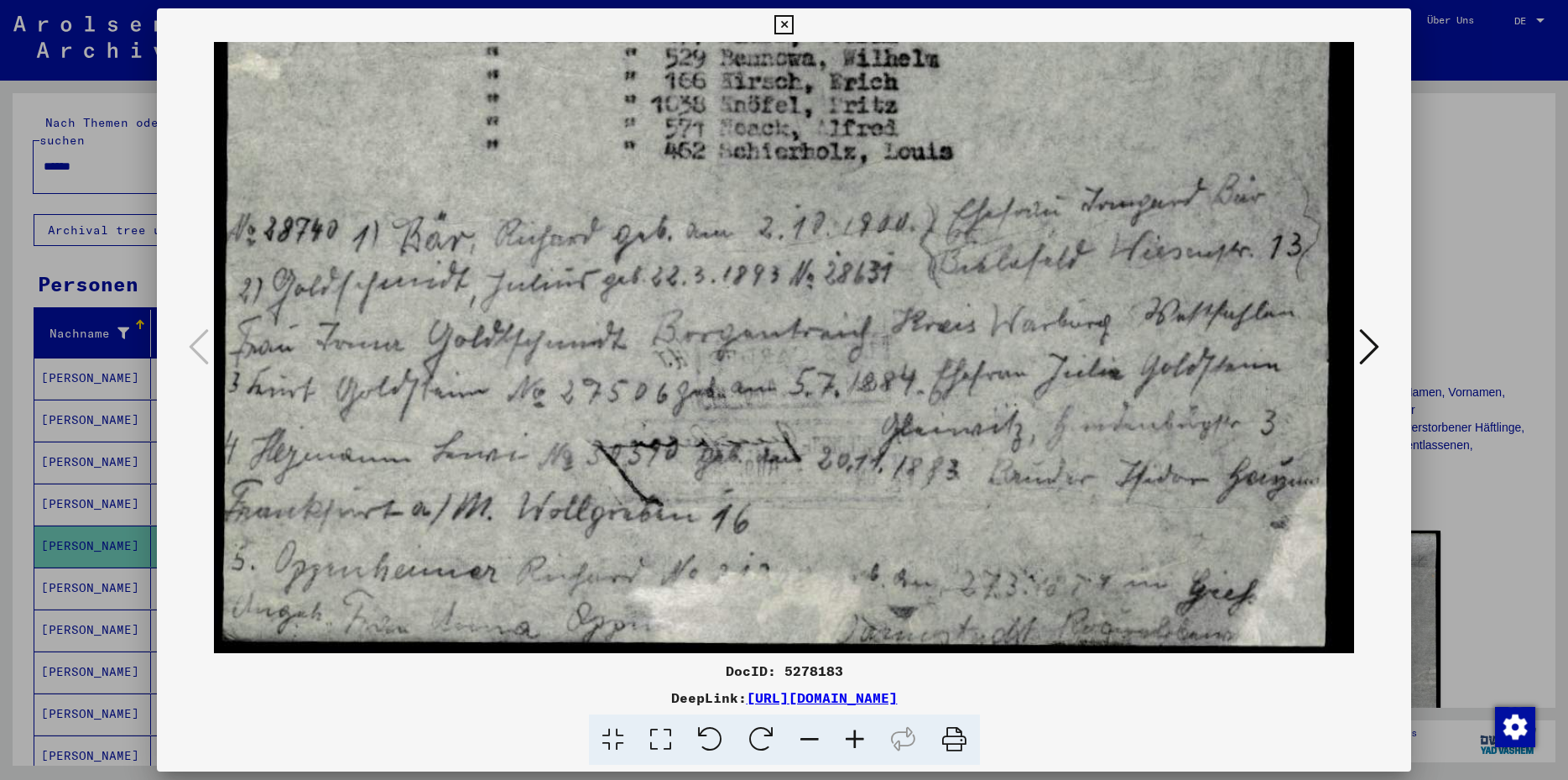
drag, startPoint x: 761, startPoint y: 416, endPoint x: 774, endPoint y: 335, distance: 82.0
click at [794, 20] on icon at bounding box center [784, 26] width 19 height 20
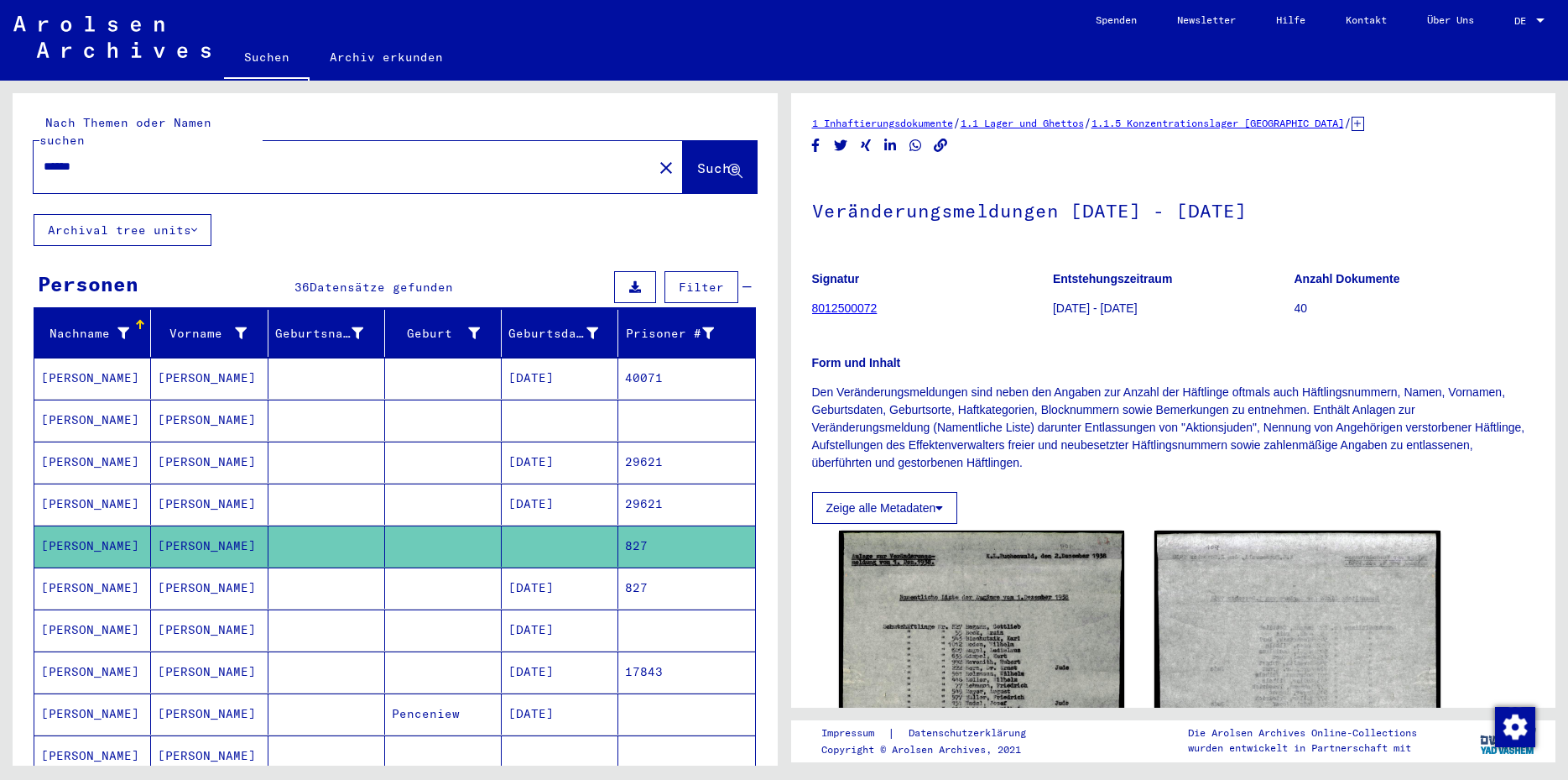
click at [587, 652] on mat-cell "[DATE]" at bounding box center [560, 672] width 117 height 41
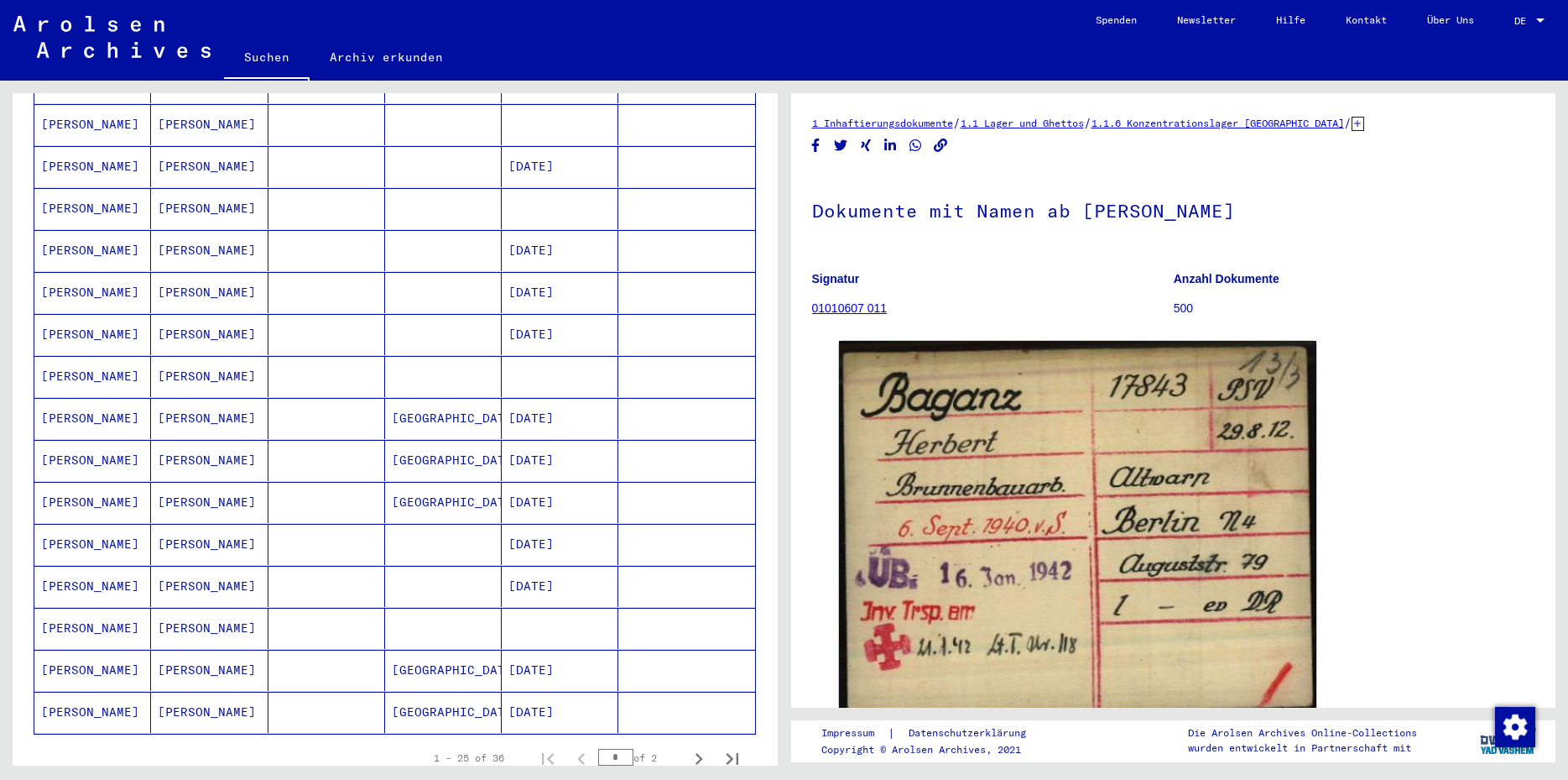
scroll to position [772, 0]
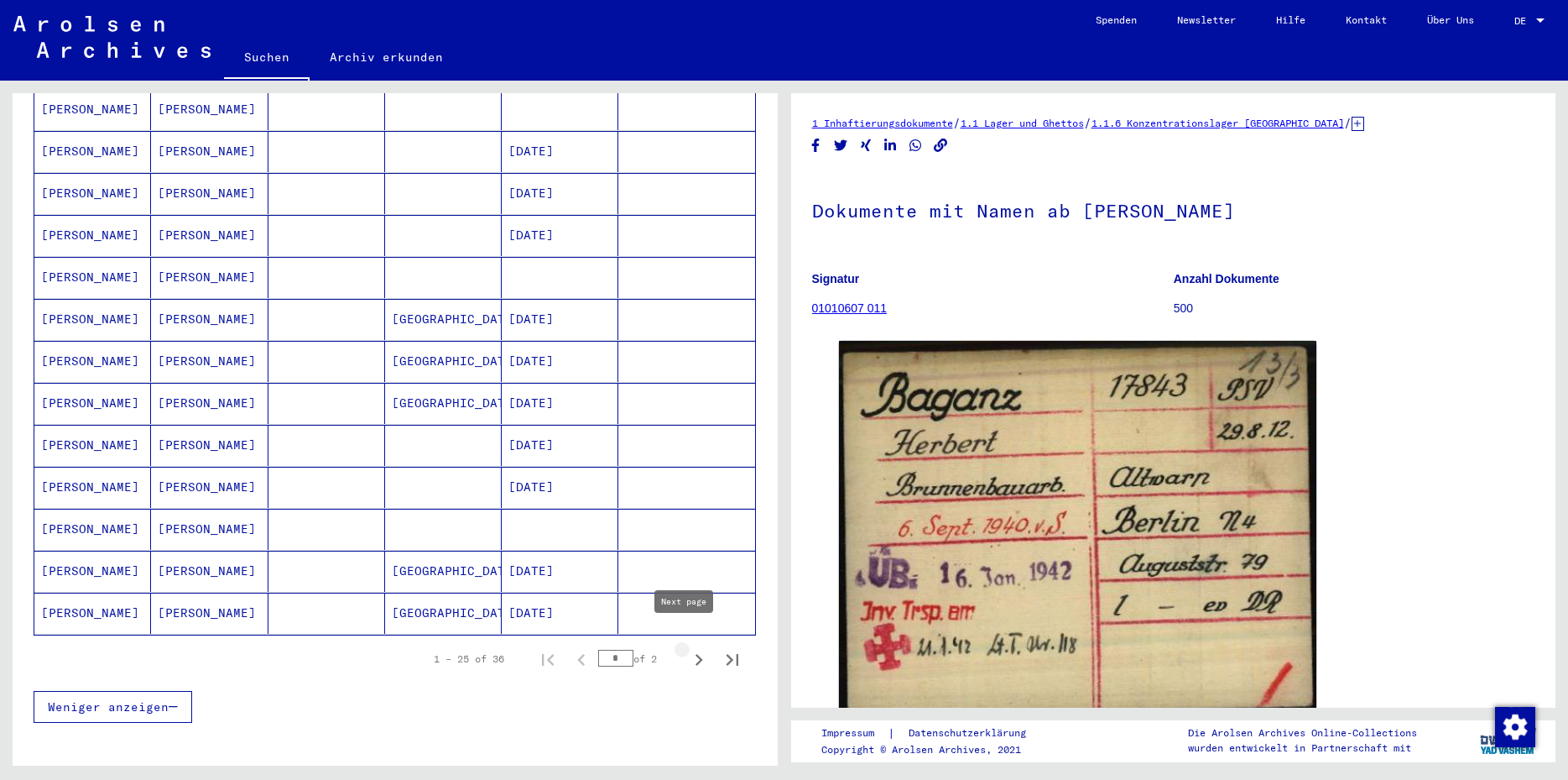
click at [687, 648] on icon "Next page" at bounding box center [699, 660] width 24 height 24
type input "*"
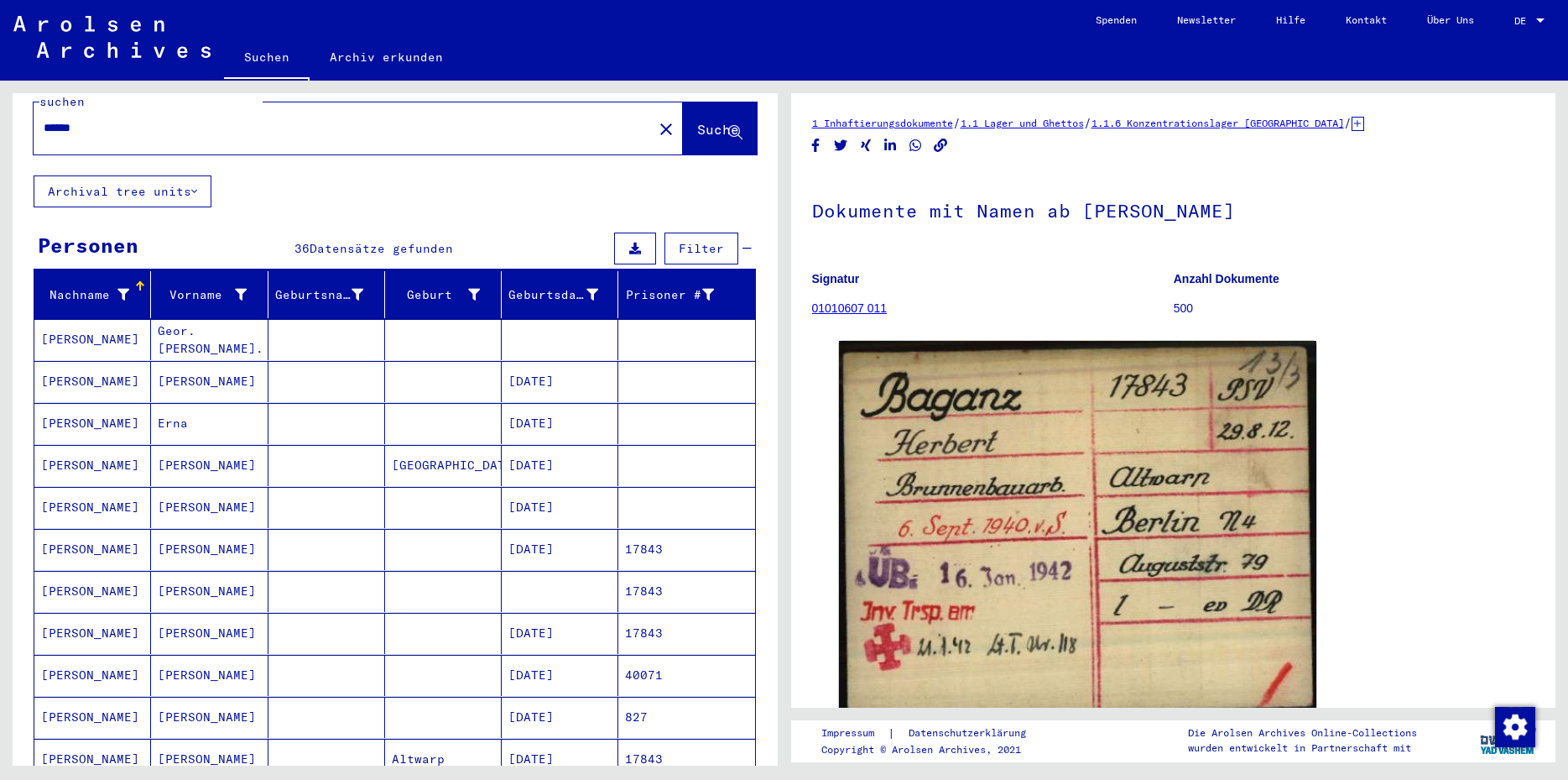
scroll to position [0, 0]
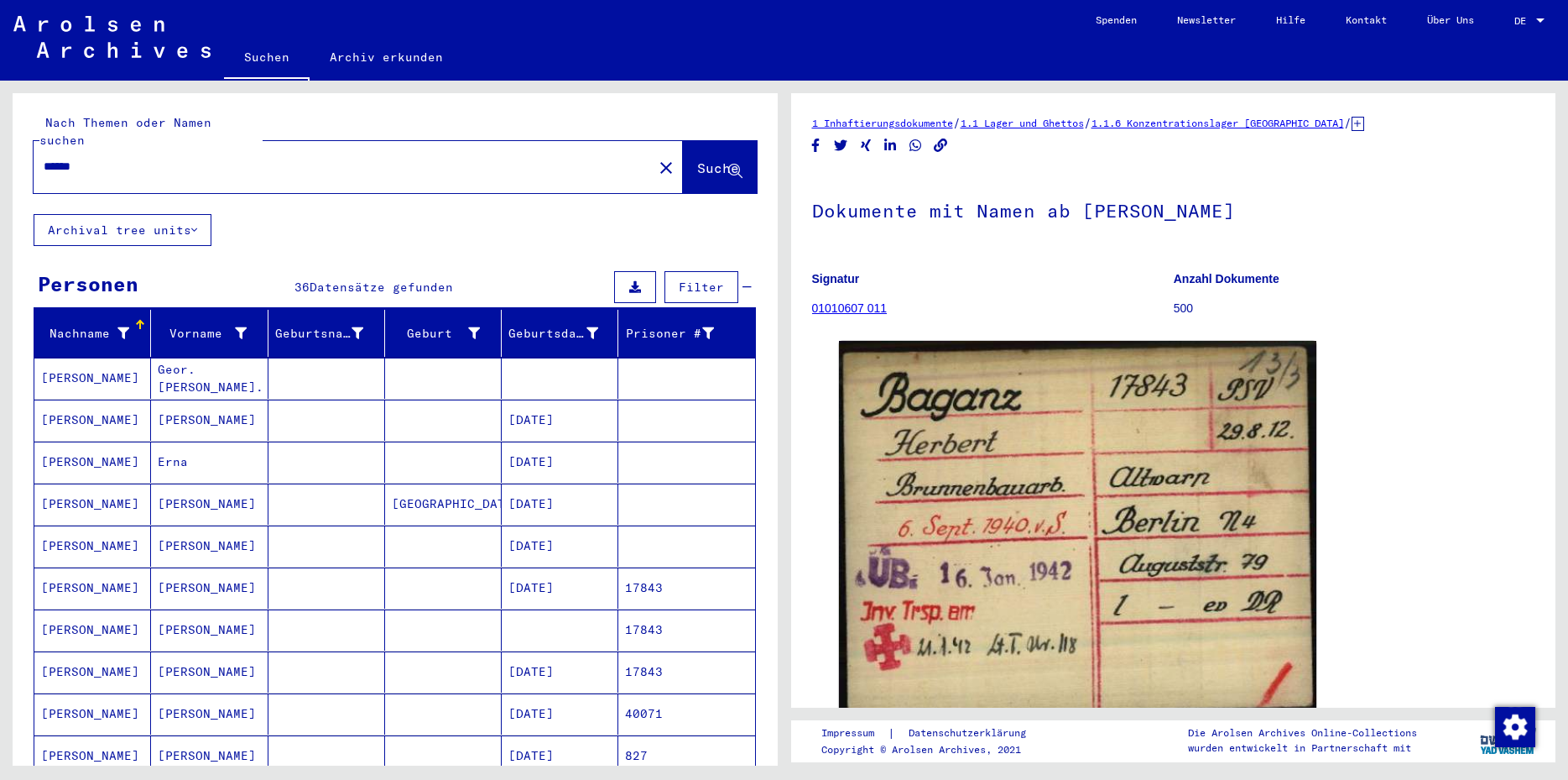
drag, startPoint x: 66, startPoint y: 148, endPoint x: 132, endPoint y: 153, distance: 66.2
click at [132, 158] on input "******" at bounding box center [343, 166] width 600 height 17
type input "********"
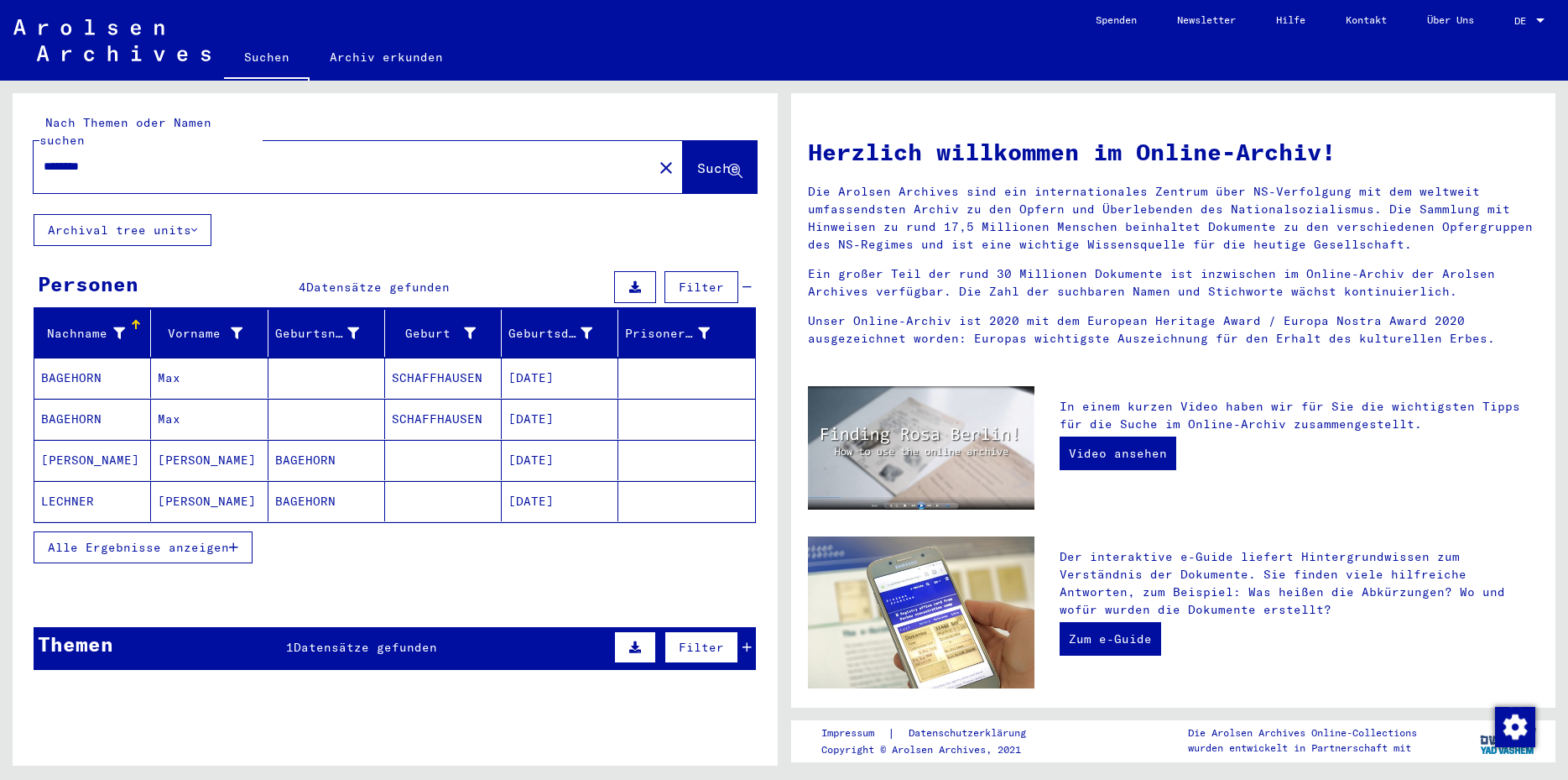
click at [580, 361] on mat-cell "[DATE]" at bounding box center [560, 377] width 117 height 40
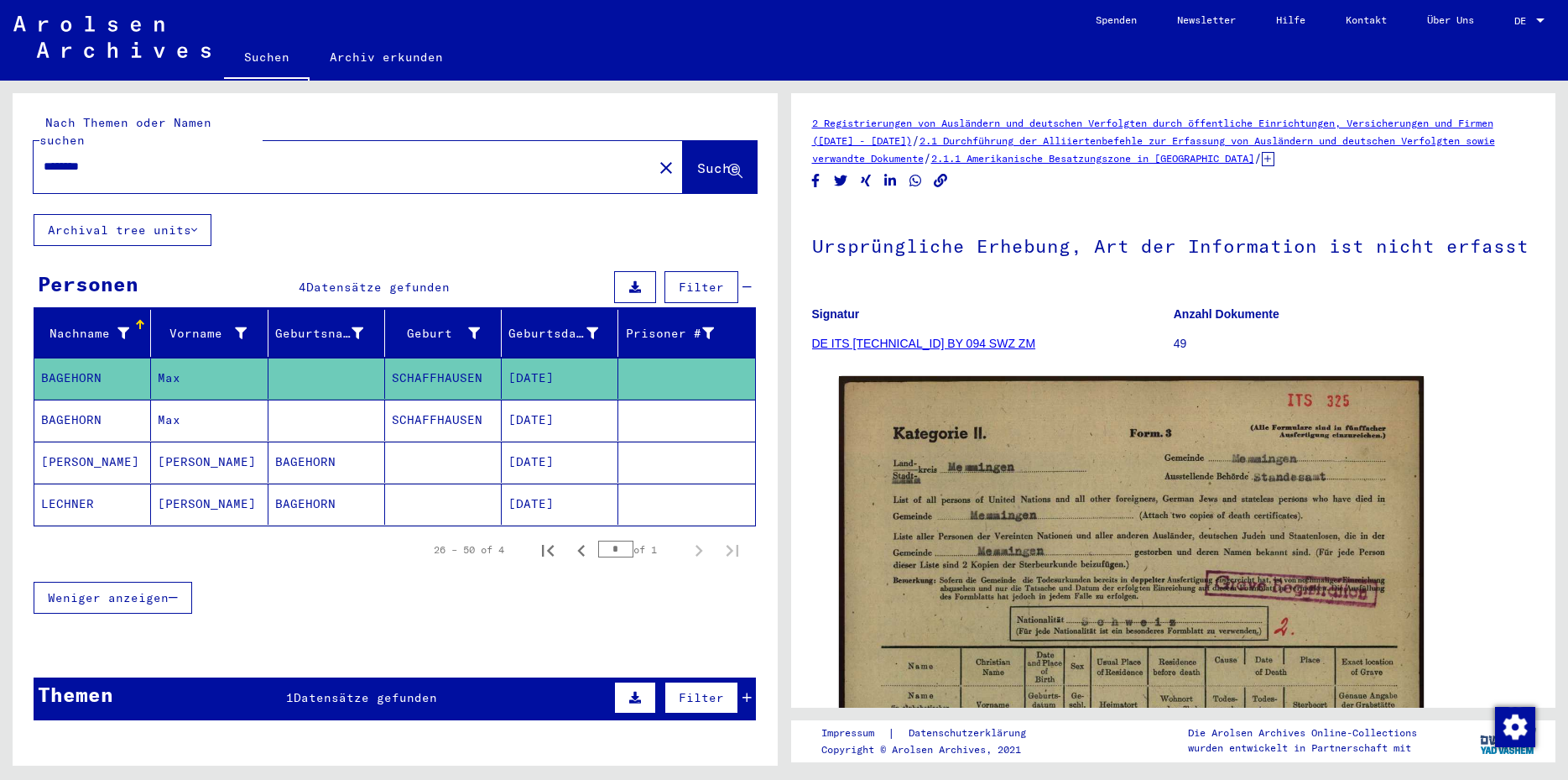
click at [578, 399] on mat-cell "[DATE]" at bounding box center [560, 419] width 117 height 41
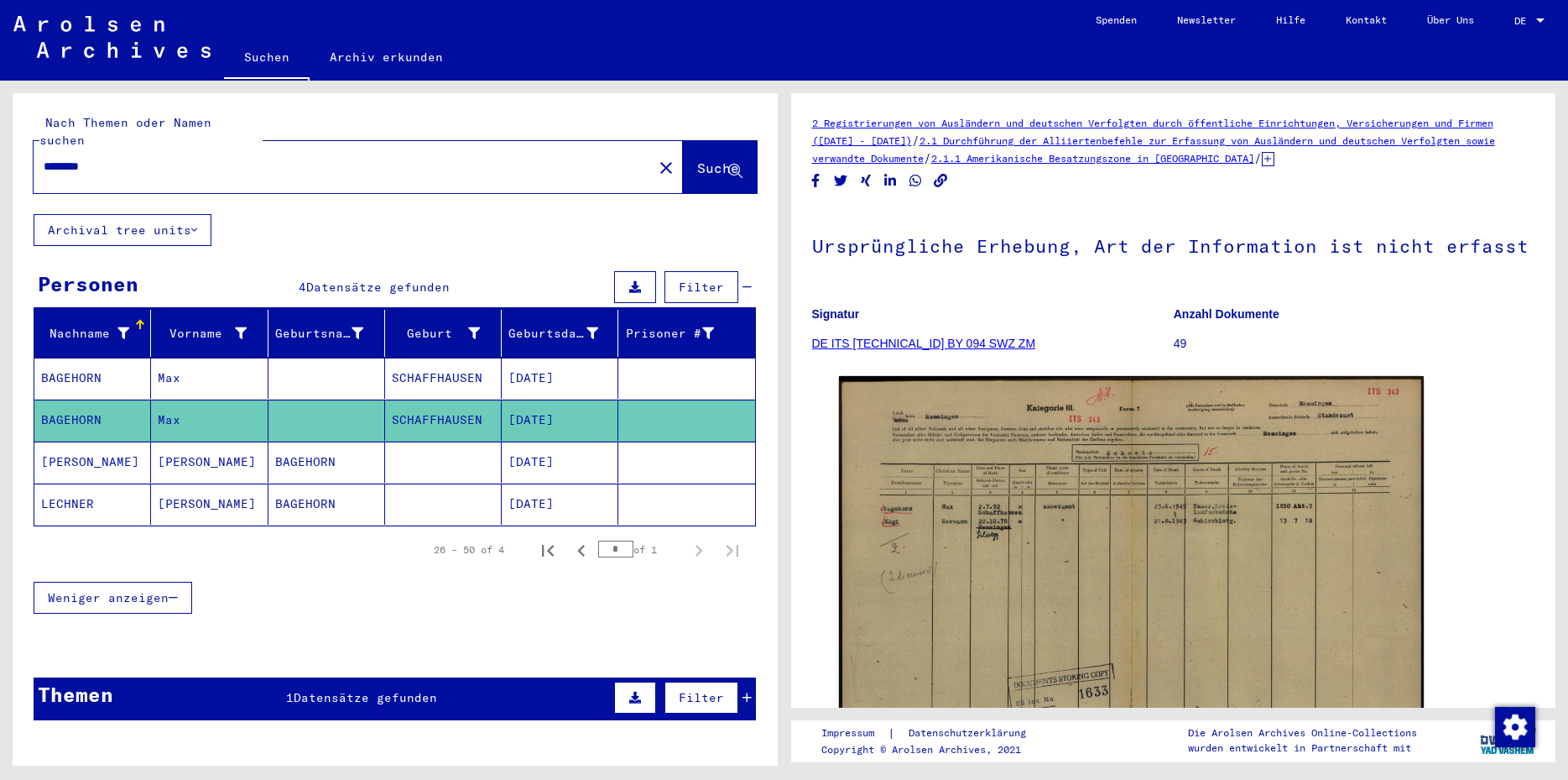
click at [577, 444] on mat-cell "[DATE]" at bounding box center [560, 461] width 117 height 41
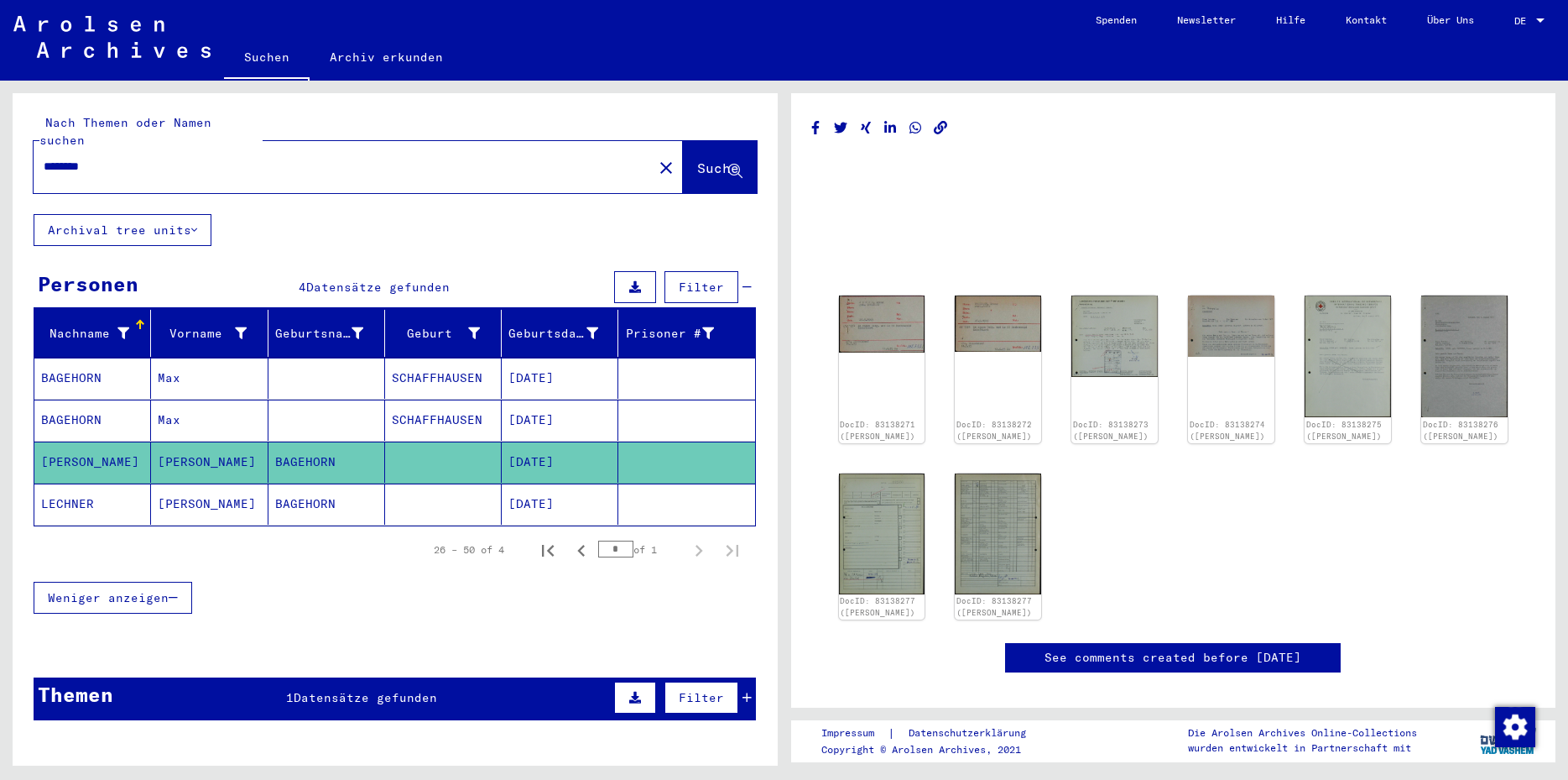
click at [539, 485] on mat-cell "[DATE]" at bounding box center [560, 504] width 117 height 41
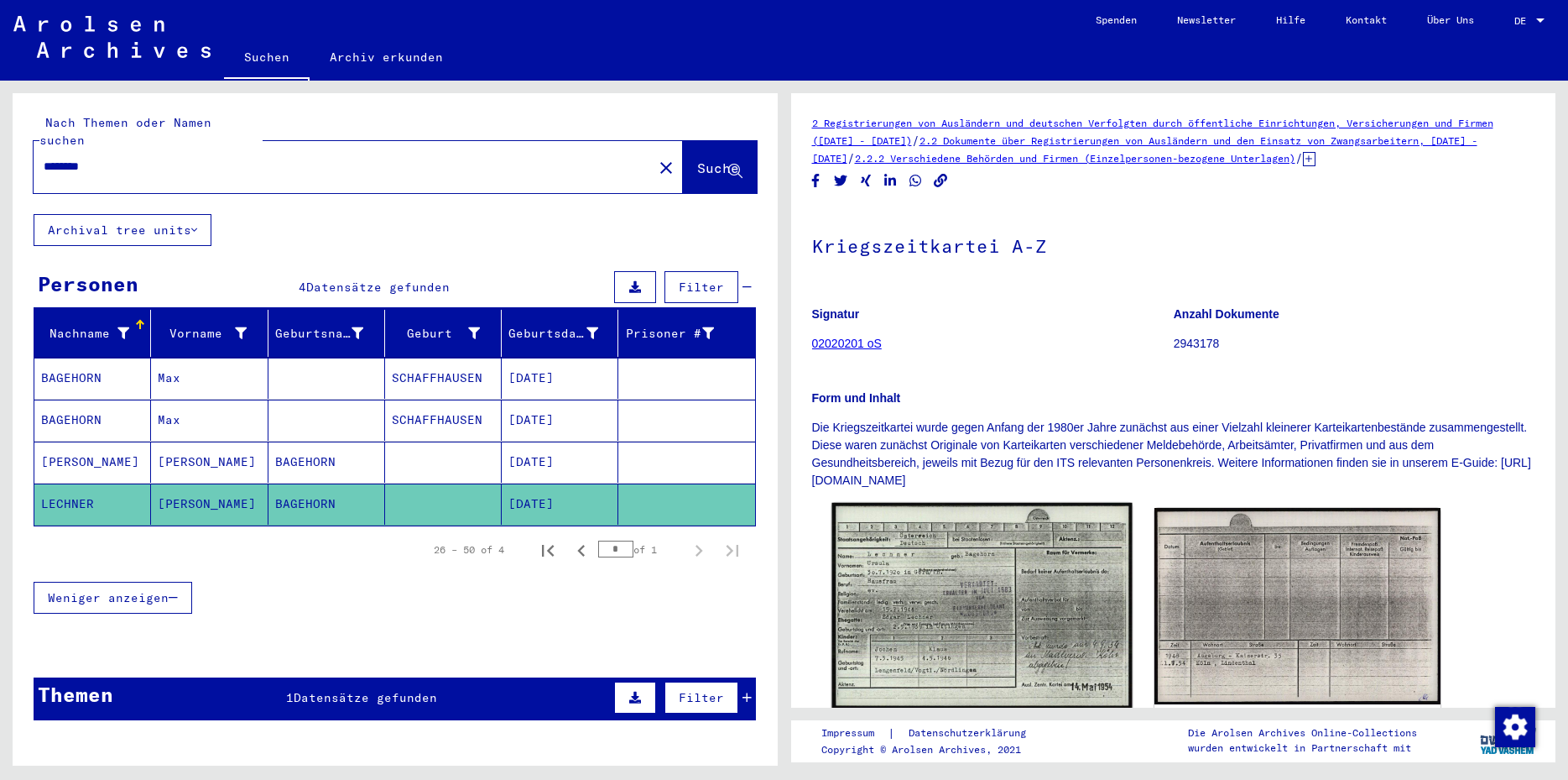
click at [975, 629] on img at bounding box center [982, 606] width 301 height 206
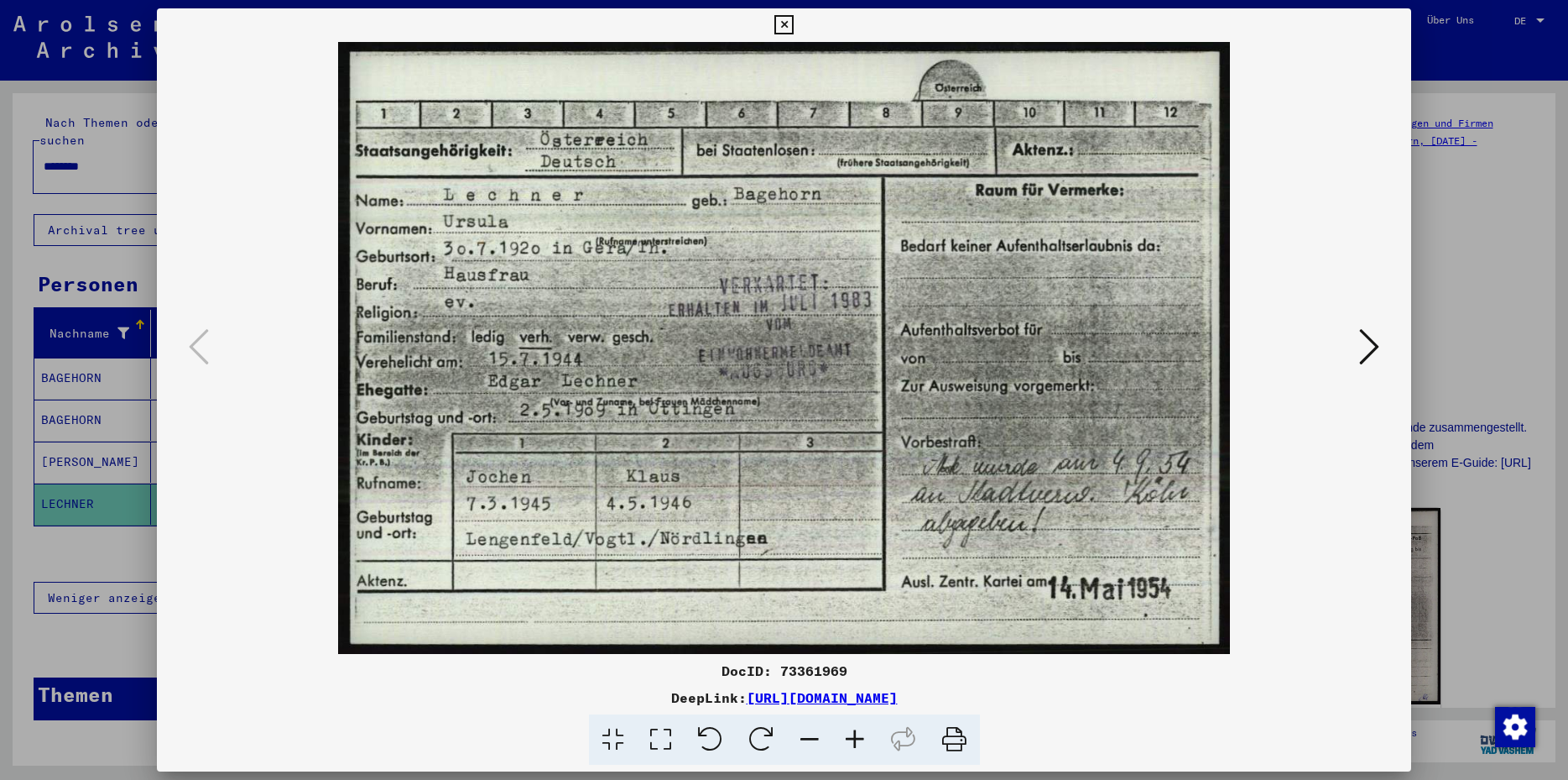
click at [794, 26] on icon at bounding box center [784, 26] width 19 height 20
